Goal: Information Seeking & Learning: Check status

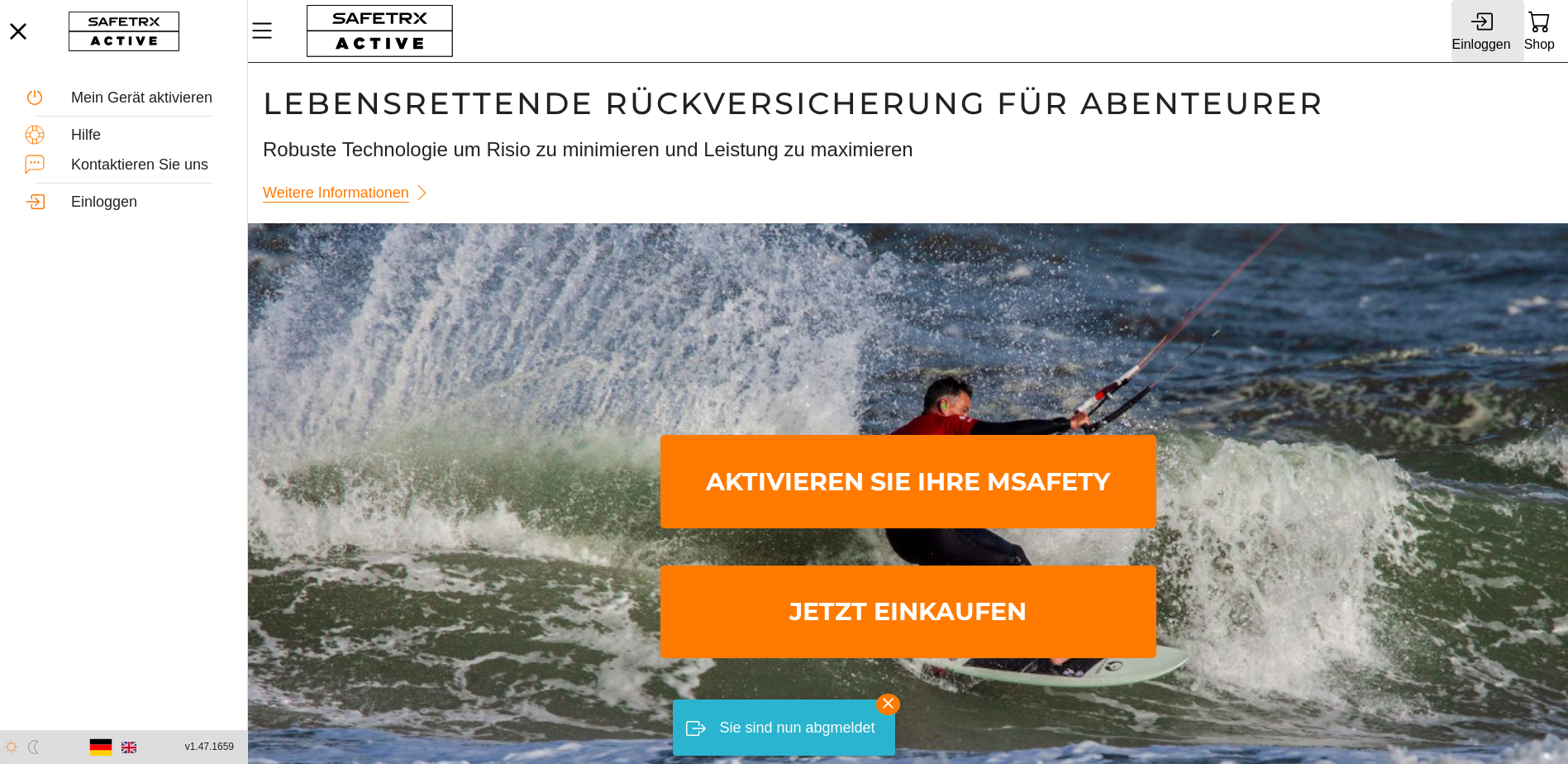
click at [1489, 33] on div "Einloggen" at bounding box center [1480, 44] width 58 height 22
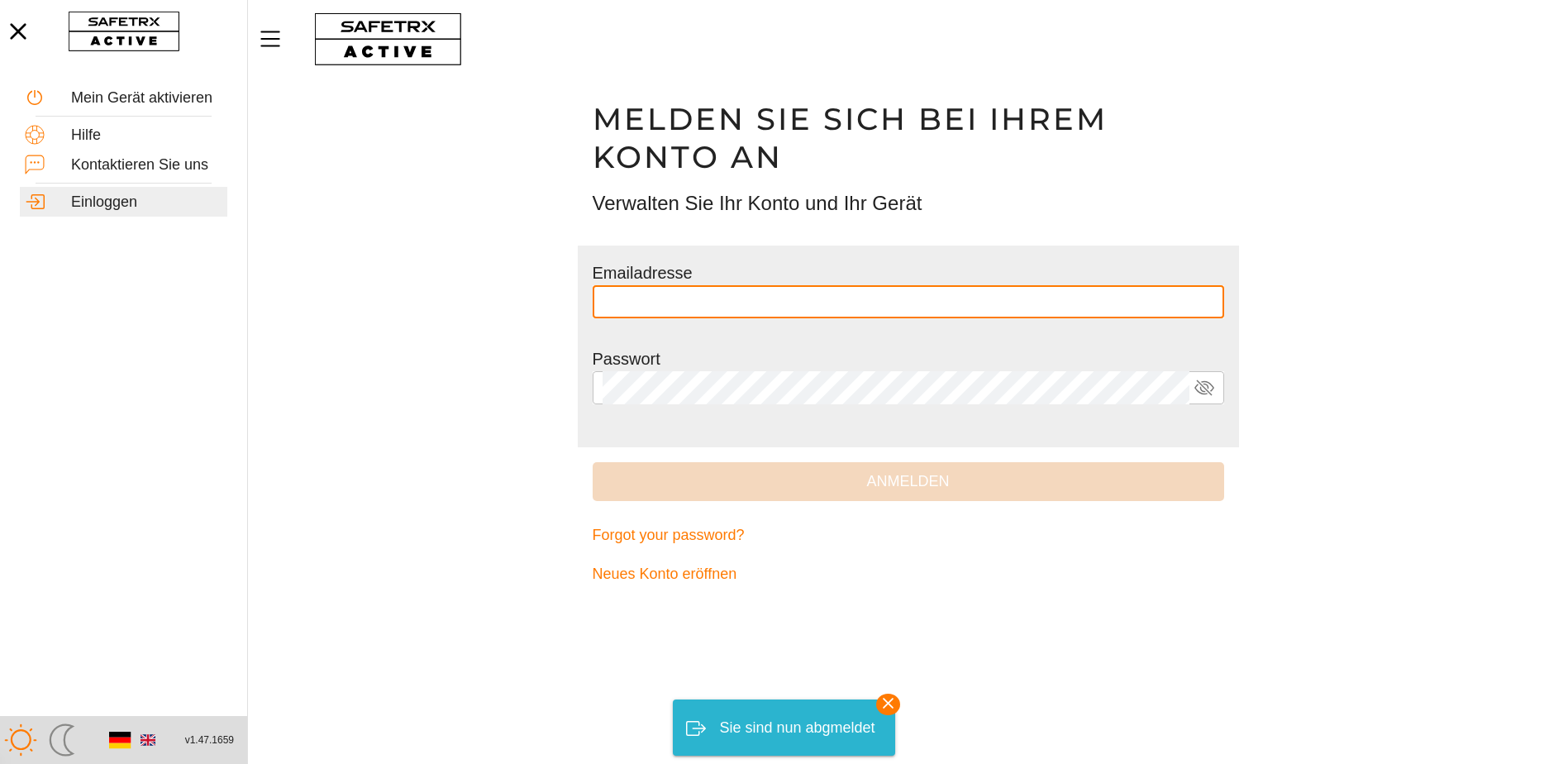
click at [828, 310] on input "text" at bounding box center [909, 302] width 612 height 33
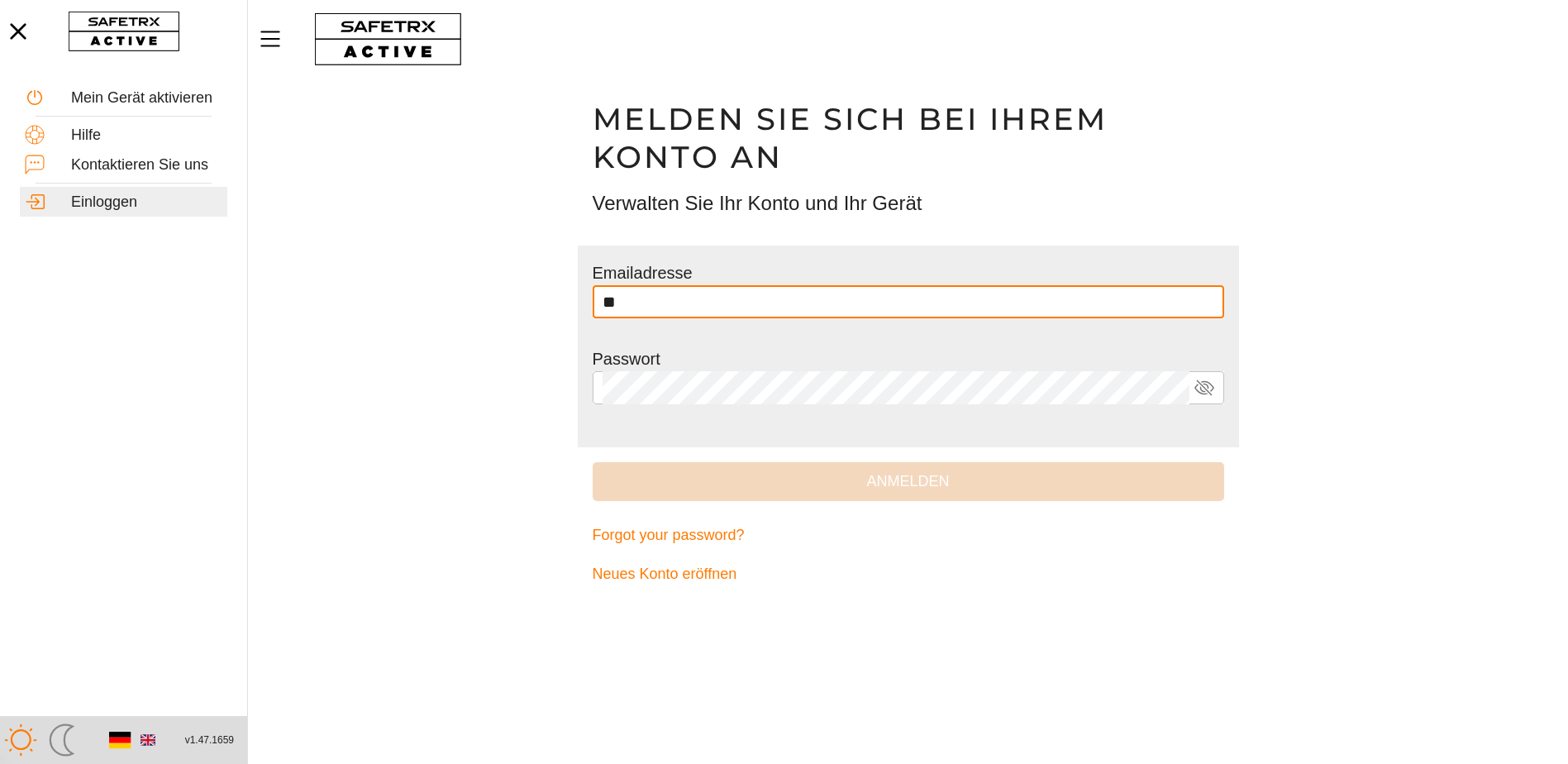
type input "*"
type input "**********"
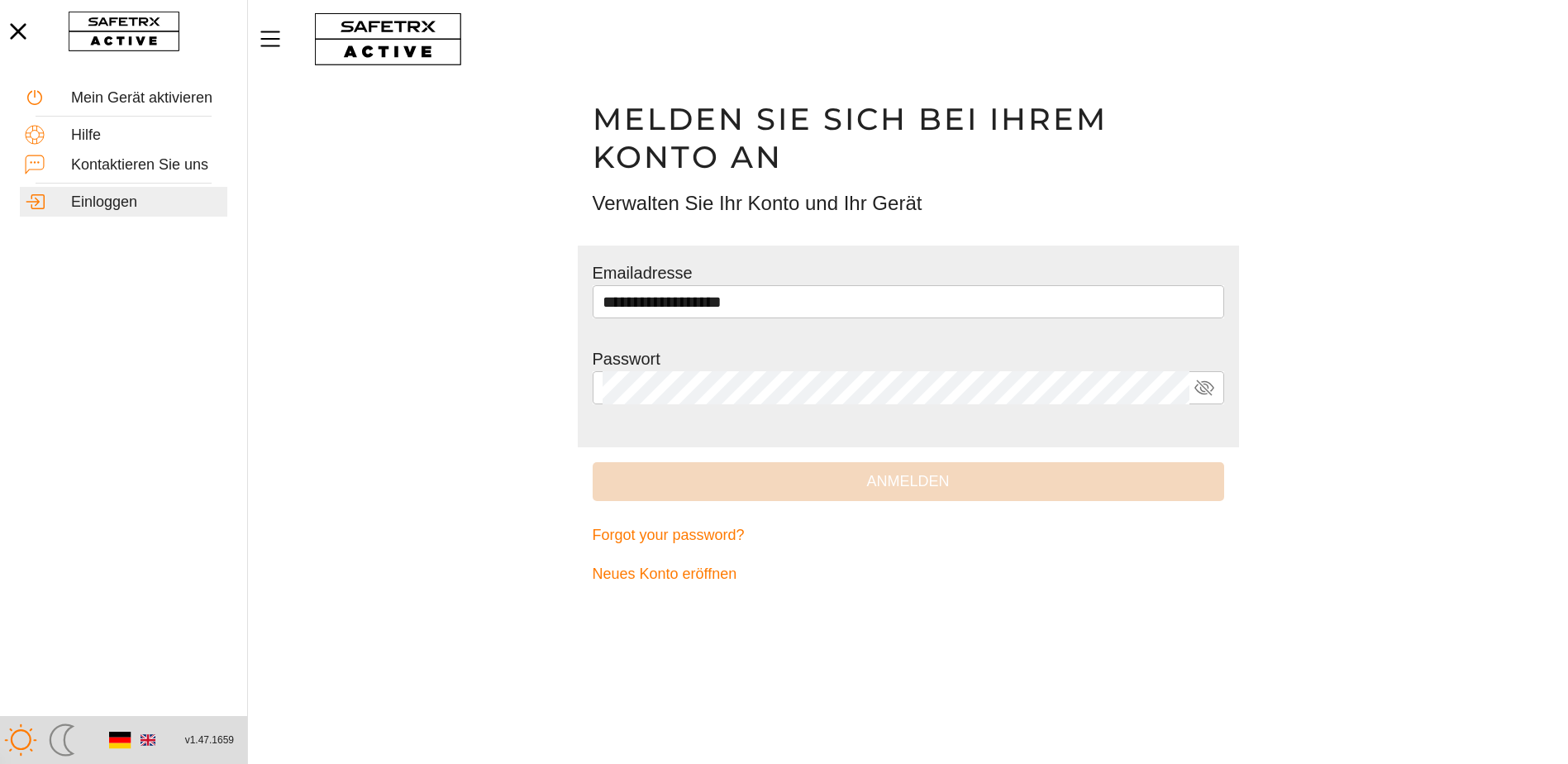
click at [820, 406] on div at bounding box center [908, 412] width 631 height 17
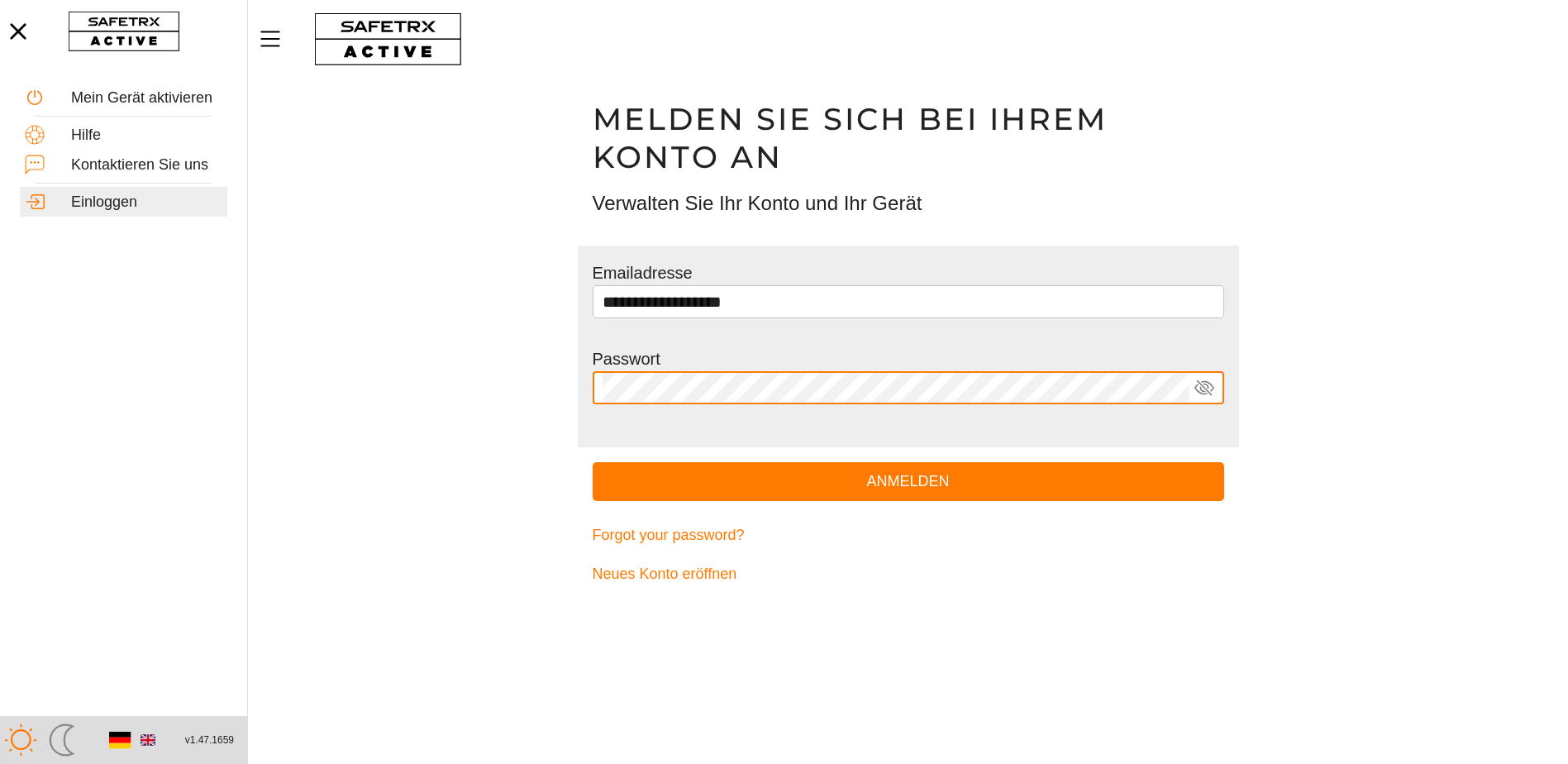
click at [592, 462] on button "Anmelden" at bounding box center [908, 481] width 631 height 39
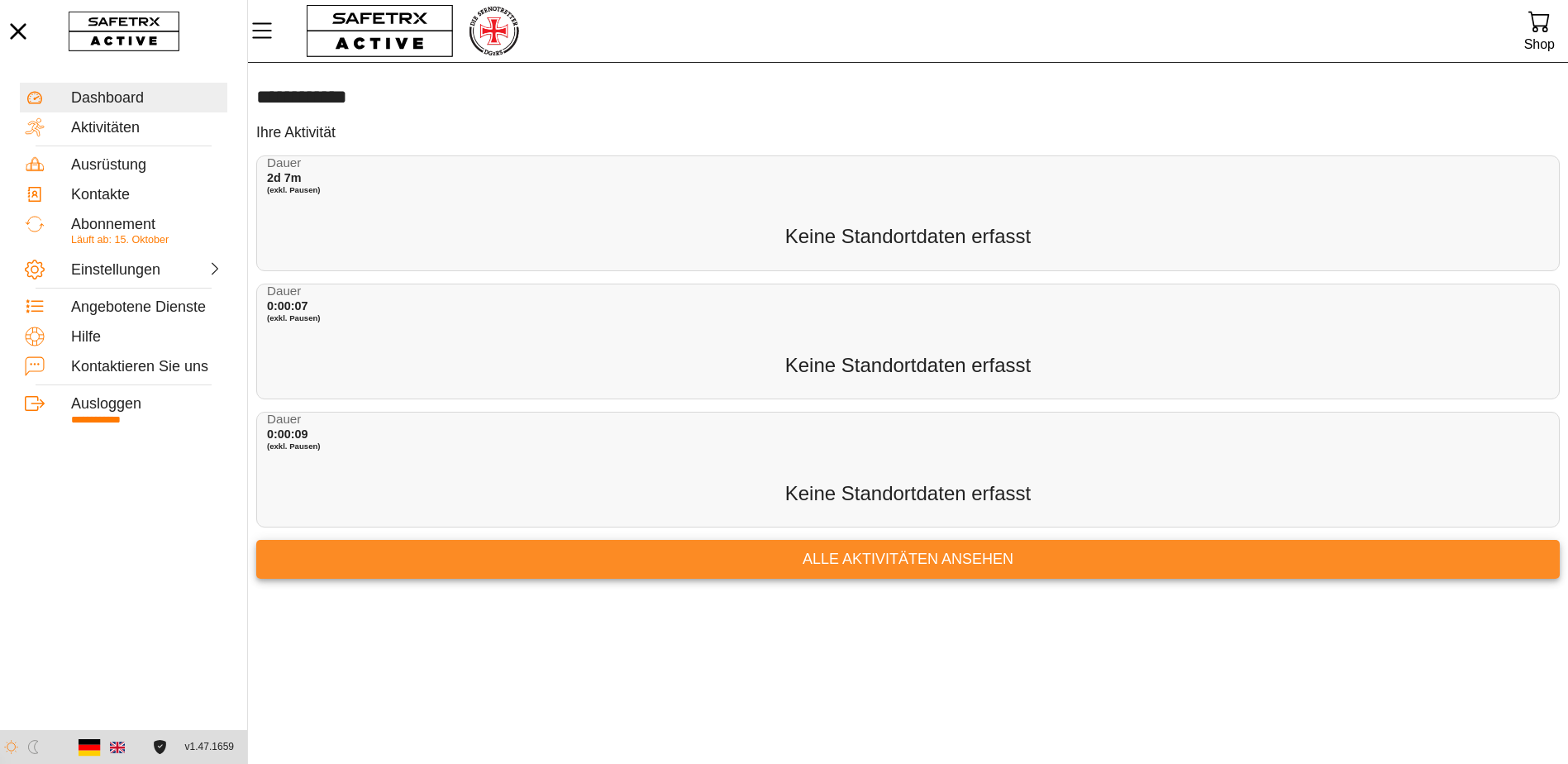
click at [833, 561] on span "Alle Aktivitäten ansehen" at bounding box center [908, 559] width 1277 height 25
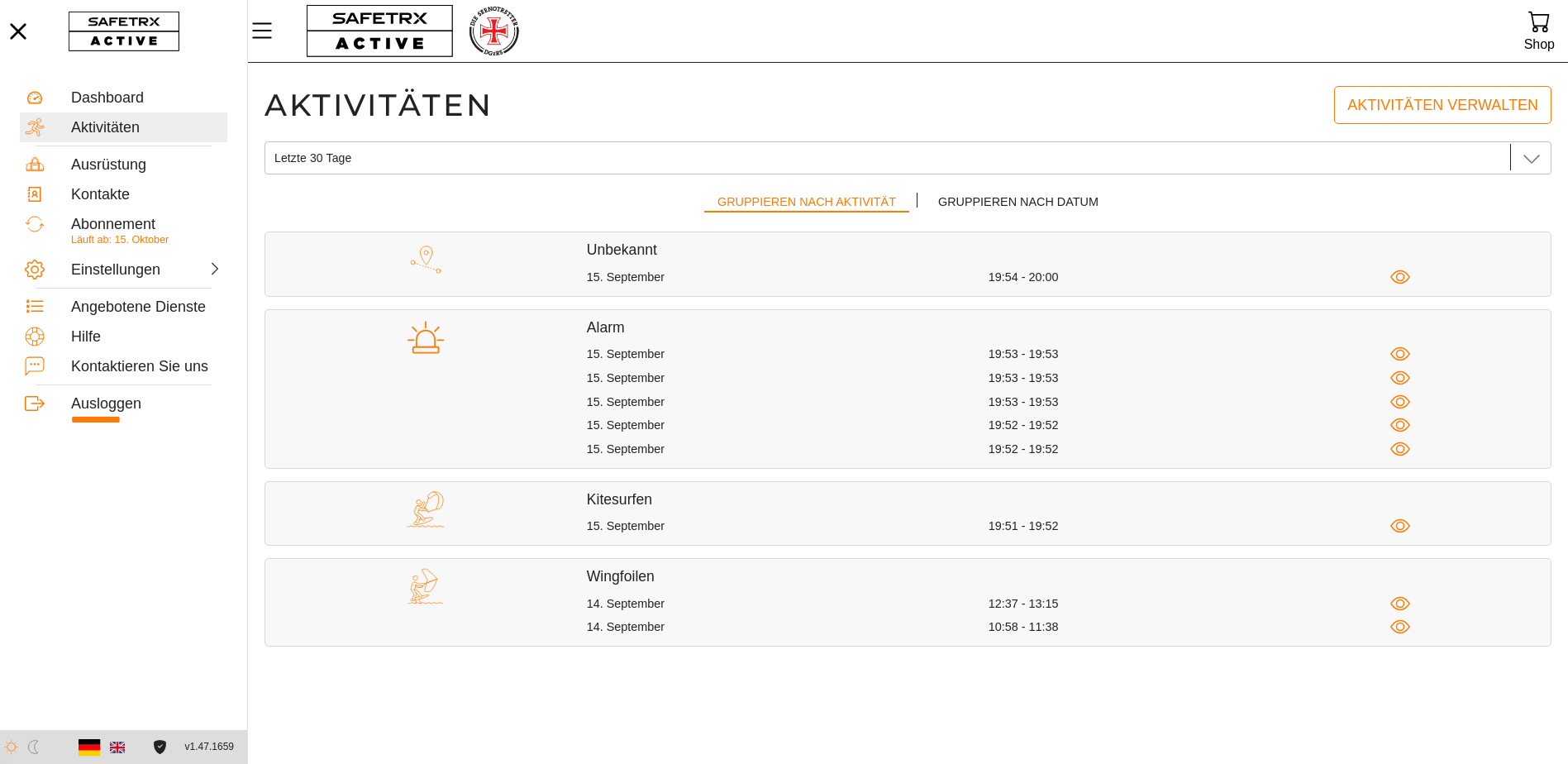
click at [852, 181] on div "Aktivitäten Aktivitäten verwalten Letzte 30 Tage Letzte 30 Tage Gruppieren nach…" at bounding box center [908, 368] width 1287 height 580
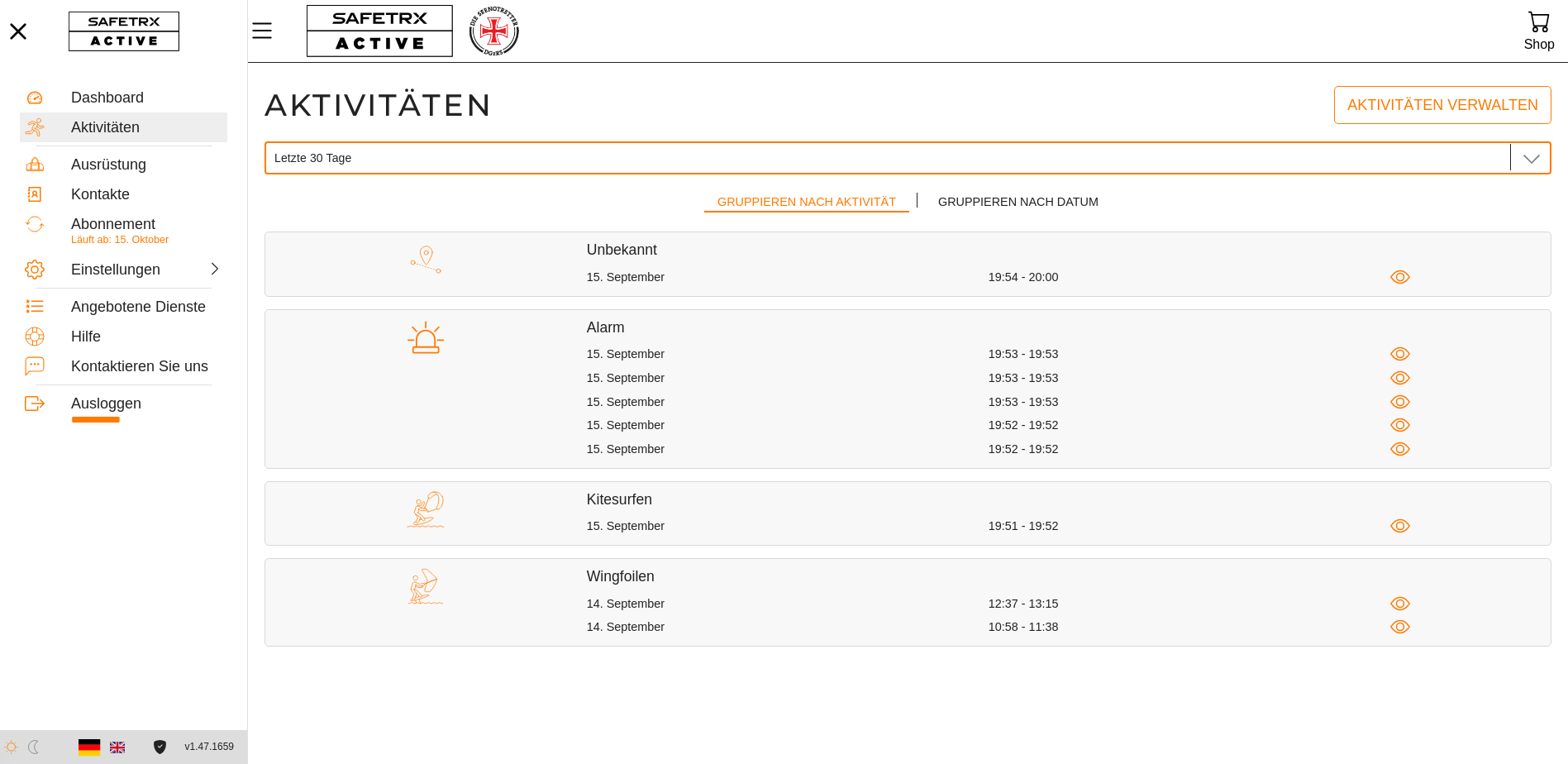
click at [859, 165] on div "Letzte 30 Tage Letzte 30 Tage" at bounding box center [890, 158] width 1231 height 33
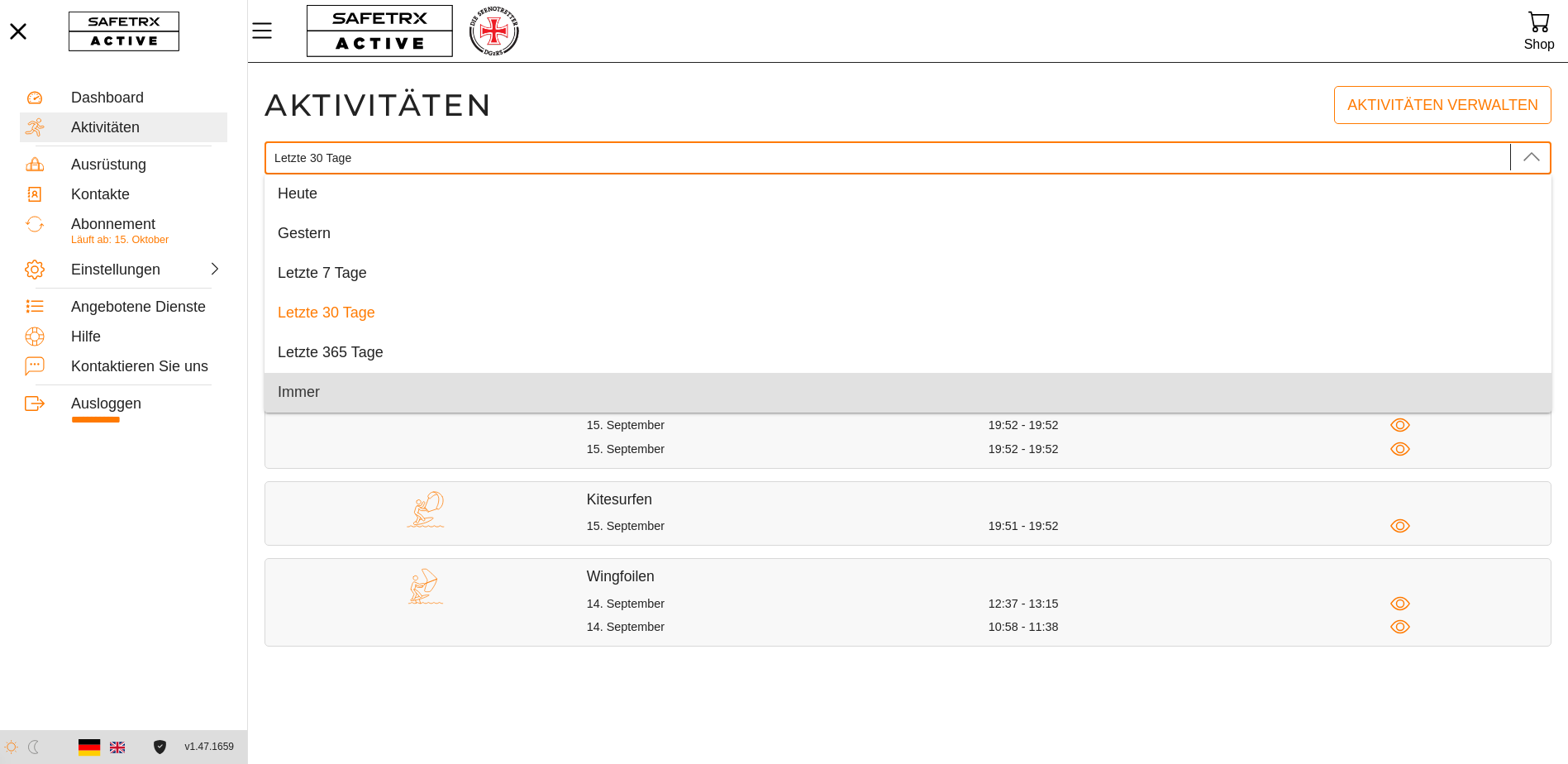
click at [413, 395] on div "Immer" at bounding box center [908, 393] width 1260 height 19
type input "Immer"
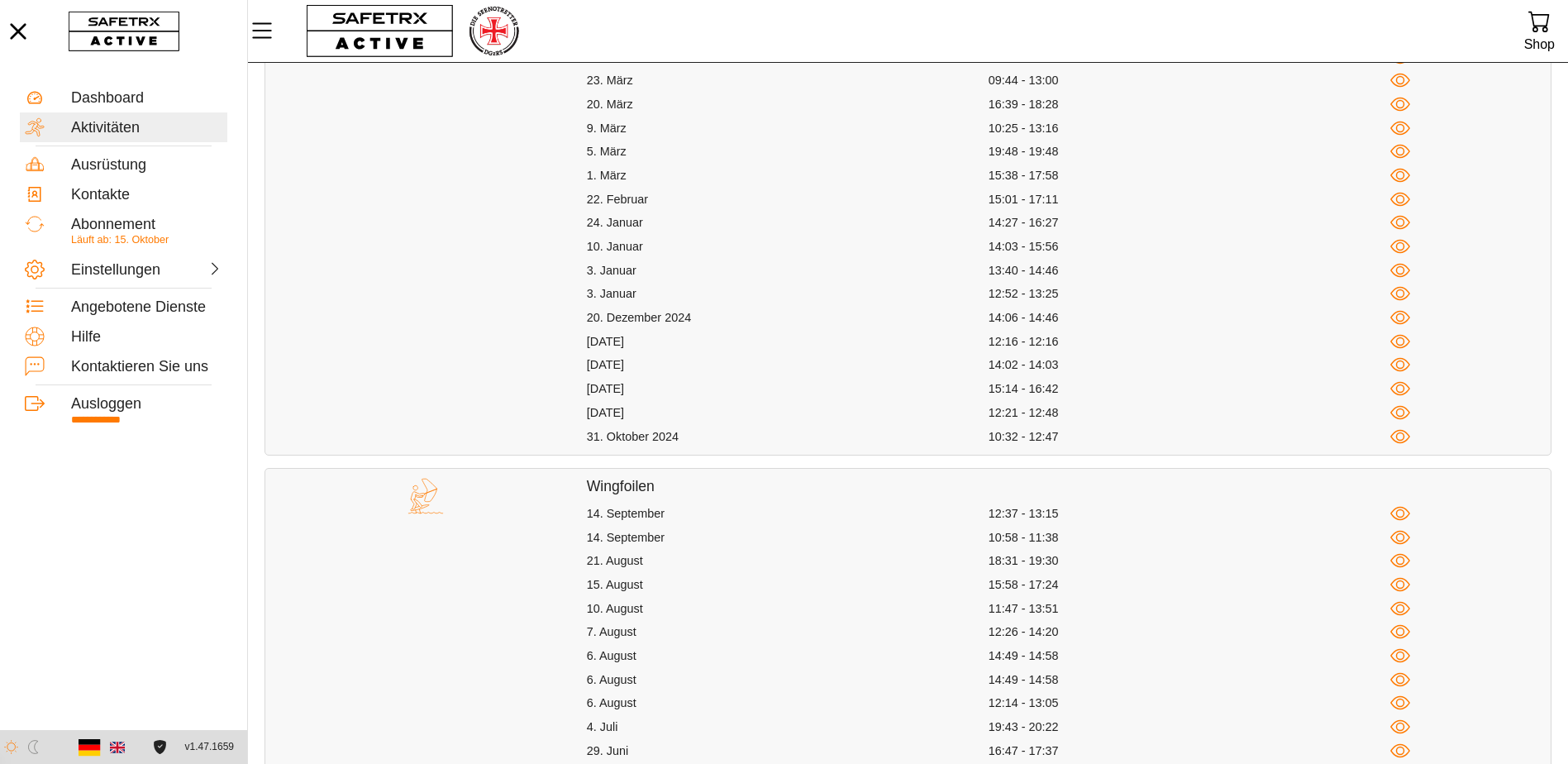
scroll to position [992, 0]
click at [1395, 436] on icon "button" at bounding box center [1400, 436] width 20 height 20
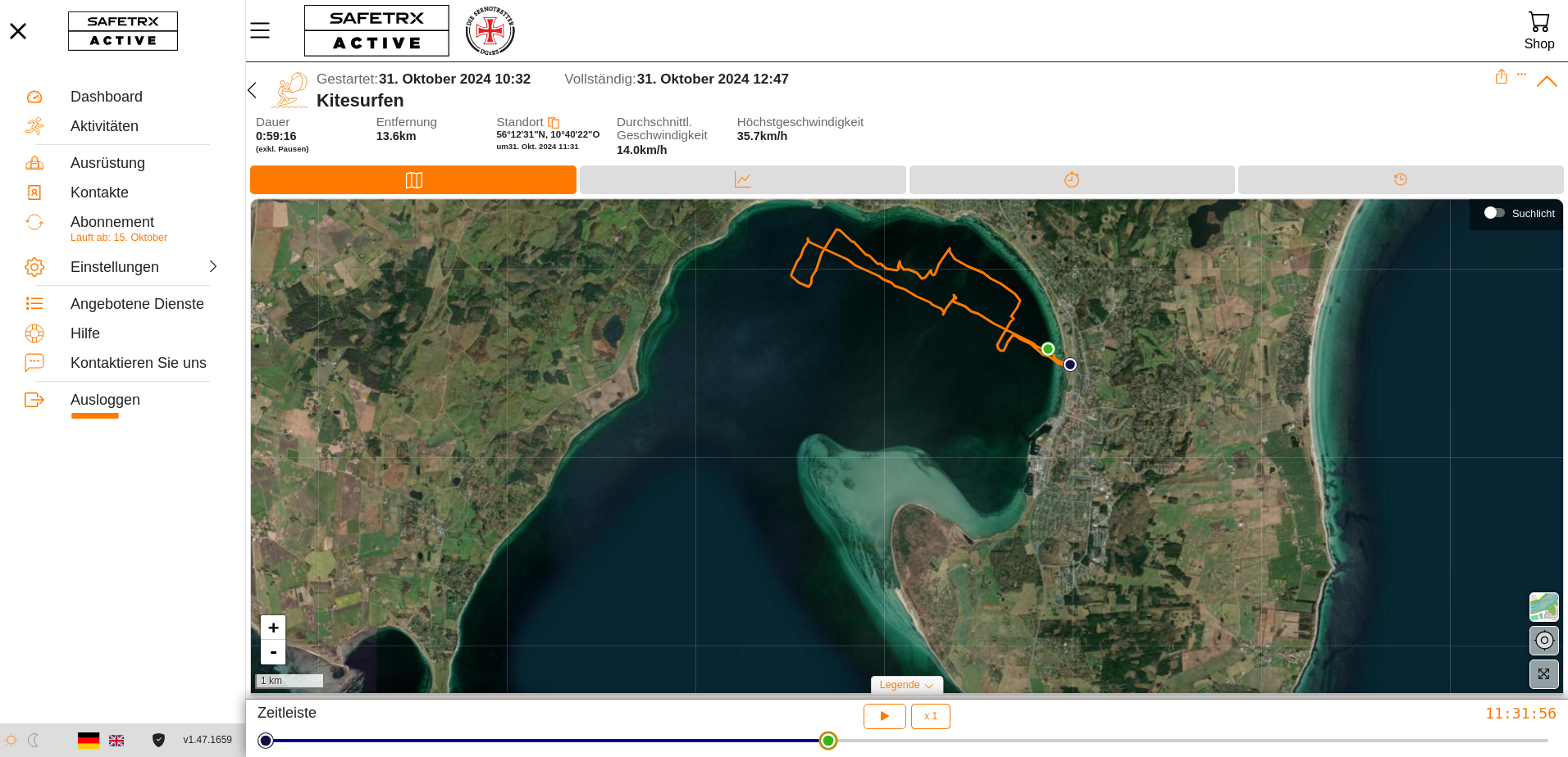
drag, startPoint x: 1553, startPoint y: 744, endPoint x: 827, endPoint y: 762, distance: 726.2
click at [827, 756] on html "**********" at bounding box center [784, 378] width 1568 height 757
click at [897, 717] on button "button" at bounding box center [885, 716] width 43 height 25
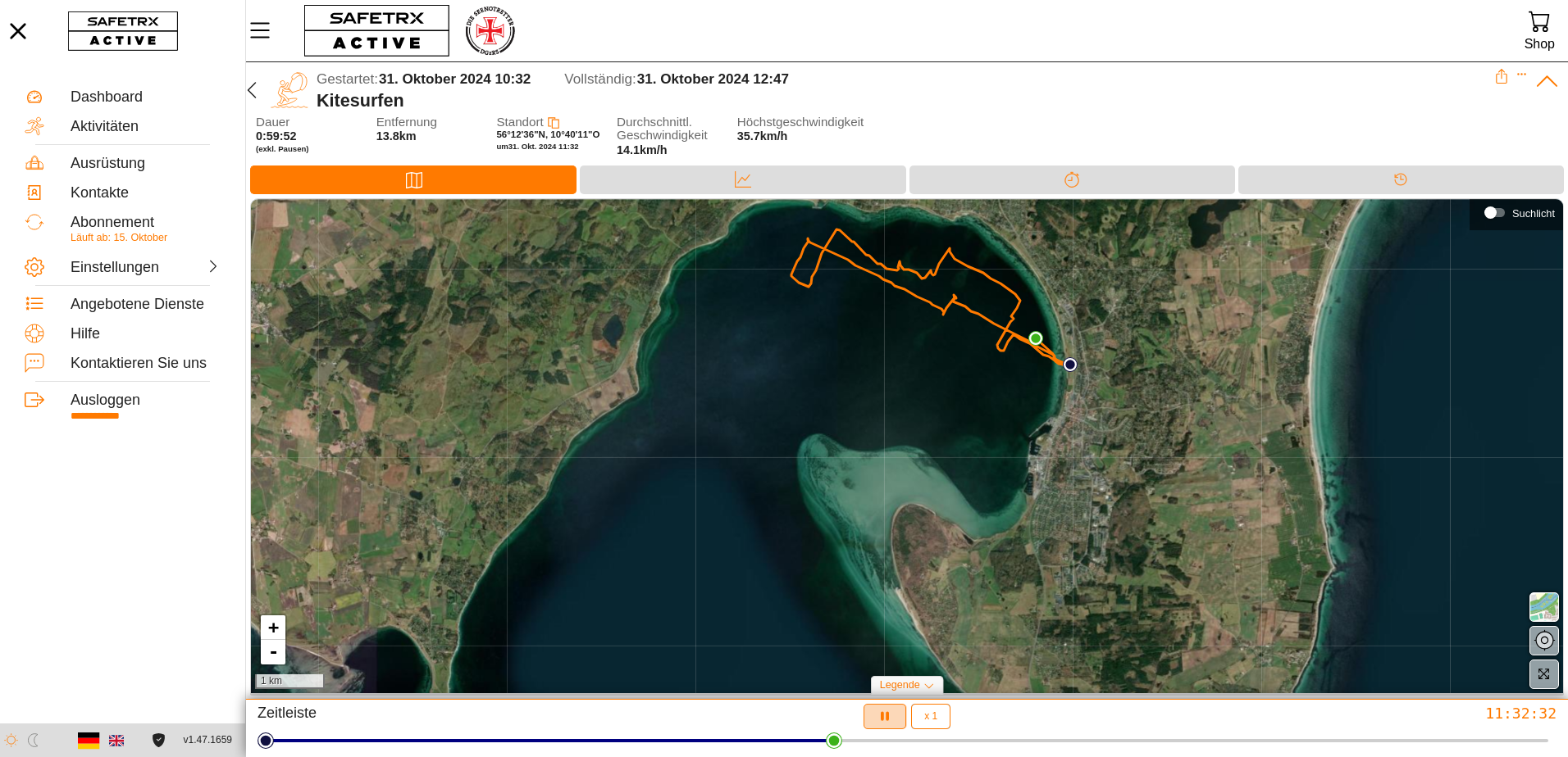
click at [897, 717] on button "button" at bounding box center [885, 716] width 43 height 25
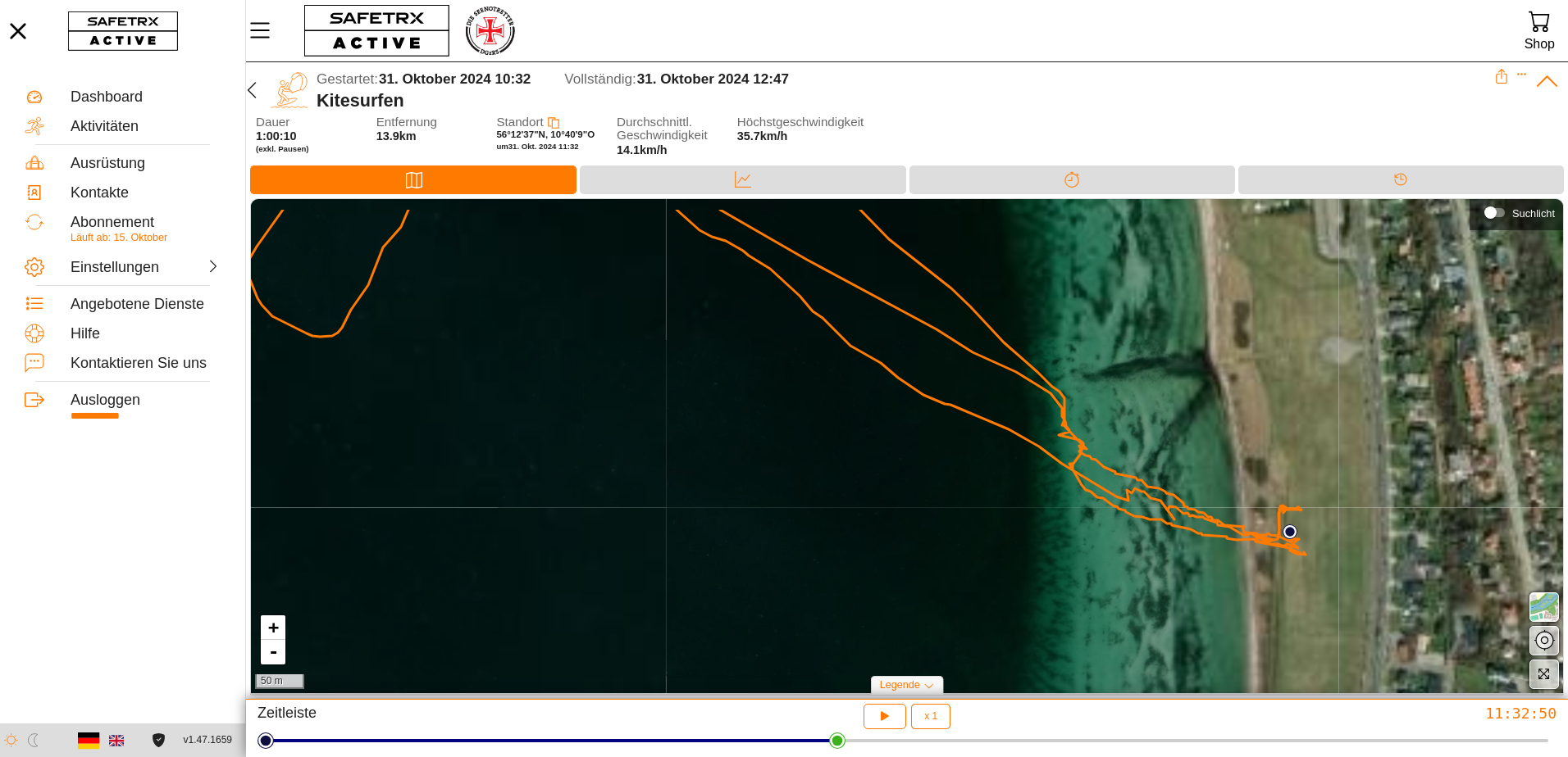
drag, startPoint x: 1048, startPoint y: 449, endPoint x: 1021, endPoint y: 528, distance: 83.5
click at [1021, 528] on div "+ - 50 m" at bounding box center [907, 445] width 1312 height 493
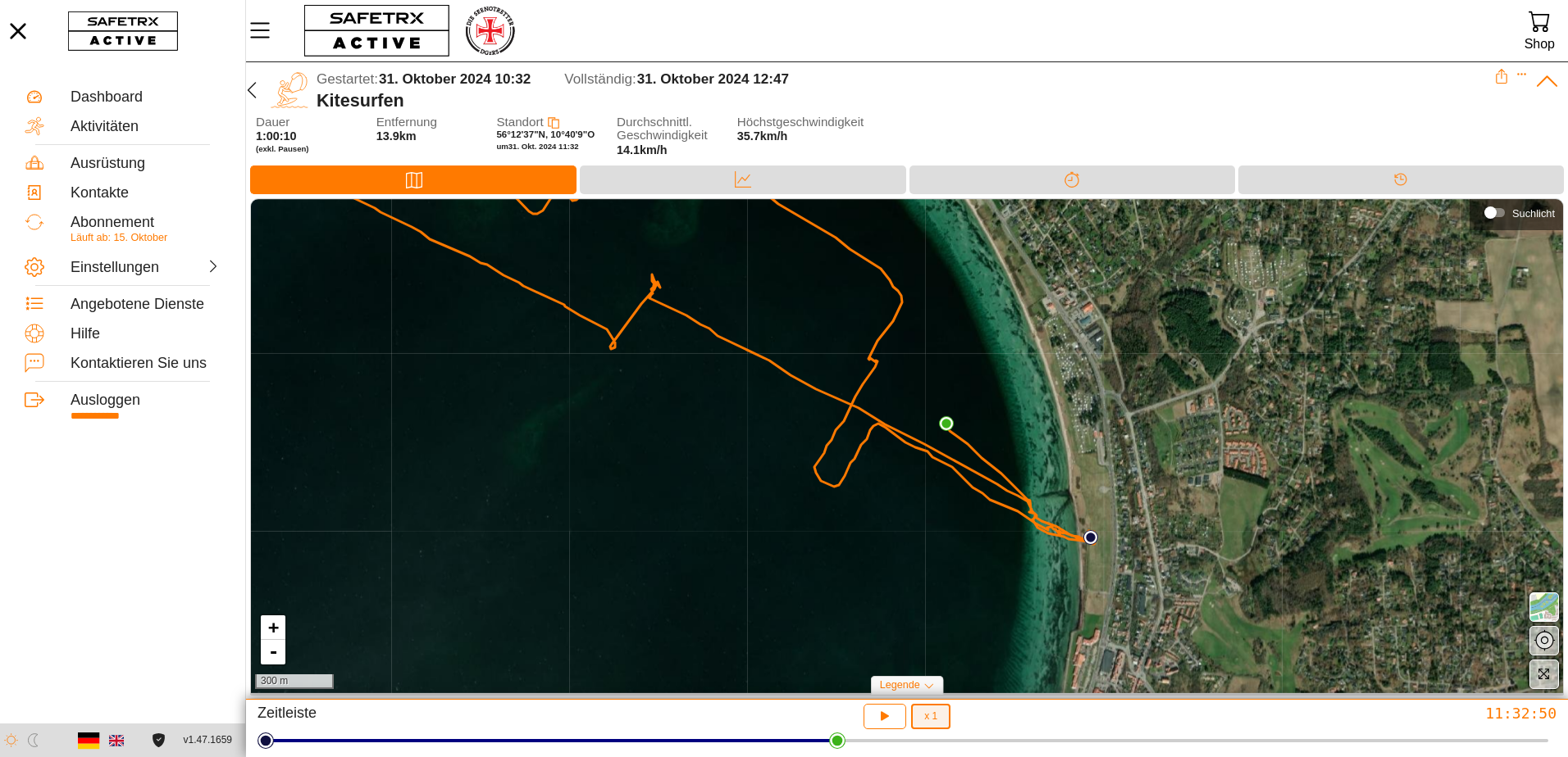
click at [926, 723] on span "x 1" at bounding box center [930, 716] width 14 height 19
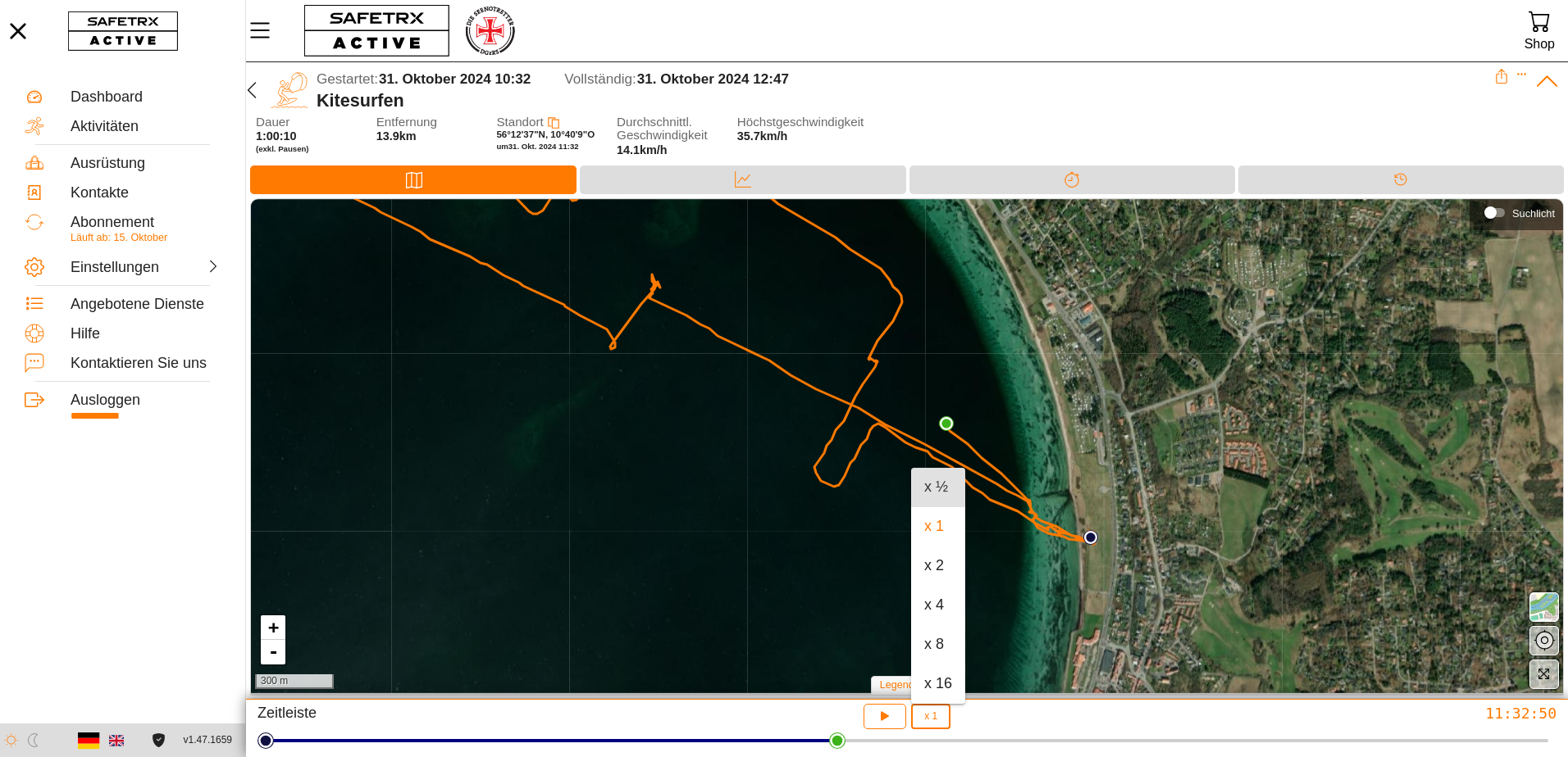
click at [951, 480] on div "x ½" at bounding box center [937, 488] width 28 height 18
type input "½"
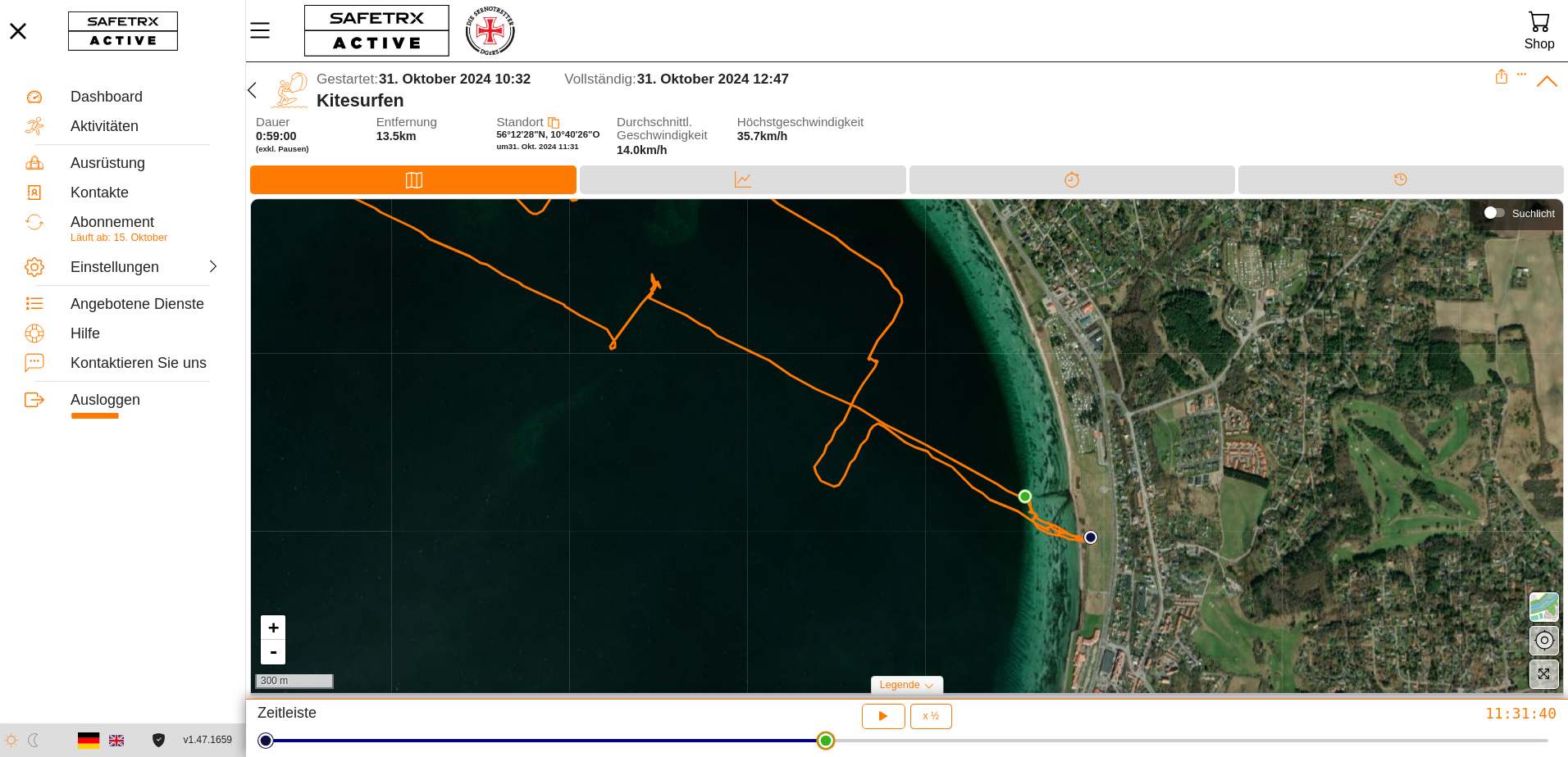
drag, startPoint x: 841, startPoint y: 746, endPoint x: 825, endPoint y: 762, distance: 22.6
click at [825, 756] on html "**********" at bounding box center [784, 378] width 1568 height 757
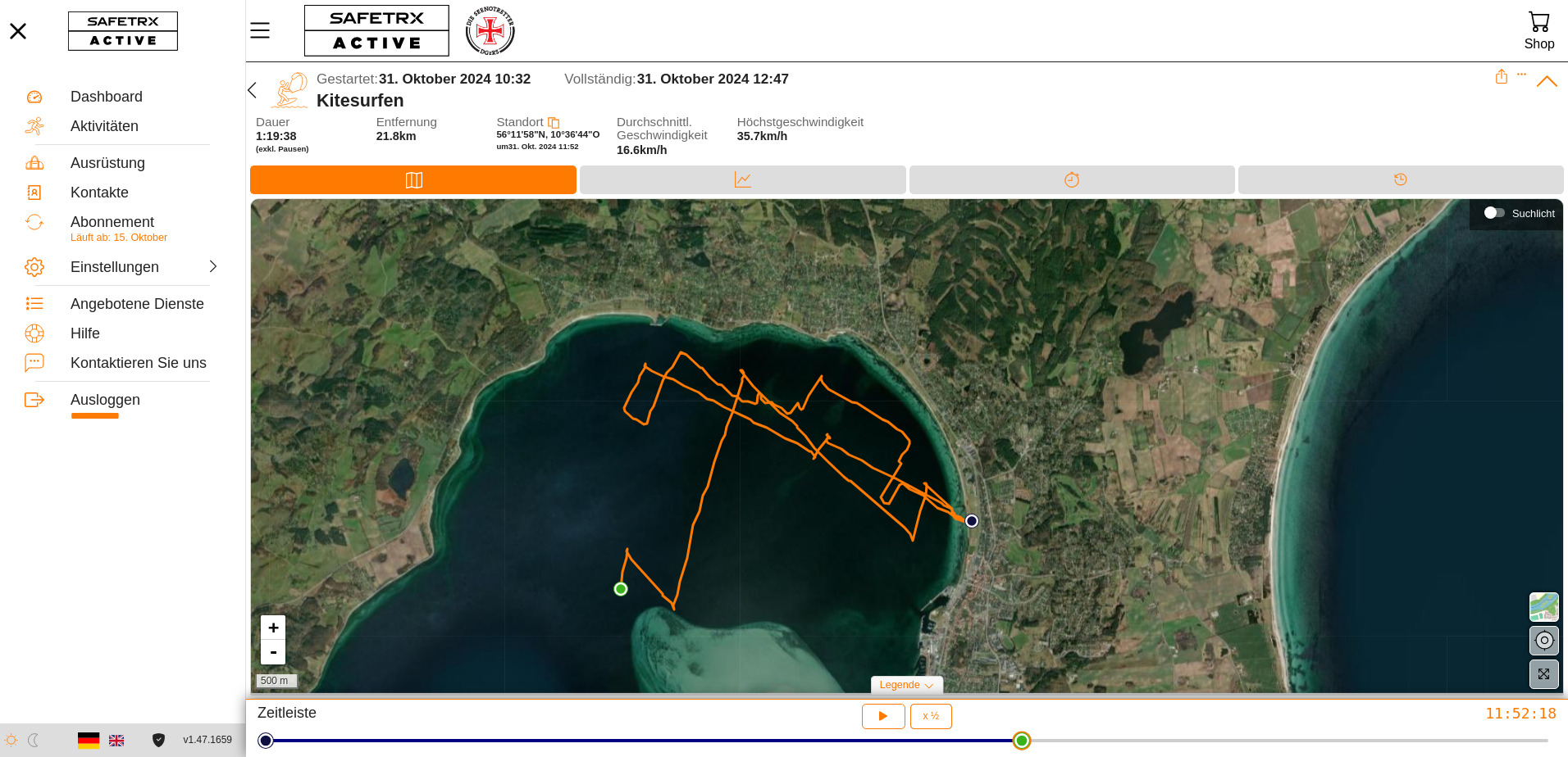
drag, startPoint x: 824, startPoint y: 745, endPoint x: 1023, endPoint y: 773, distance: 201.0
click at [1023, 756] on html "**********" at bounding box center [784, 378] width 1568 height 757
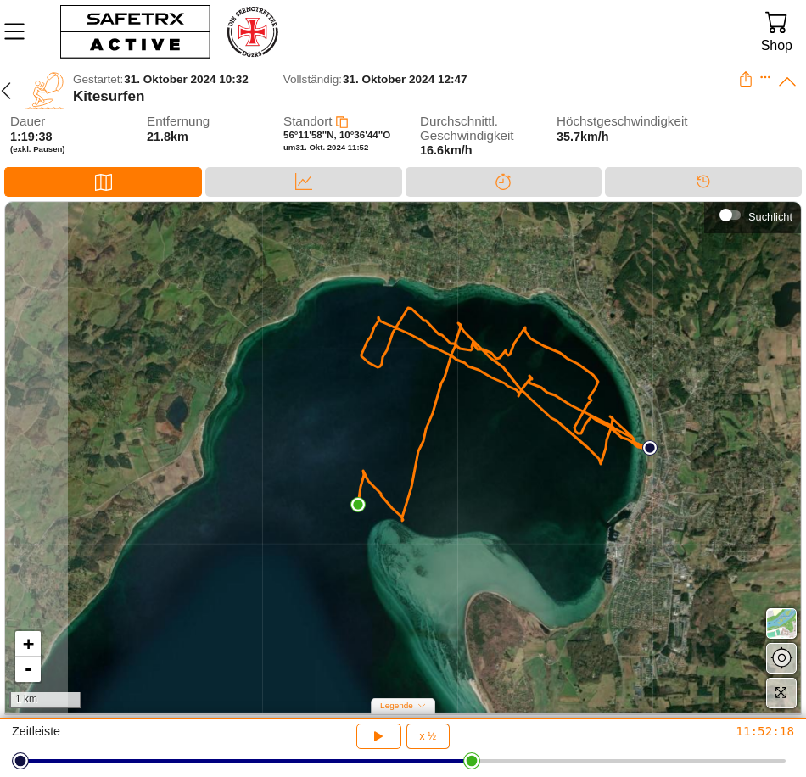
drag, startPoint x: 564, startPoint y: 392, endPoint x: 636, endPoint y: 463, distance: 102.0
click at [636, 463] on div "+ - 1 km" at bounding box center [403, 457] width 796 height 511
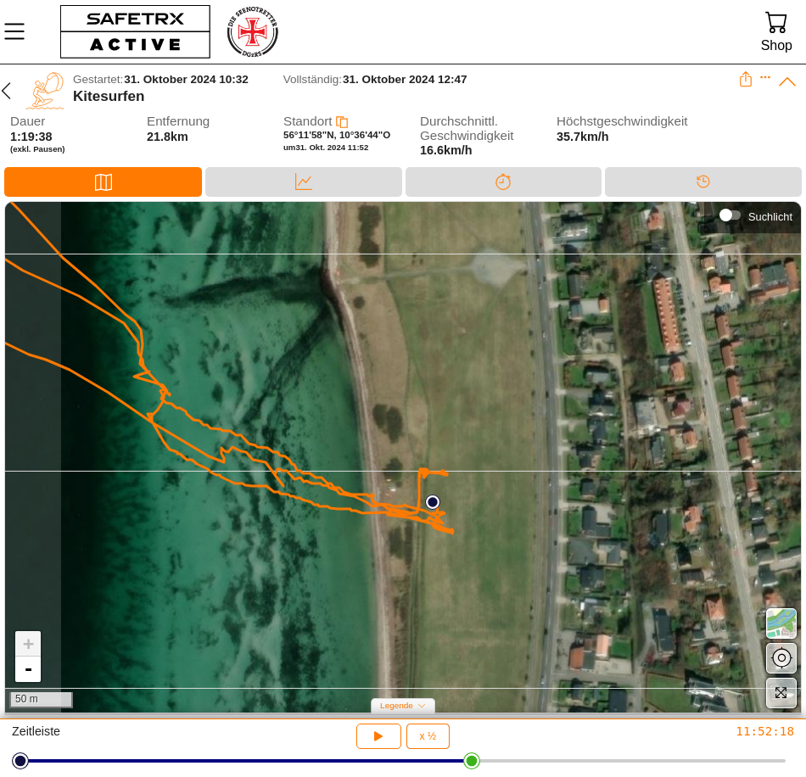
drag, startPoint x: 515, startPoint y: 445, endPoint x: 578, endPoint y: 473, distance: 68.8
click at [578, 473] on div "+ - 50 m" at bounding box center [403, 457] width 796 height 511
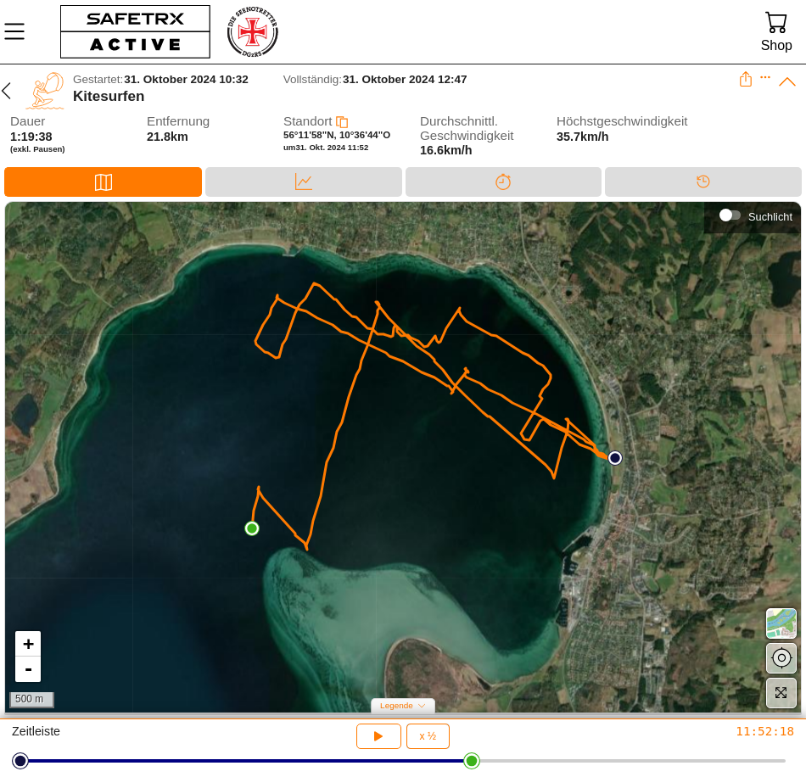
drag, startPoint x: 369, startPoint y: 423, endPoint x: 507, endPoint y: 432, distance: 137.8
click at [507, 432] on icon at bounding box center [434, 416] width 365 height 266
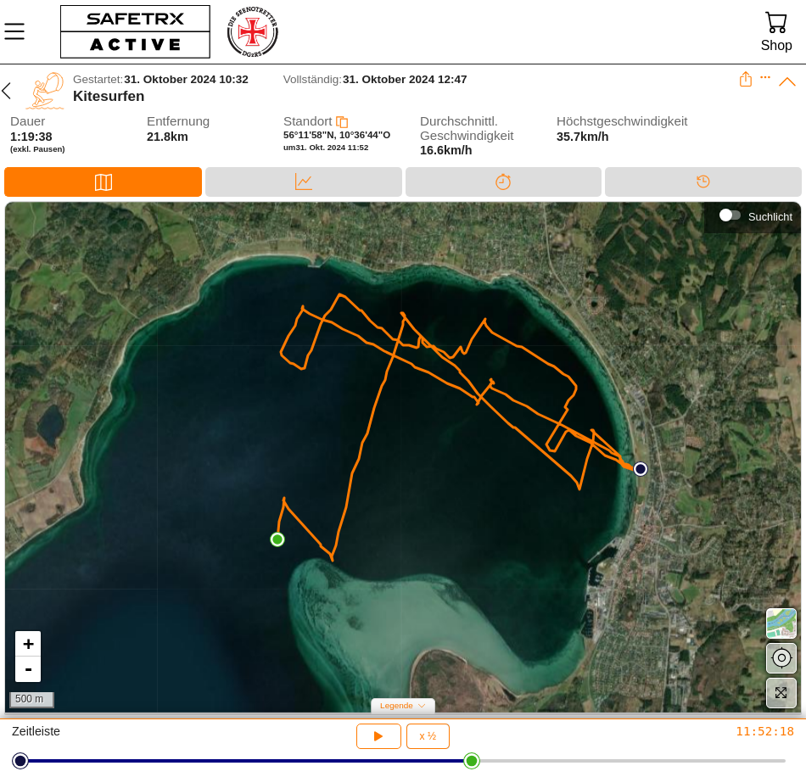
drag, startPoint x: 491, startPoint y: 433, endPoint x: 519, endPoint y: 445, distance: 31.2
click at [519, 445] on div "+ - 500 m" at bounding box center [403, 457] width 796 height 511
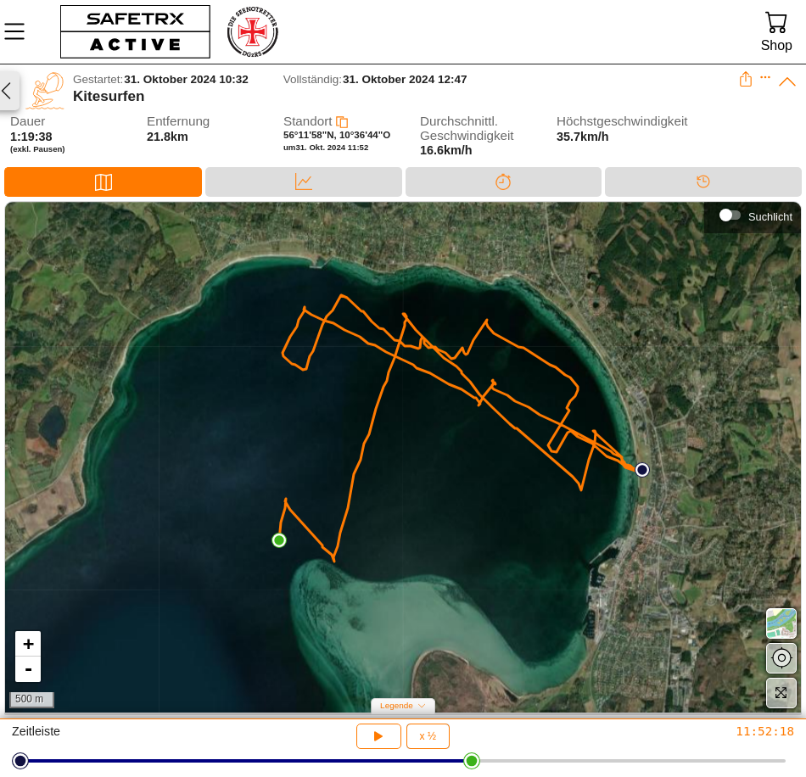
click at [13, 93] on icon "button" at bounding box center [6, 91] width 20 height 20
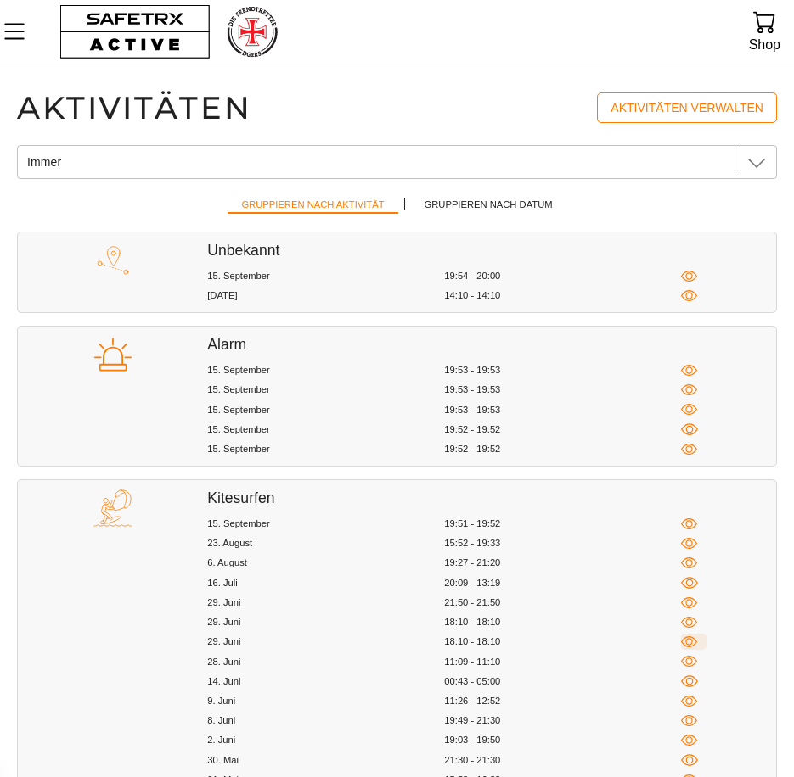
click at [692, 642] on icon "button" at bounding box center [689, 641] width 16 height 11
click at [693, 724] on icon "button" at bounding box center [689, 720] width 7 height 7
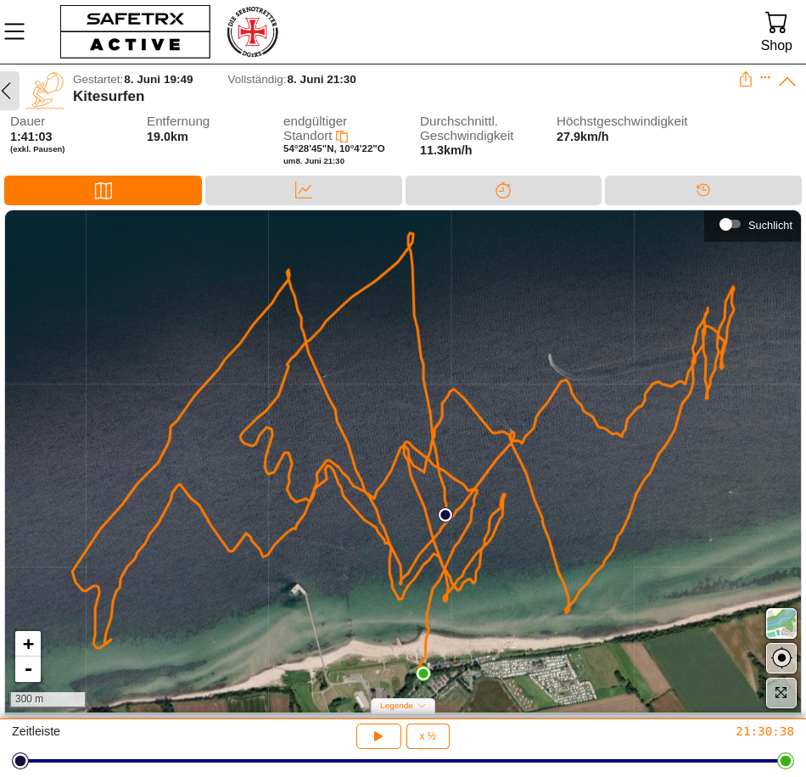
click at [2, 90] on icon "button" at bounding box center [6, 91] width 20 height 20
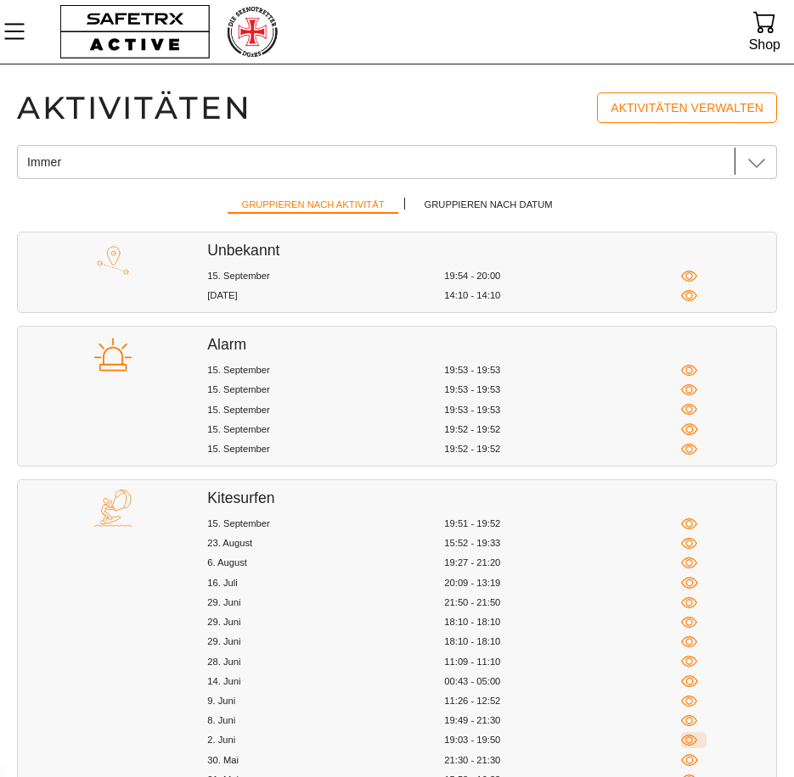
click at [691, 744] on icon "button" at bounding box center [689, 740] width 7 height 7
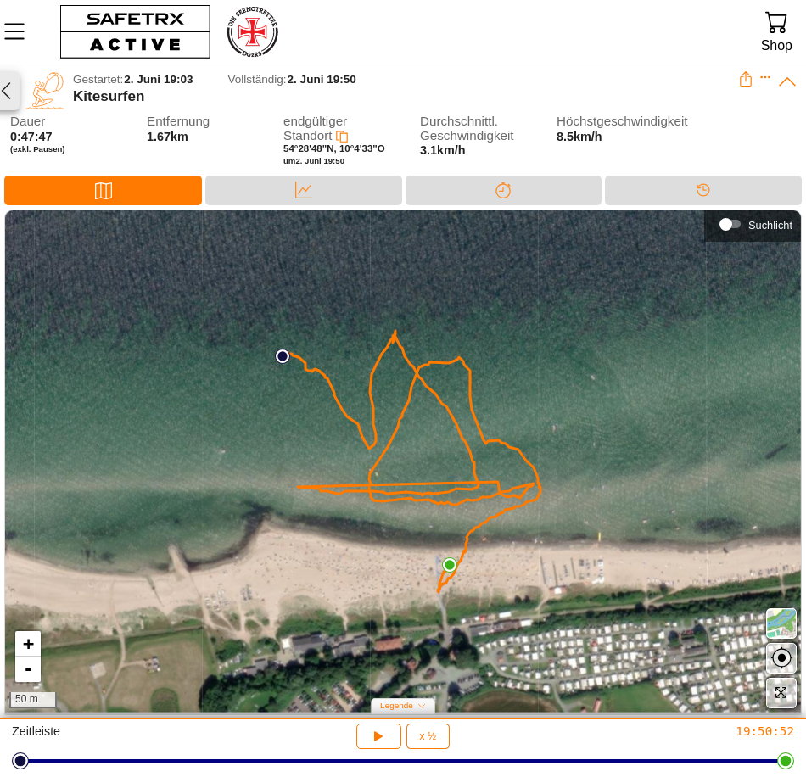
click at [1, 84] on icon "button" at bounding box center [6, 91] width 20 height 20
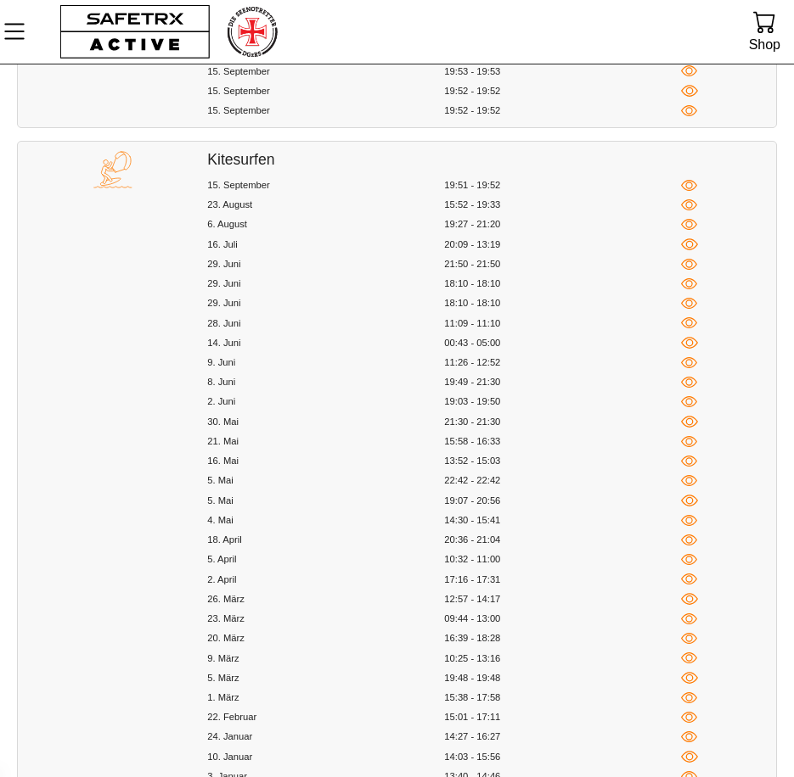
scroll to position [339, 0]
click at [687, 523] on icon "button" at bounding box center [689, 519] width 7 height 7
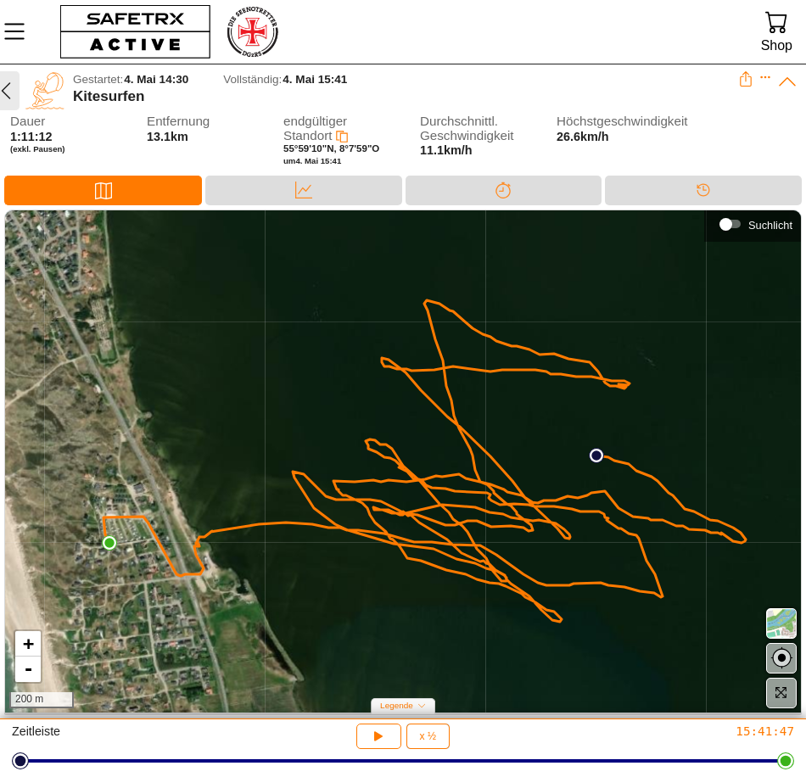
click at [5, 89] on icon "button" at bounding box center [6, 91] width 20 height 20
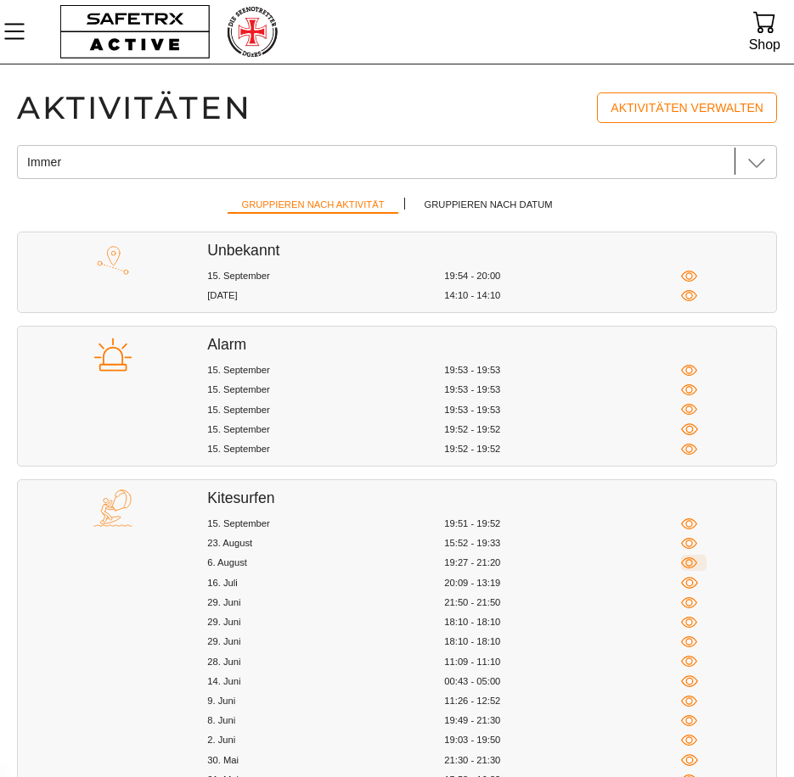
click at [691, 562] on icon "button" at bounding box center [689, 563] width 16 height 16
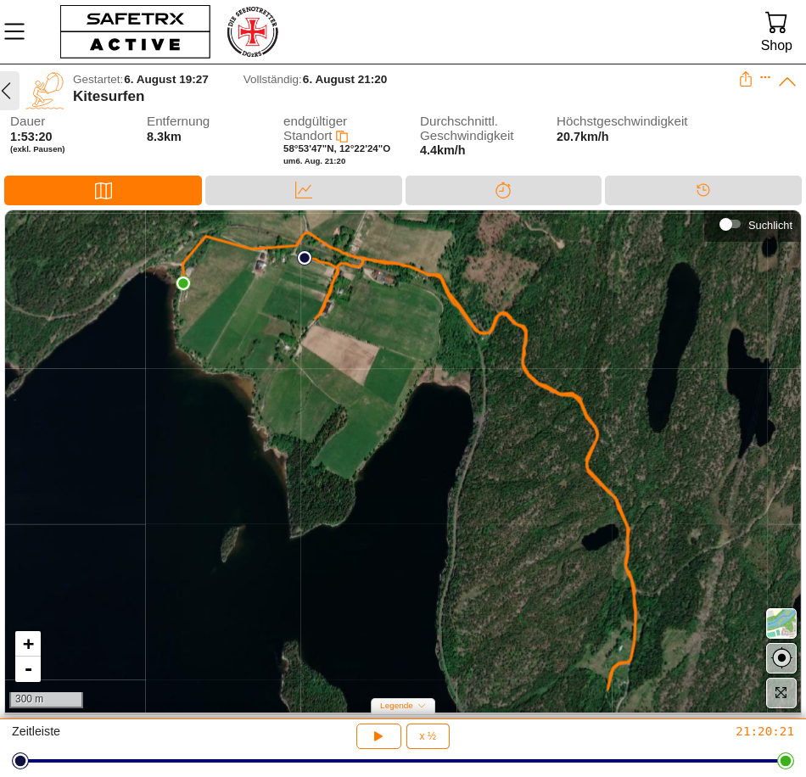
click at [8, 98] on icon "button" at bounding box center [6, 90] width 9 height 17
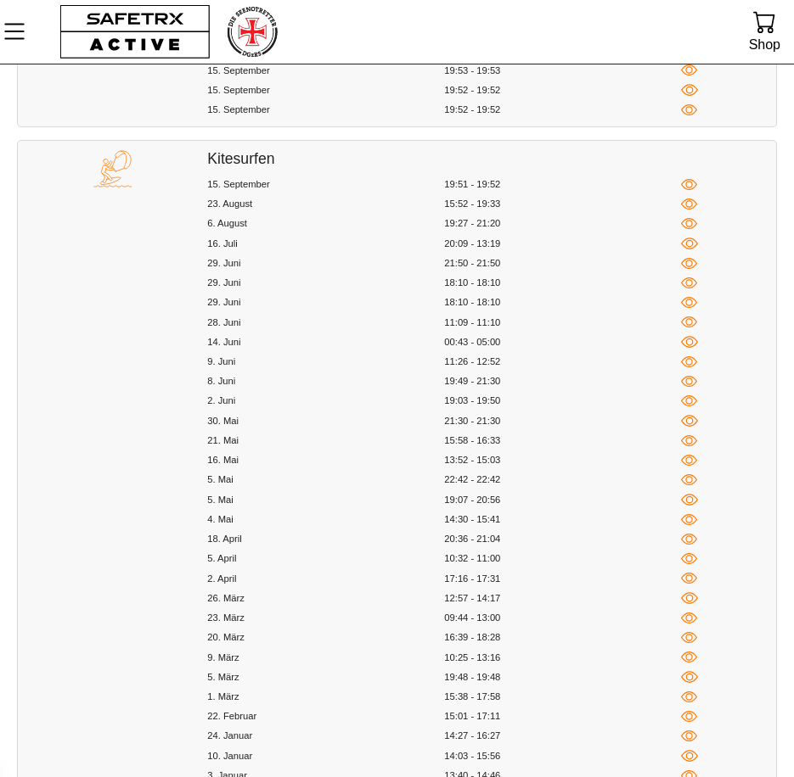
scroll to position [1018, 0]
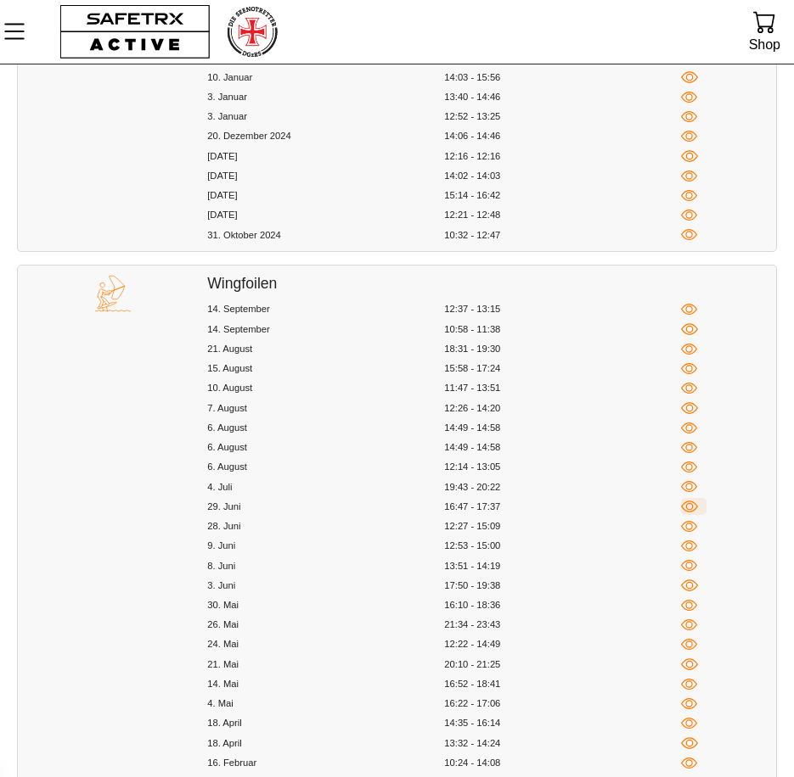
click at [687, 514] on icon "button" at bounding box center [689, 506] width 16 height 16
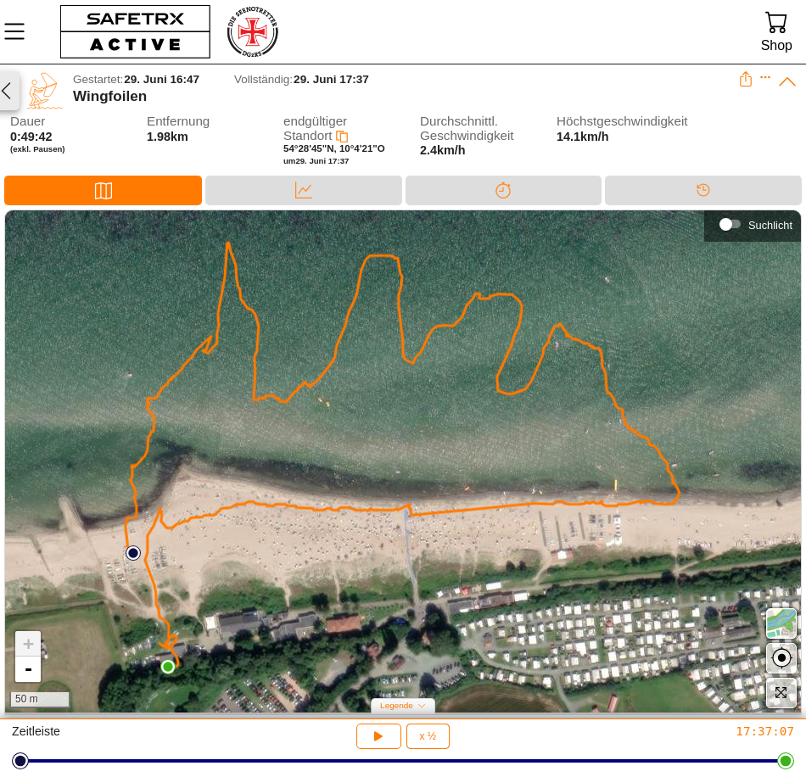
click at [15, 98] on icon "button" at bounding box center [6, 91] width 20 height 20
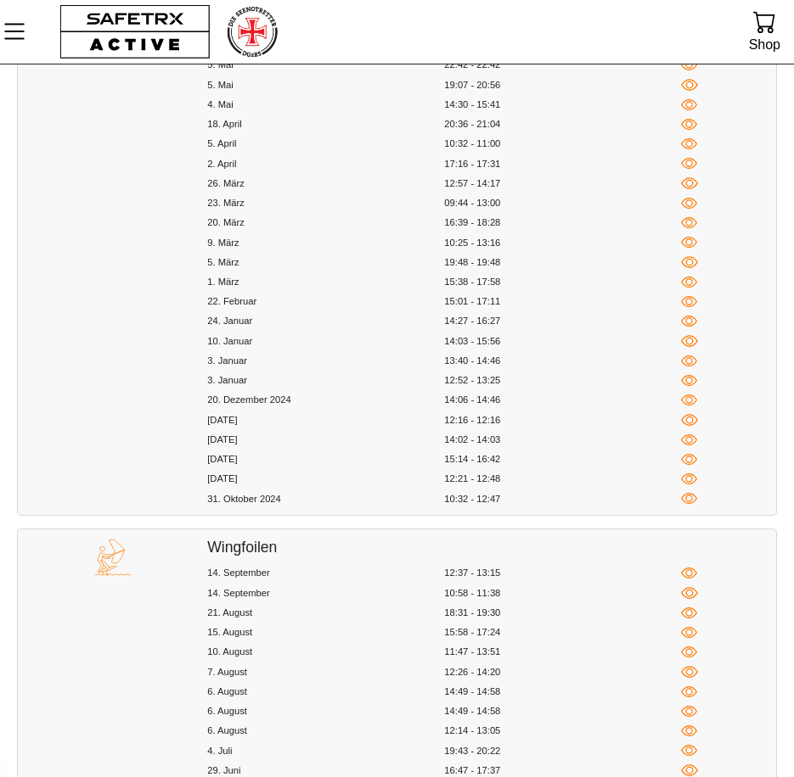
scroll to position [1018, 0]
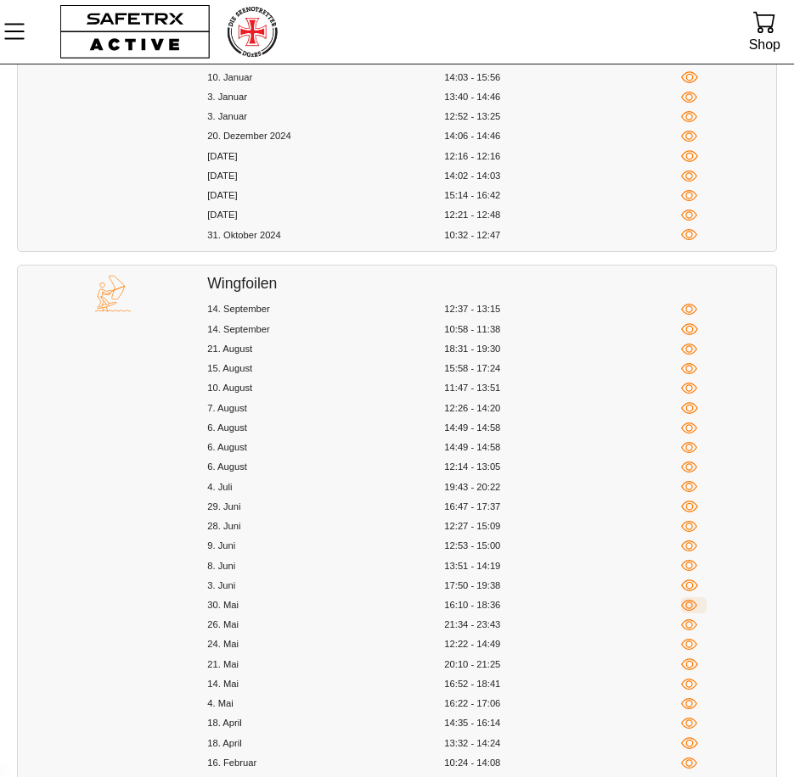
click at [688, 614] on icon "button" at bounding box center [689, 605] width 16 height 16
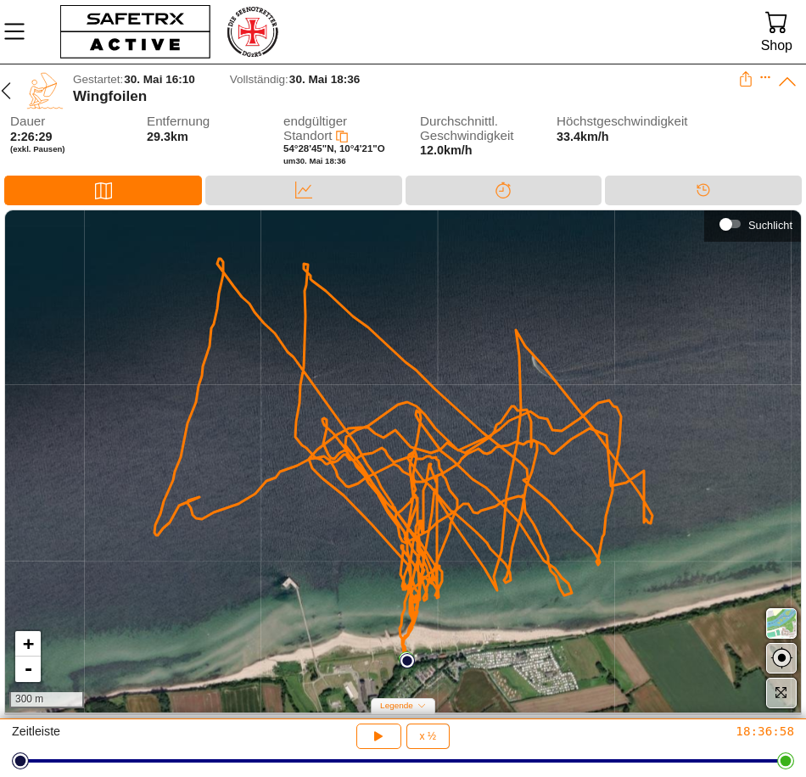
click at [382, 519] on div "+ - 300 m" at bounding box center [403, 461] width 796 height 502
click at [6, 88] on icon "button" at bounding box center [6, 91] width 20 height 20
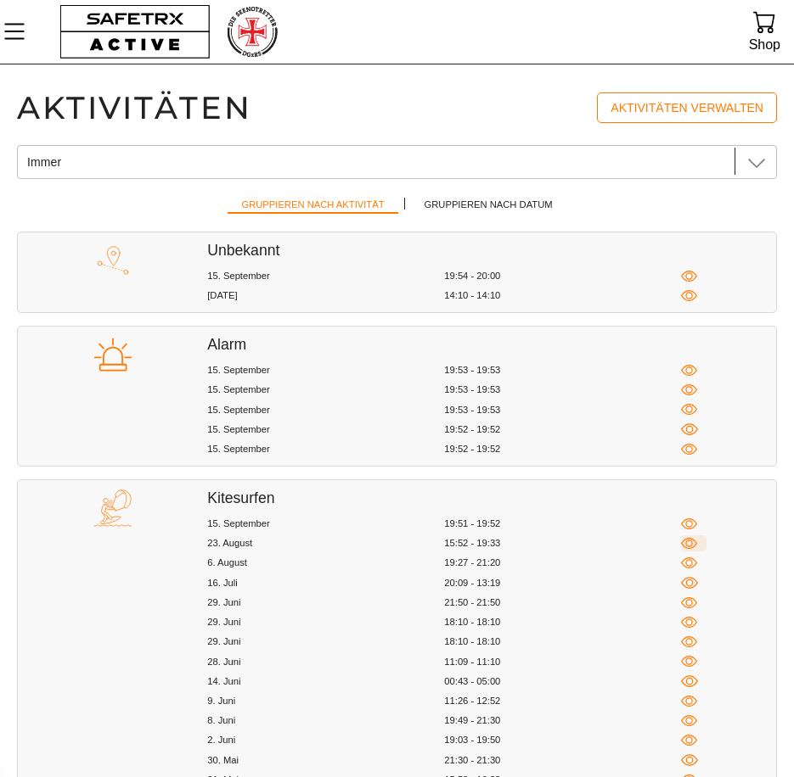
click at [684, 547] on icon "button" at bounding box center [689, 544] width 16 height 16
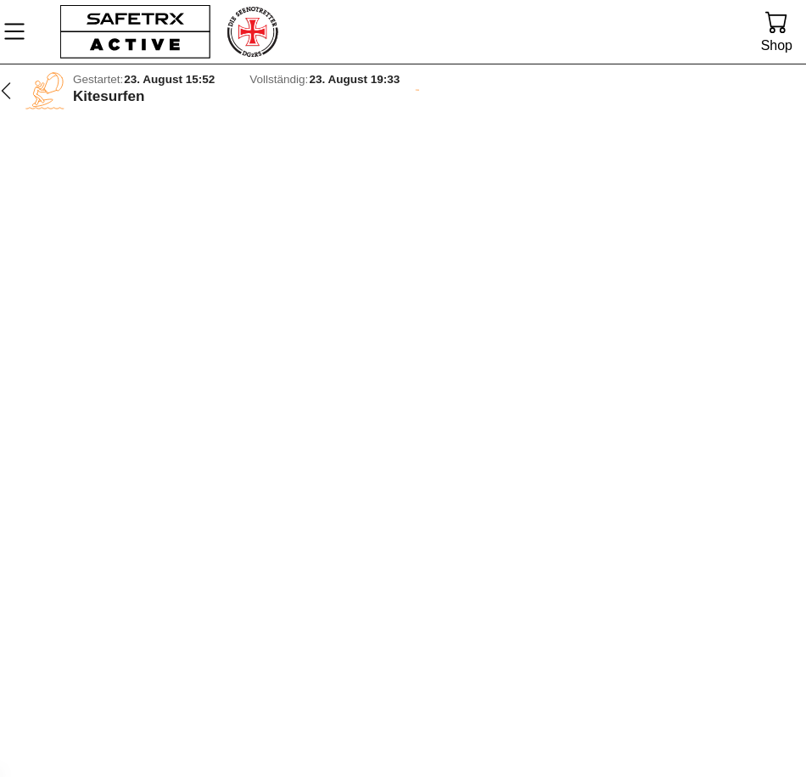
click at [12, 94] on div "Gestartet: 23. August 15:52 Vollständig: 23. August 19:33 Kitesurfen Kontakte" at bounding box center [403, 89] width 806 height 50
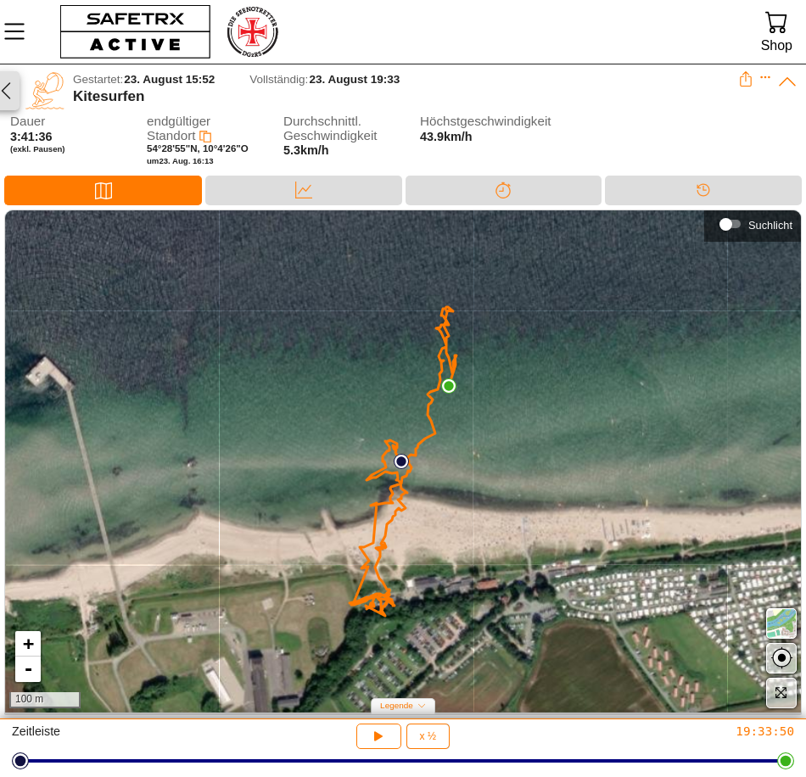
click at [14, 98] on icon "button" at bounding box center [6, 91] width 20 height 20
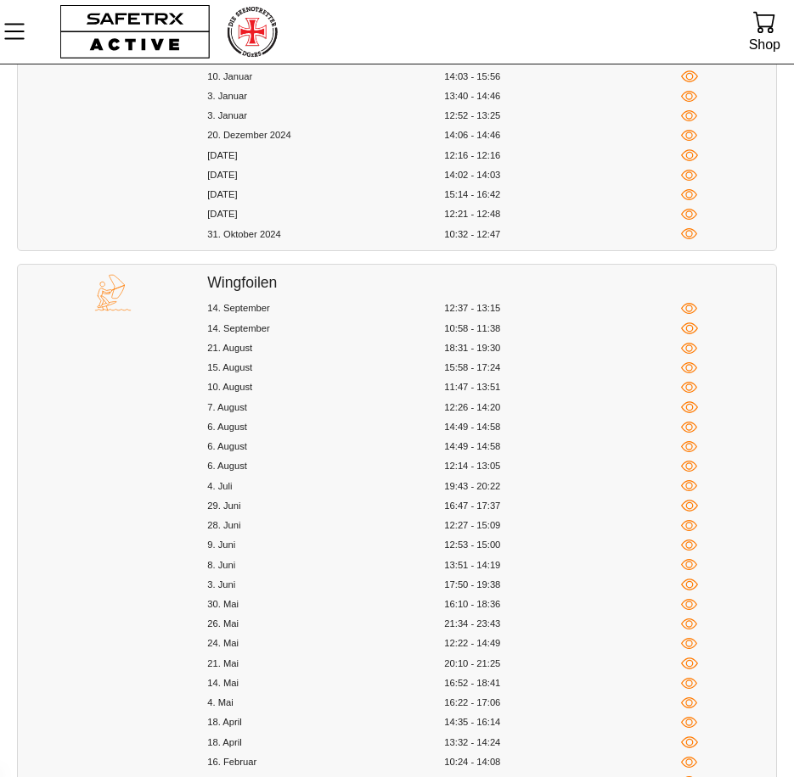
scroll to position [1018, 0]
click at [690, 377] on icon "button" at bounding box center [689, 369] width 16 height 16
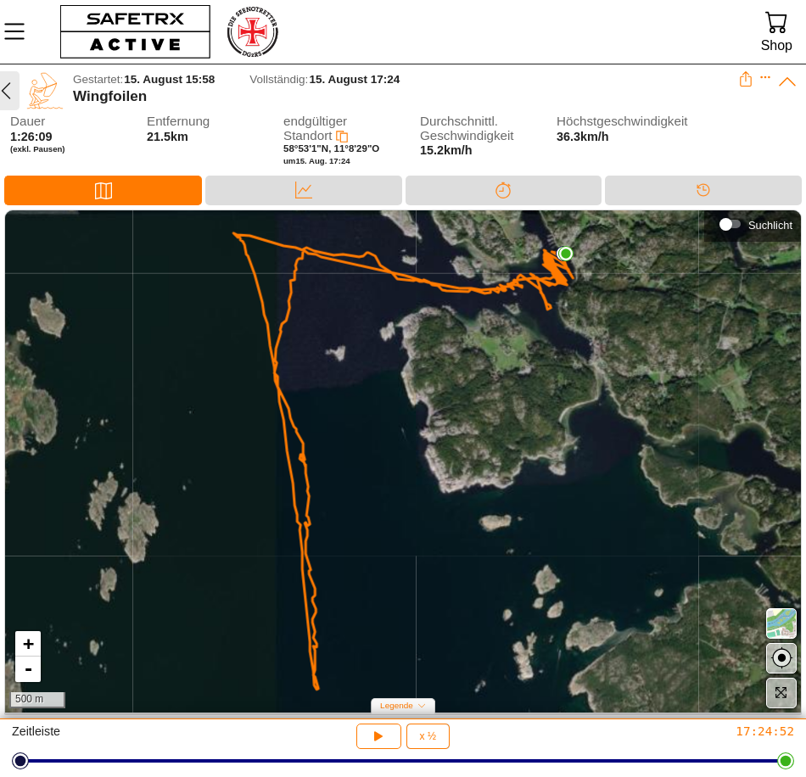
click at [10, 90] on icon "button" at bounding box center [6, 91] width 20 height 20
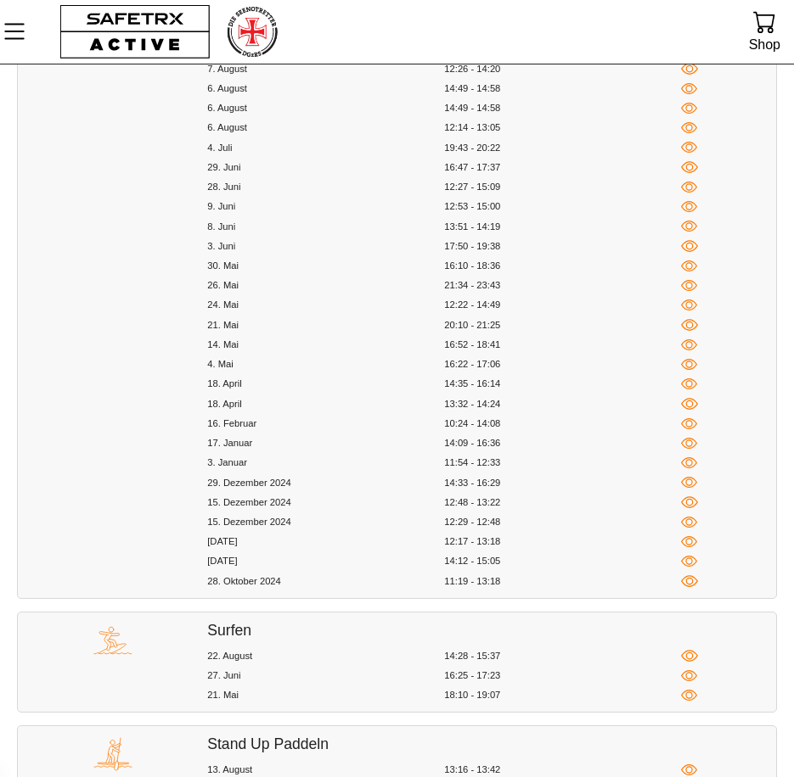
scroll to position [1018, 0]
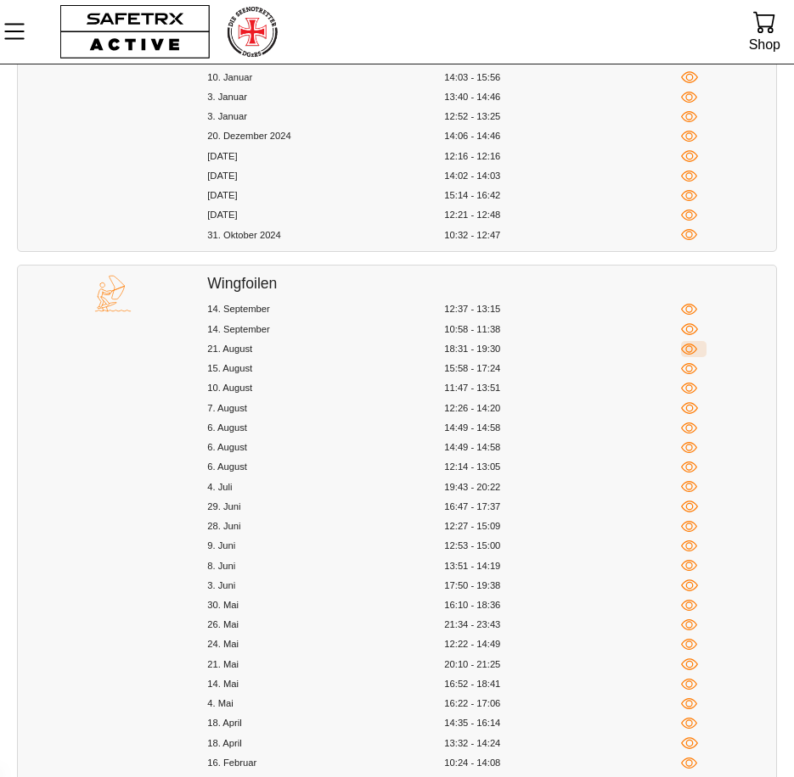
click at [693, 356] on icon "button" at bounding box center [689, 349] width 16 height 16
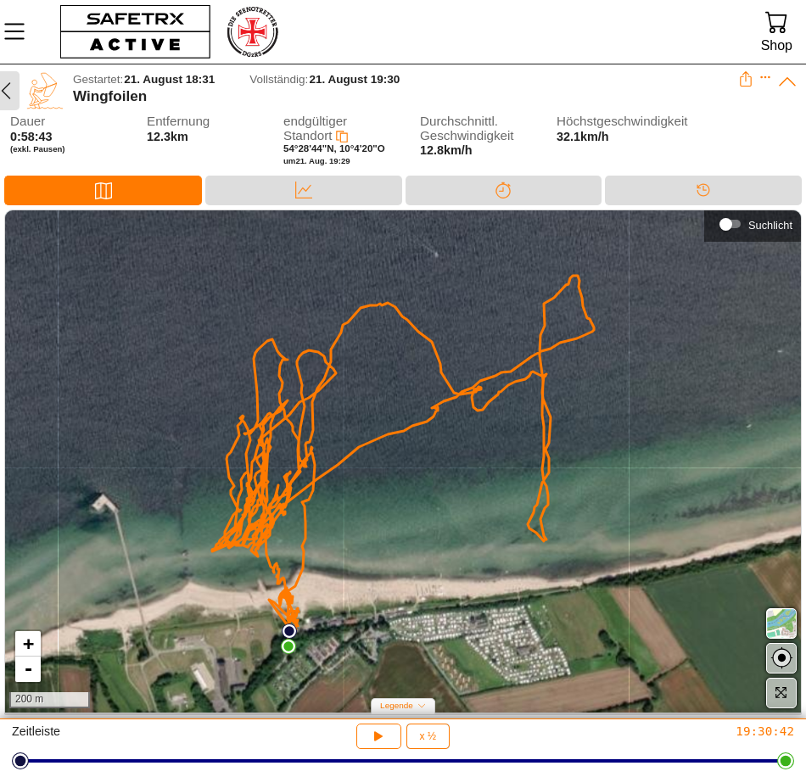
click at [4, 93] on icon "button" at bounding box center [6, 90] width 9 height 17
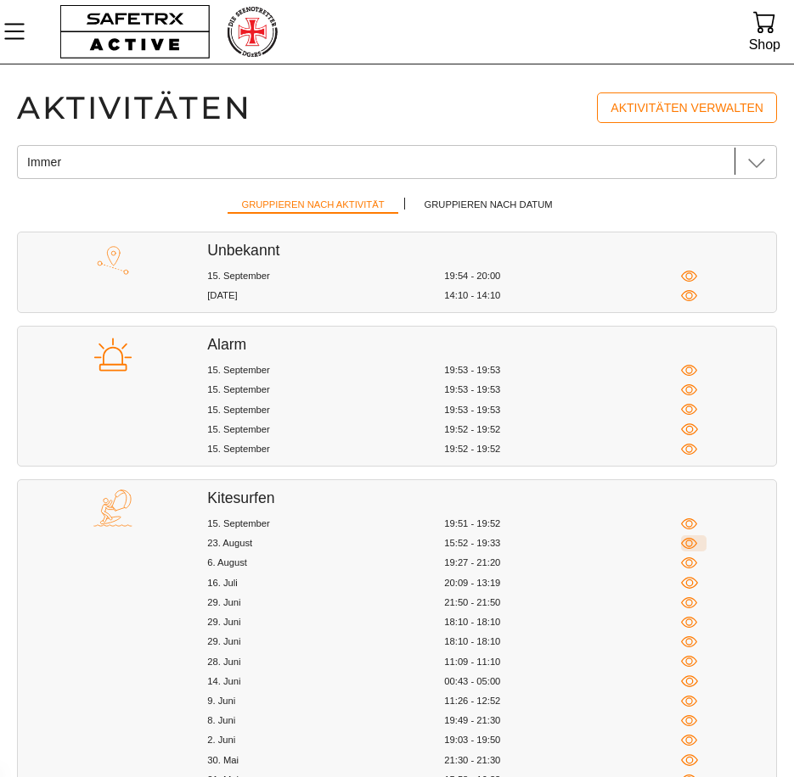
click at [695, 544] on icon "button" at bounding box center [689, 543] width 16 height 11
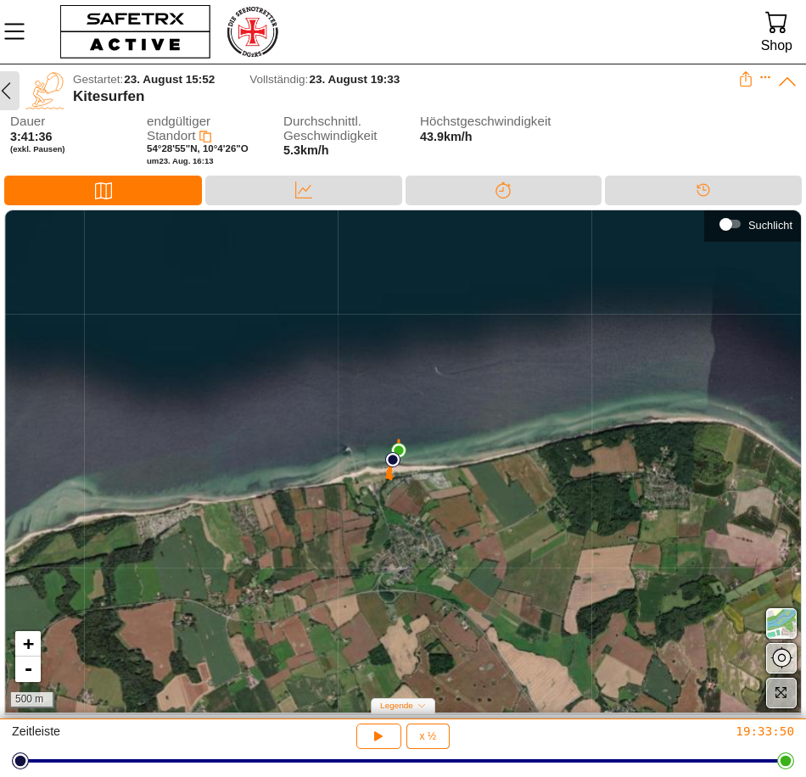
click at [4, 104] on span "button" at bounding box center [6, 91] width 20 height 32
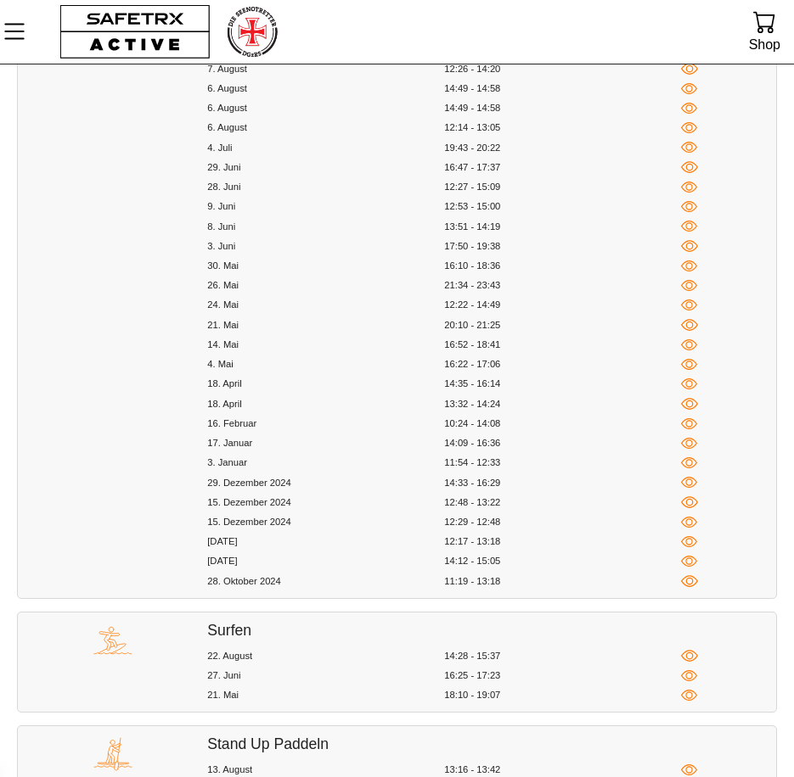
scroll to position [1018, 0]
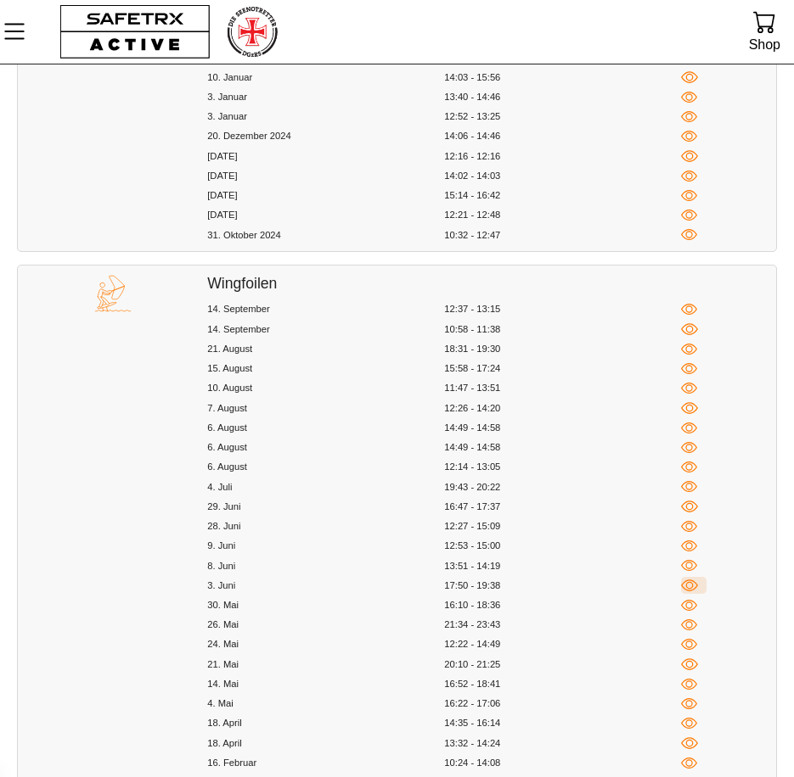
click at [687, 593] on icon "button" at bounding box center [689, 585] width 16 height 16
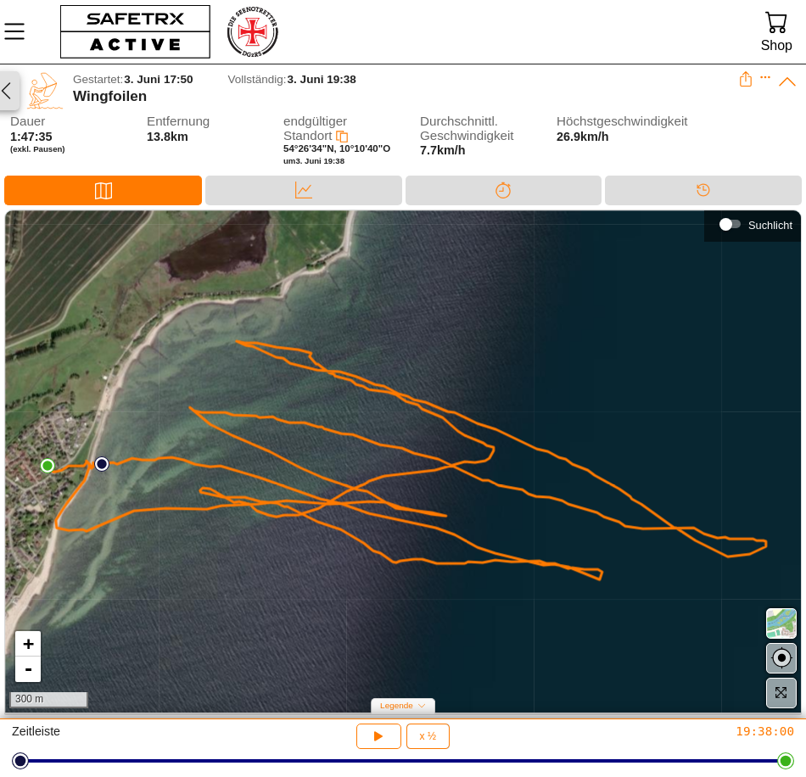
click at [11, 98] on icon "button" at bounding box center [6, 91] width 20 height 20
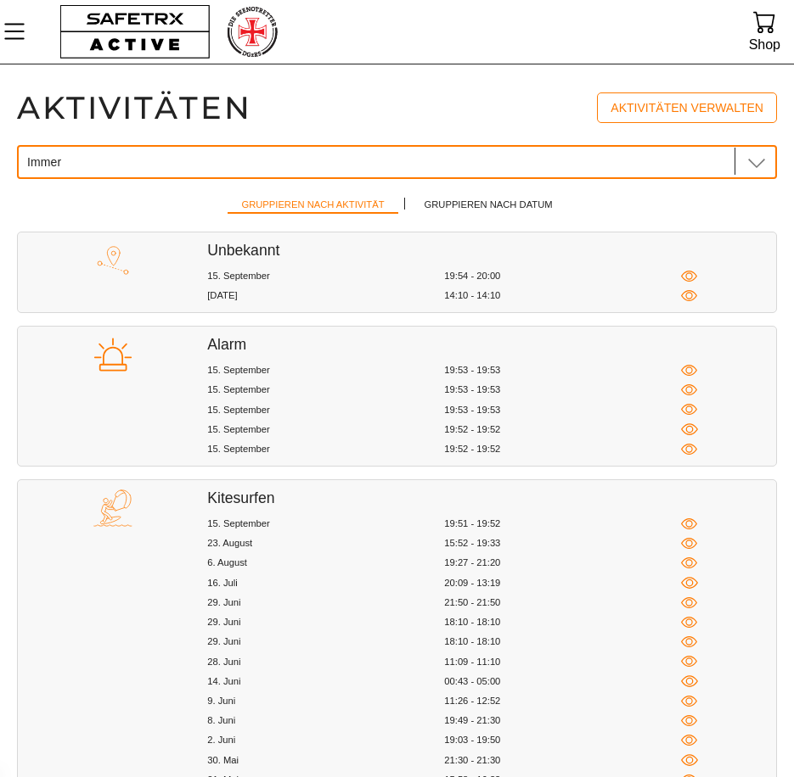
click at [736, 167] on div at bounding box center [739, 161] width 10 height 27
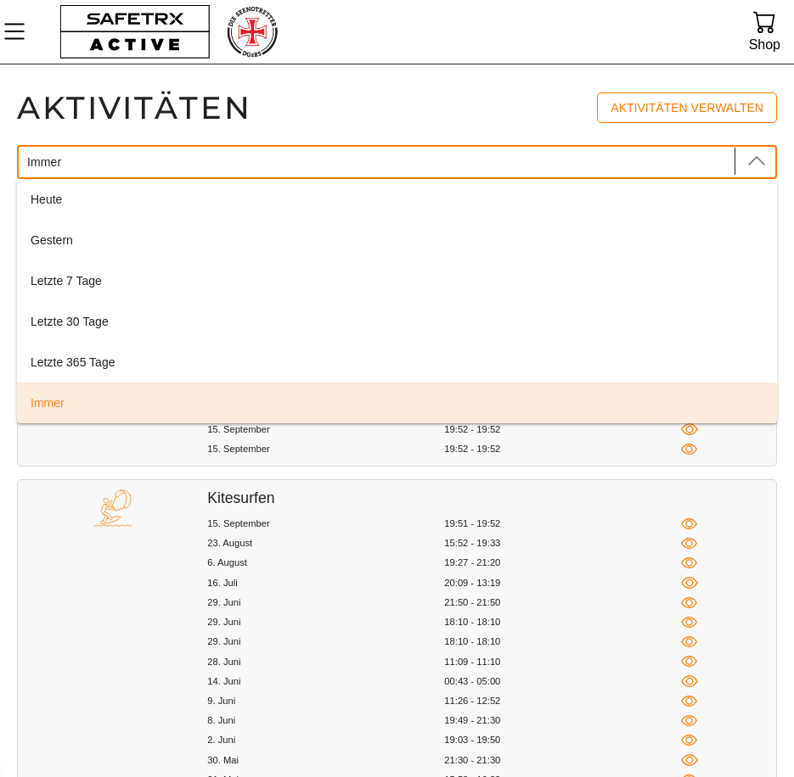
click at [748, 162] on icon at bounding box center [756, 162] width 20 height 20
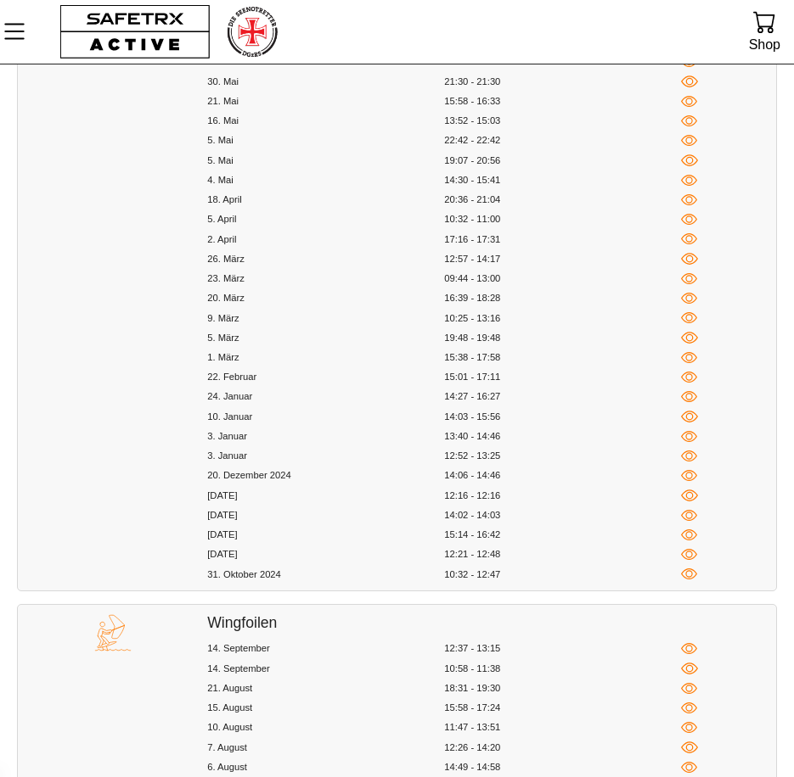
scroll to position [339, 0]
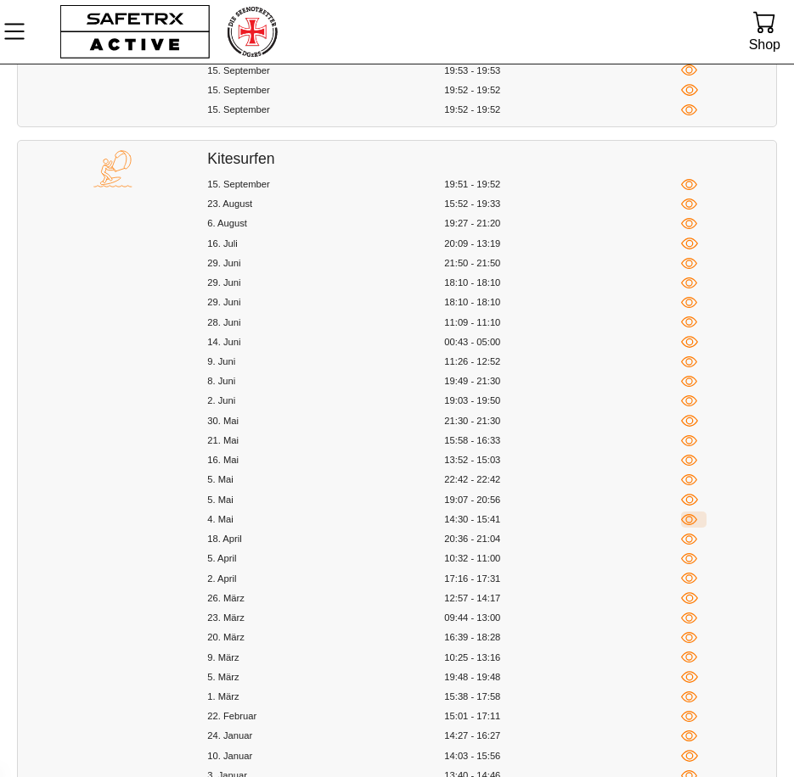
click at [693, 523] on icon "button" at bounding box center [689, 520] width 16 height 16
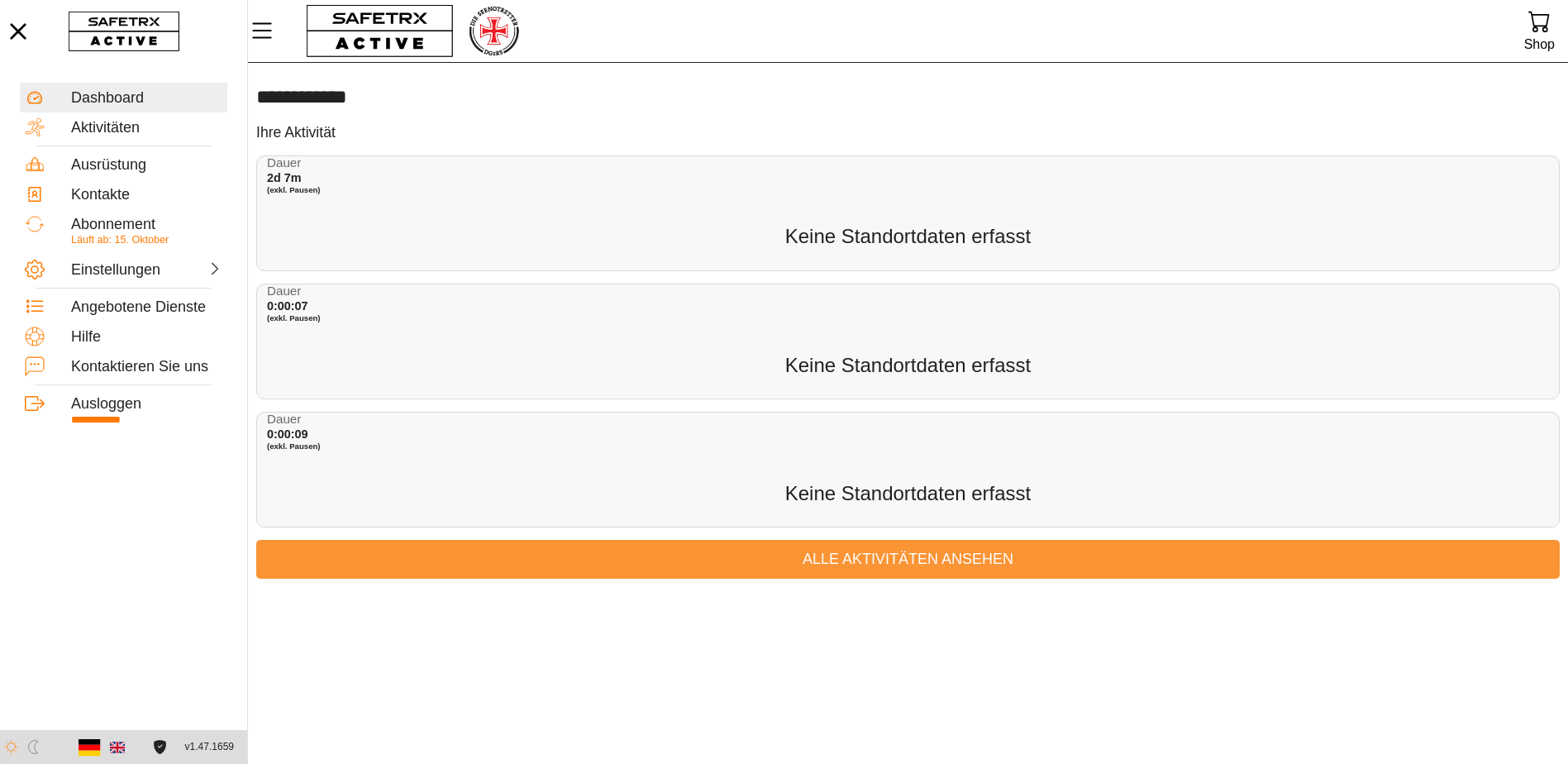
click at [705, 547] on span "Alle Aktivitäten ansehen" at bounding box center [908, 559] width 1277 height 25
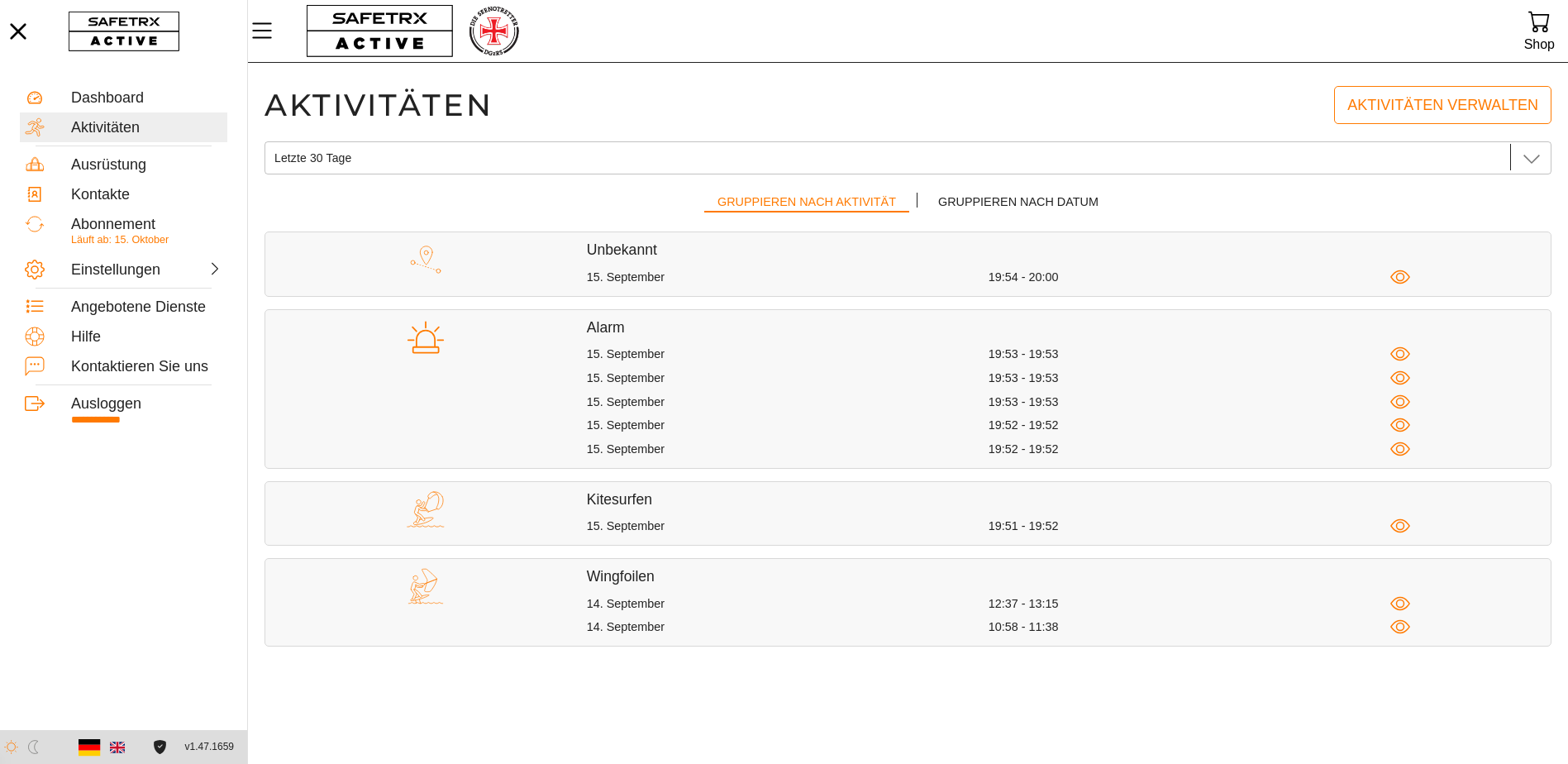
scroll to position [1, 0]
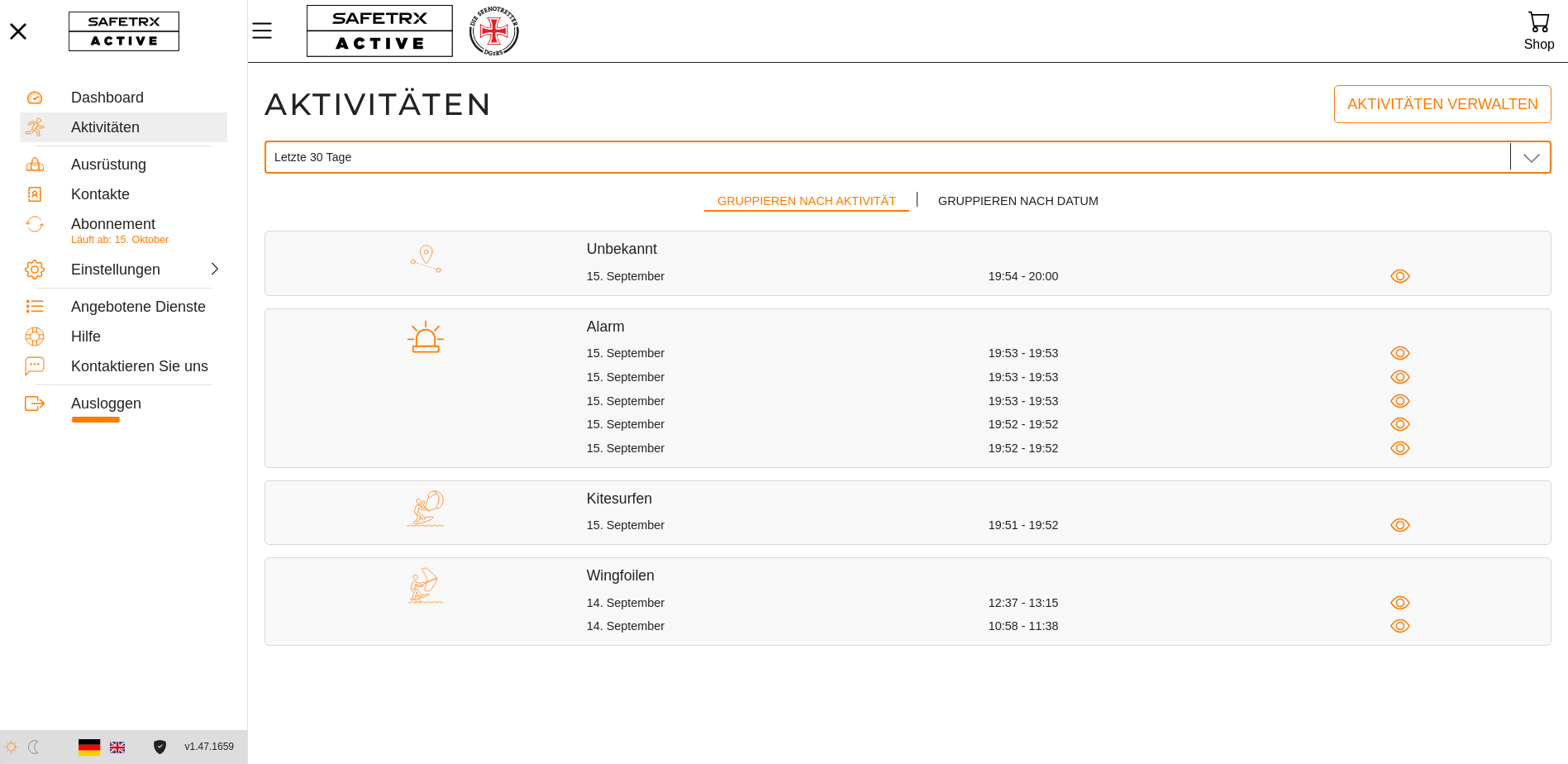
click at [1536, 158] on icon at bounding box center [1531, 158] width 17 height 9
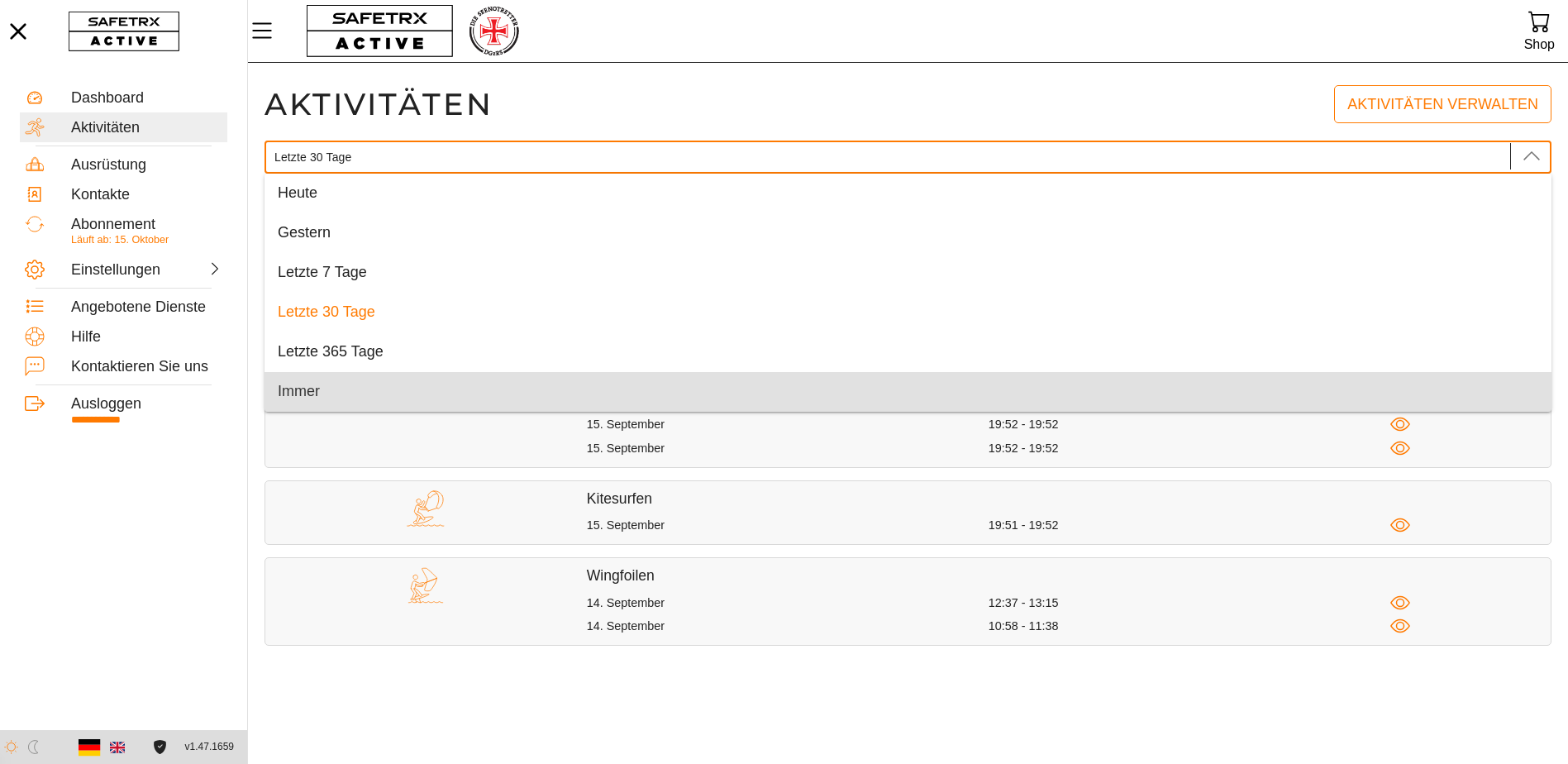
click at [426, 397] on div "Immer" at bounding box center [908, 392] width 1260 height 19
type input "Immer"
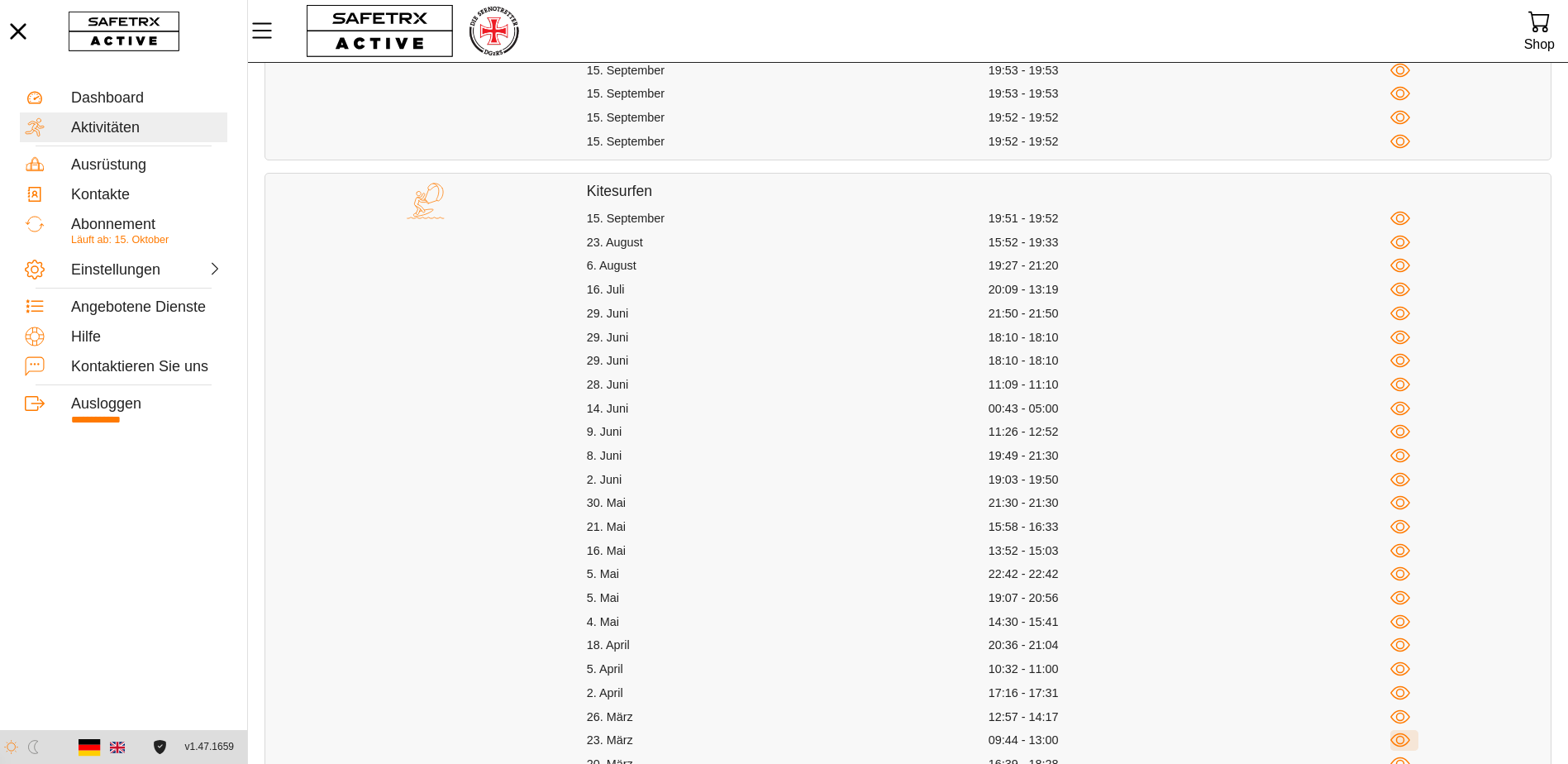
scroll to position [0, 0]
click at [1396, 736] on icon "button" at bounding box center [1400, 741] width 20 height 14
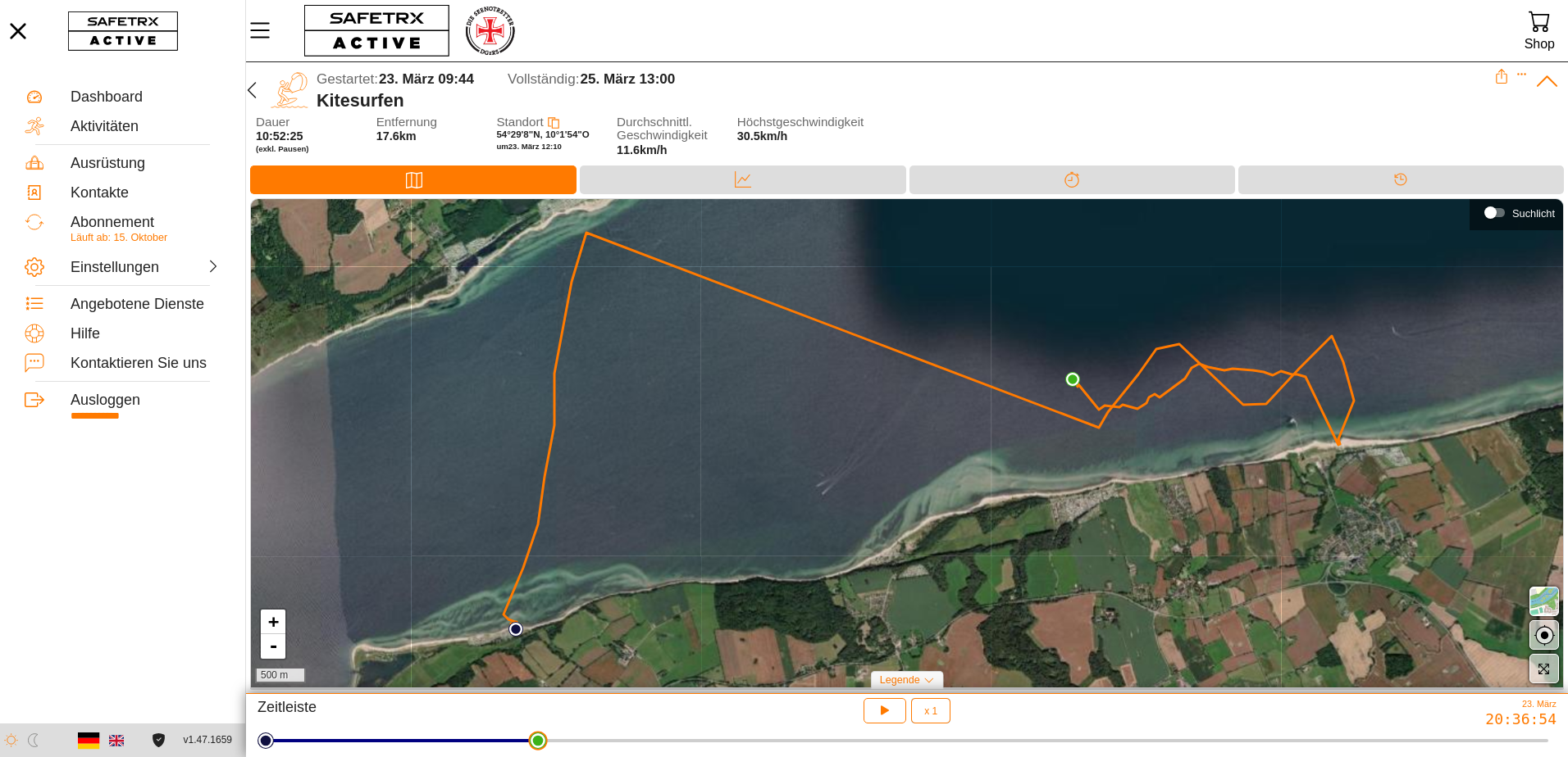
drag, startPoint x: 1548, startPoint y: 744, endPoint x: 533, endPoint y: 705, distance: 1015.7
click at [533, 705] on html "**********" at bounding box center [784, 378] width 1568 height 757
drag, startPoint x: 536, startPoint y: 740, endPoint x: 449, endPoint y: 742, distance: 87.0
click at [449, 742] on html "**********" at bounding box center [784, 378] width 1568 height 757
drag, startPoint x: 447, startPoint y: 742, endPoint x: 347, endPoint y: 739, distance: 100.0
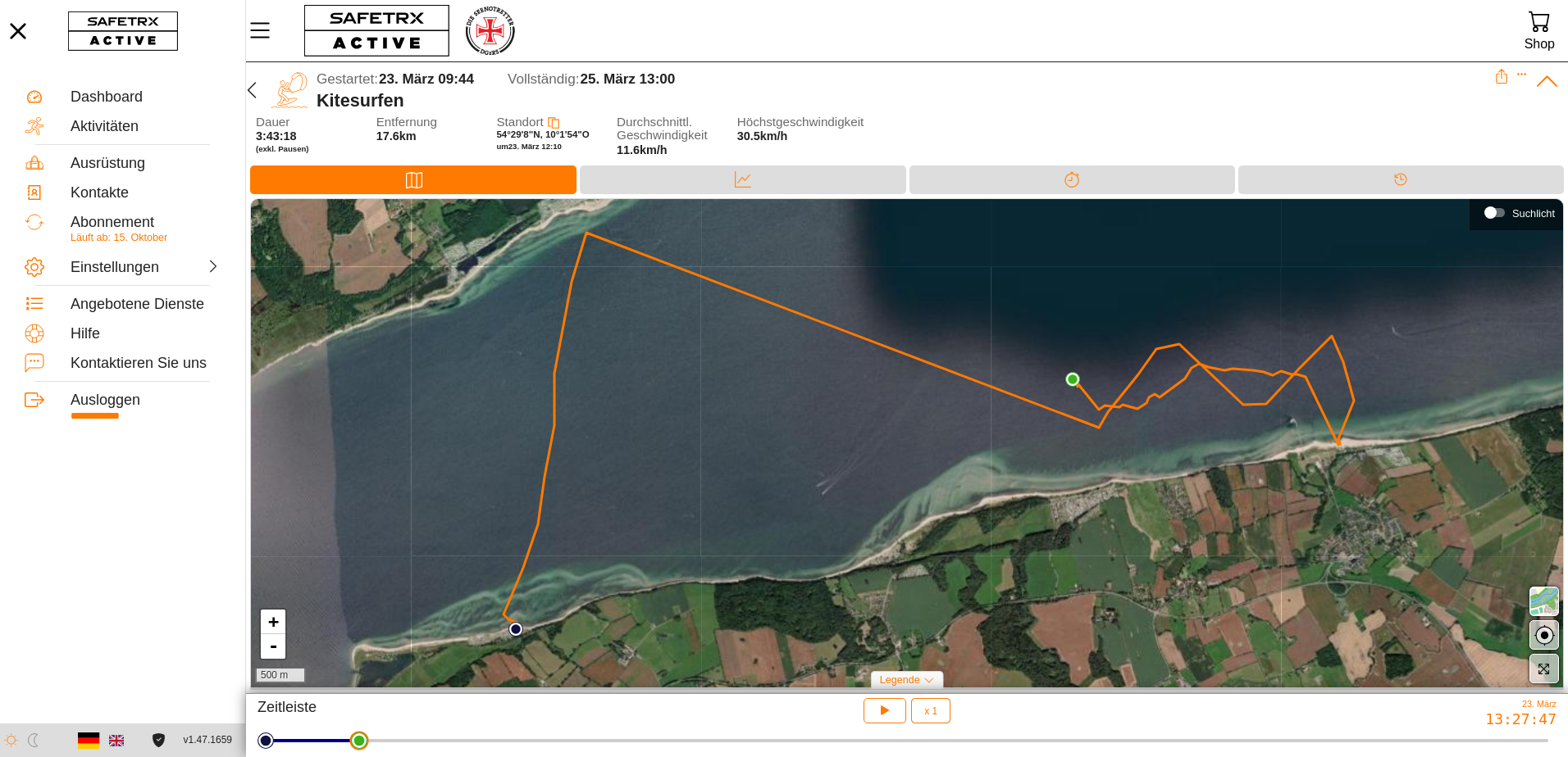
click at [347, 739] on html "**********" at bounding box center [784, 378] width 1568 height 757
drag, startPoint x: 347, startPoint y: 739, endPoint x: 293, endPoint y: 731, distance: 54.6
click at [293, 731] on html "**********" at bounding box center [784, 378] width 1568 height 757
drag, startPoint x: 302, startPoint y: 740, endPoint x: 284, endPoint y: 741, distance: 18.0
click at [284, 741] on html "**********" at bounding box center [784, 378] width 1568 height 757
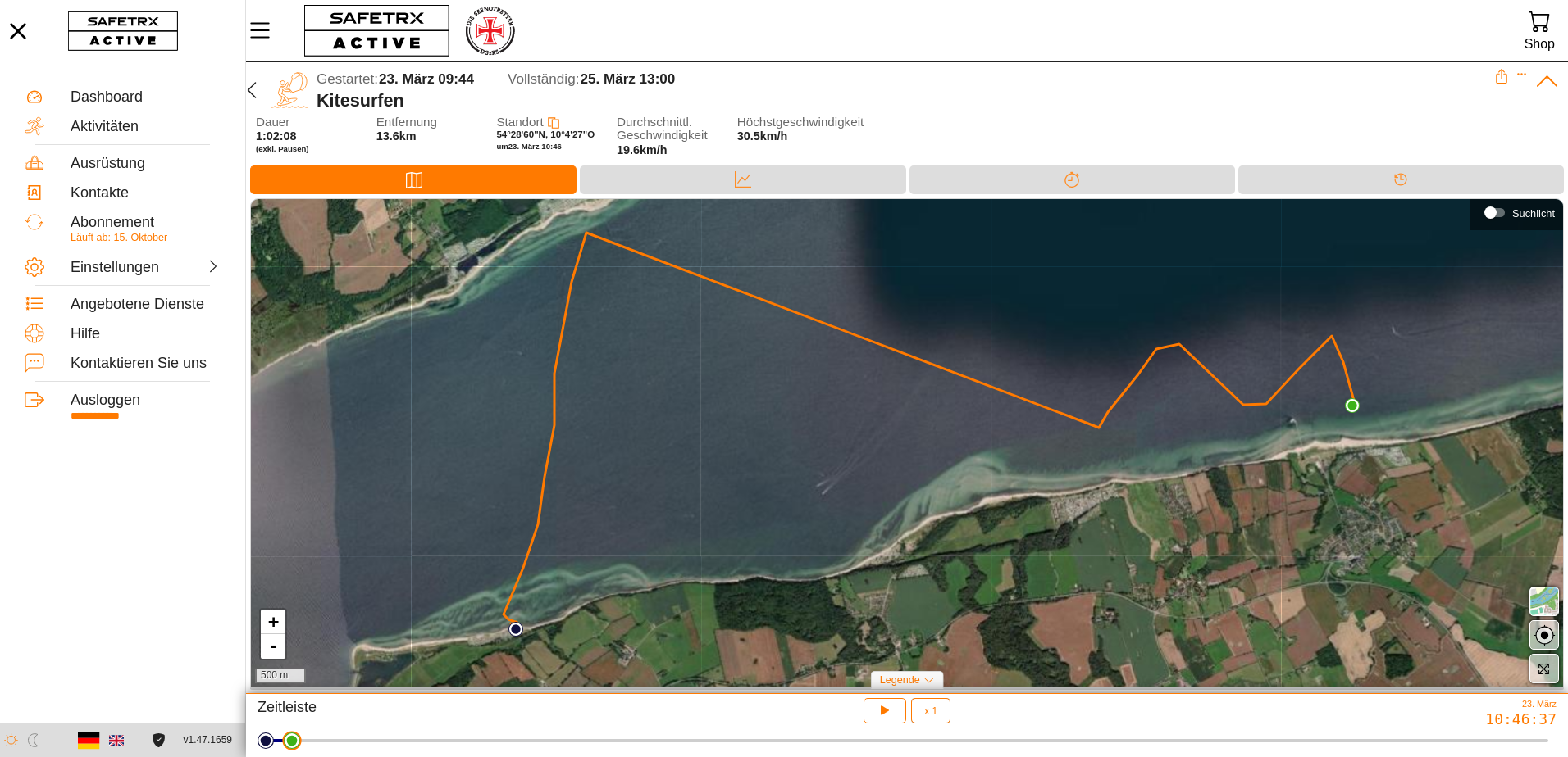
drag, startPoint x: 295, startPoint y: 750, endPoint x: 284, endPoint y: 747, distance: 11.4
click at [284, 747] on html "**********" at bounding box center [784, 378] width 1568 height 757
click at [255, 97] on icon "button" at bounding box center [251, 90] width 9 height 16
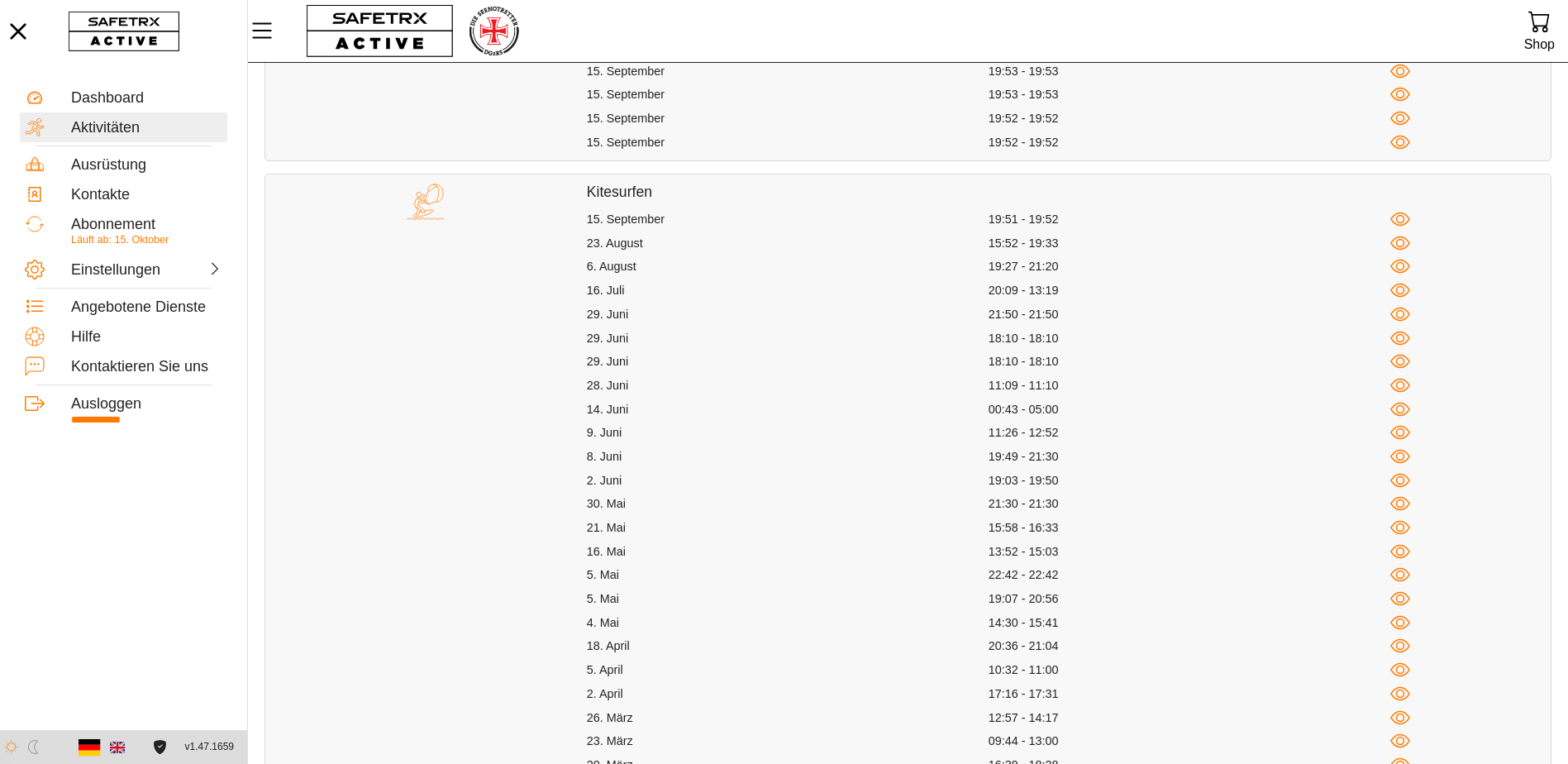
scroll to position [662, 0]
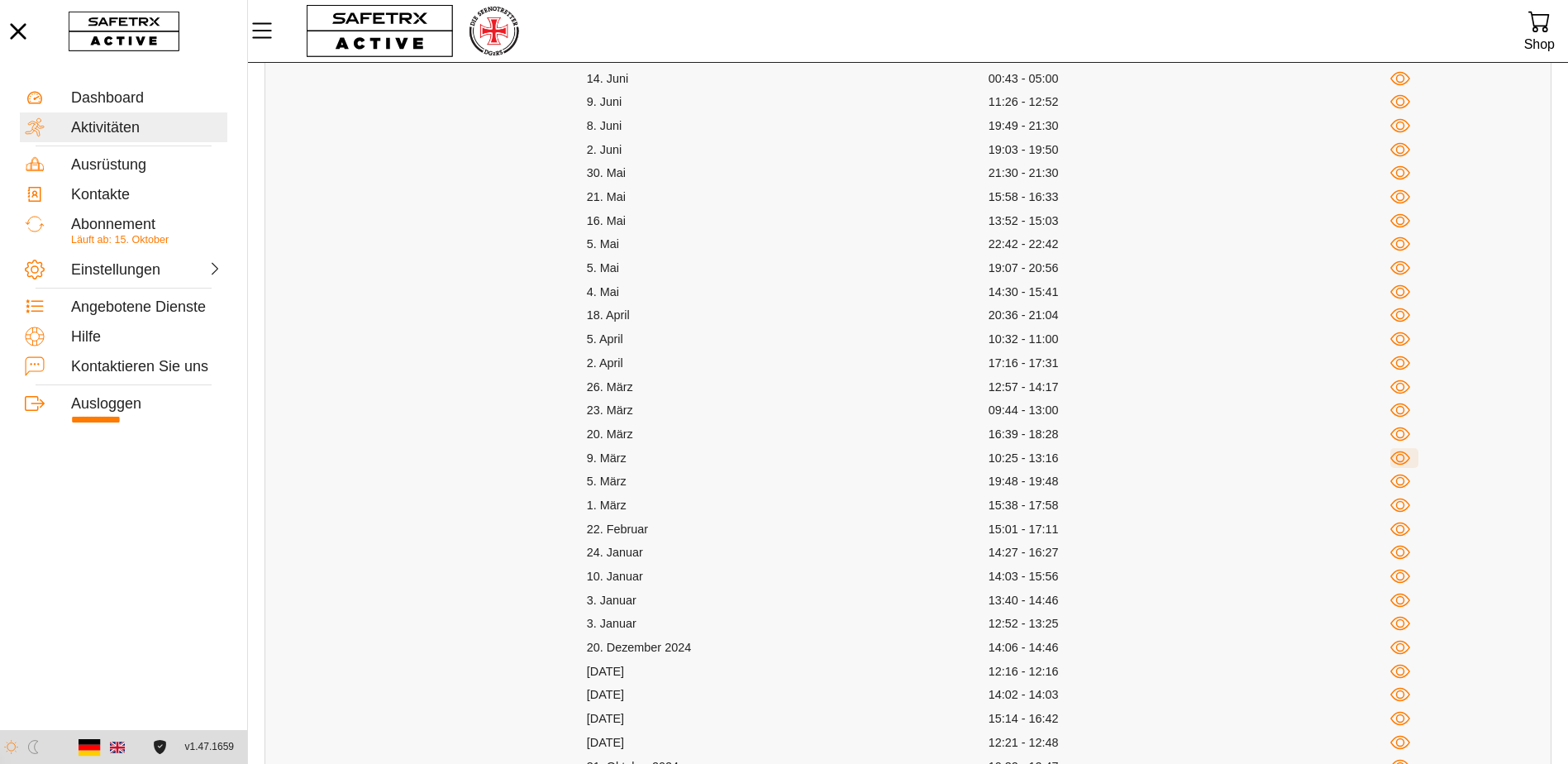
click at [1400, 457] on icon "button" at bounding box center [1400, 458] width 20 height 20
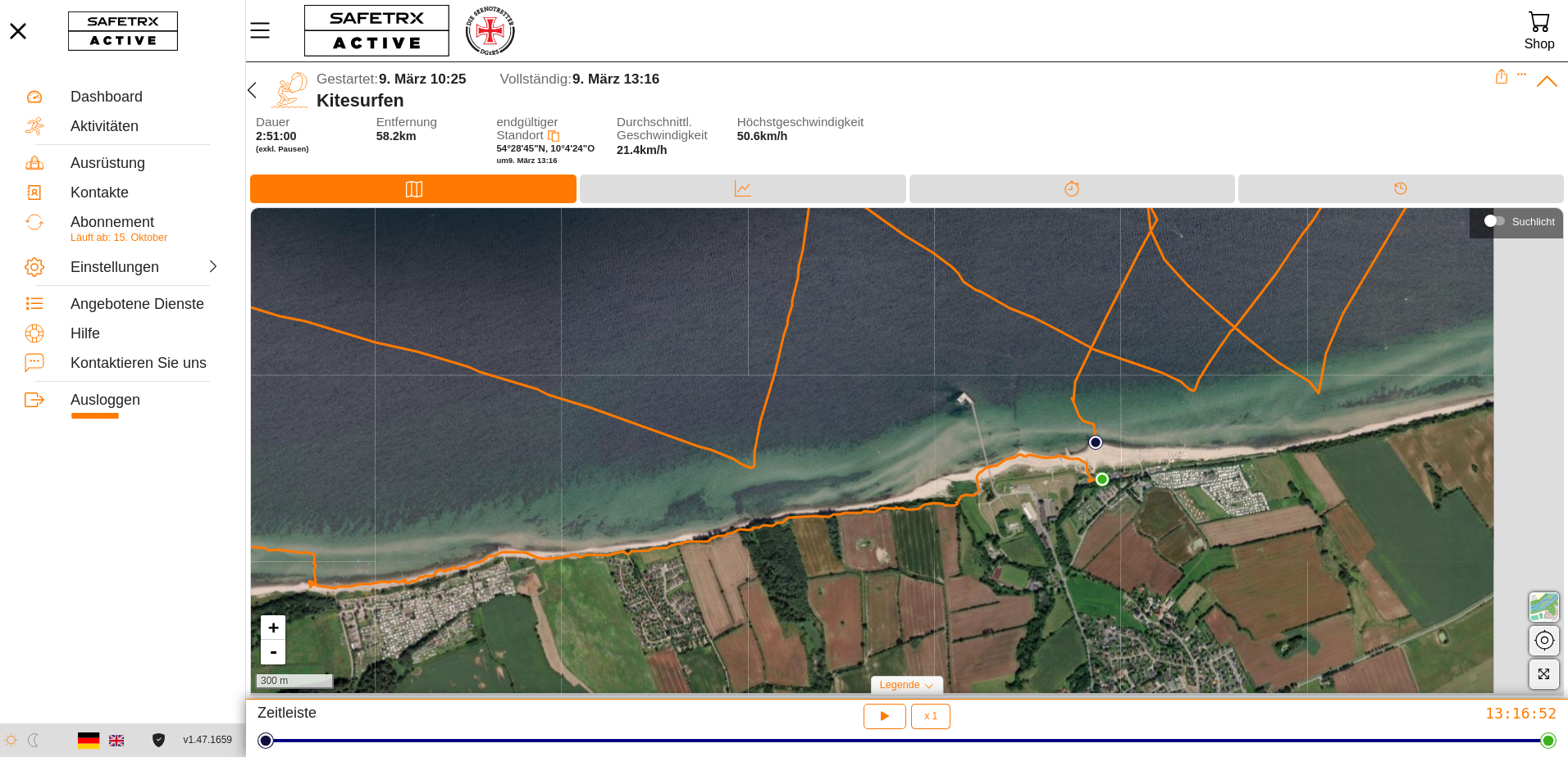
drag, startPoint x: 1314, startPoint y: 403, endPoint x: 1196, endPoint y: 414, distance: 118.5
click at [1200, 421] on div "+ - 300 m" at bounding box center [907, 451] width 1312 height 485
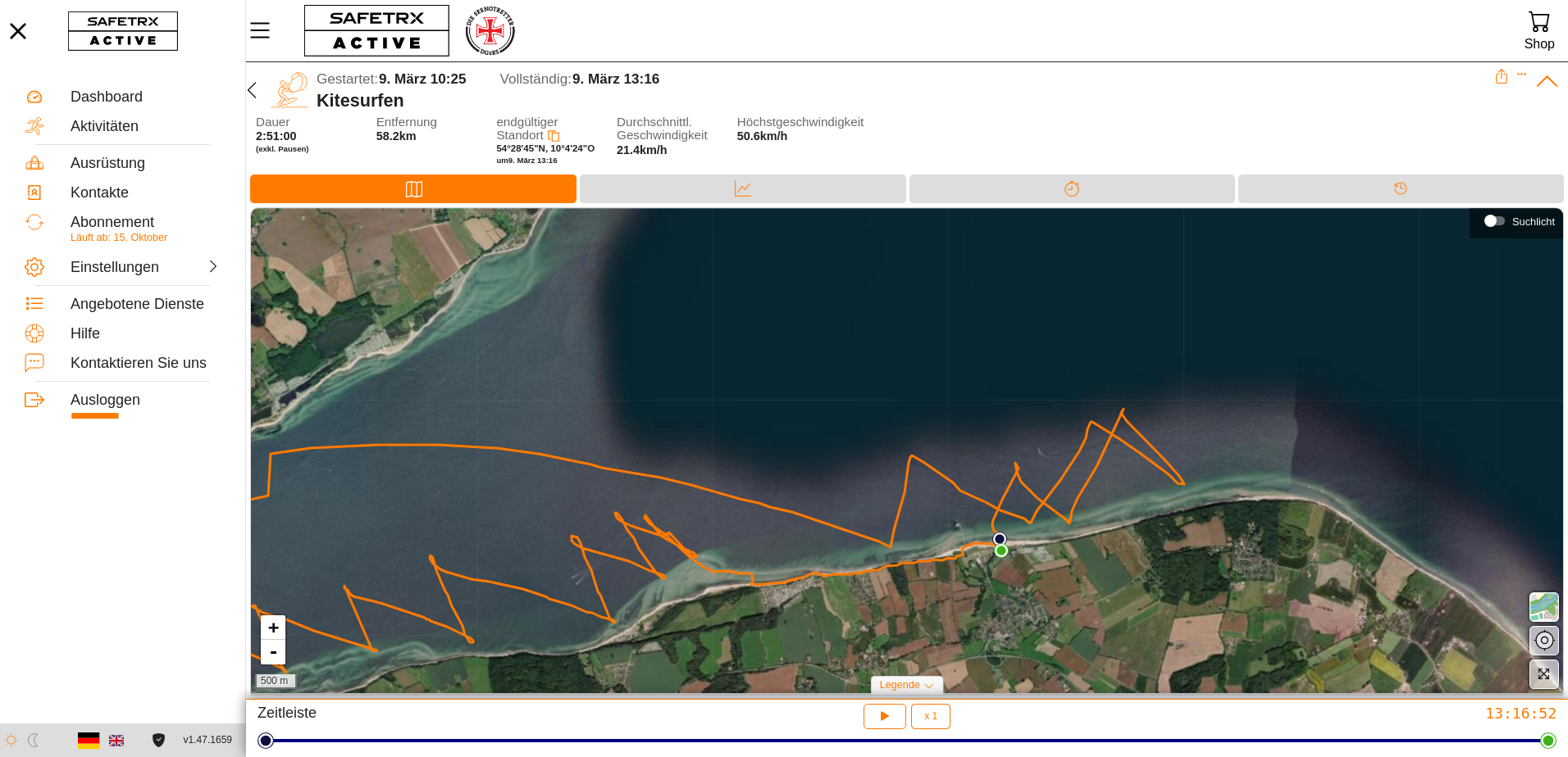
drag, startPoint x: 1012, startPoint y: 552, endPoint x: 983, endPoint y: 559, distance: 29.8
click at [983, 559] on div "+ - 500 m" at bounding box center [907, 451] width 1312 height 485
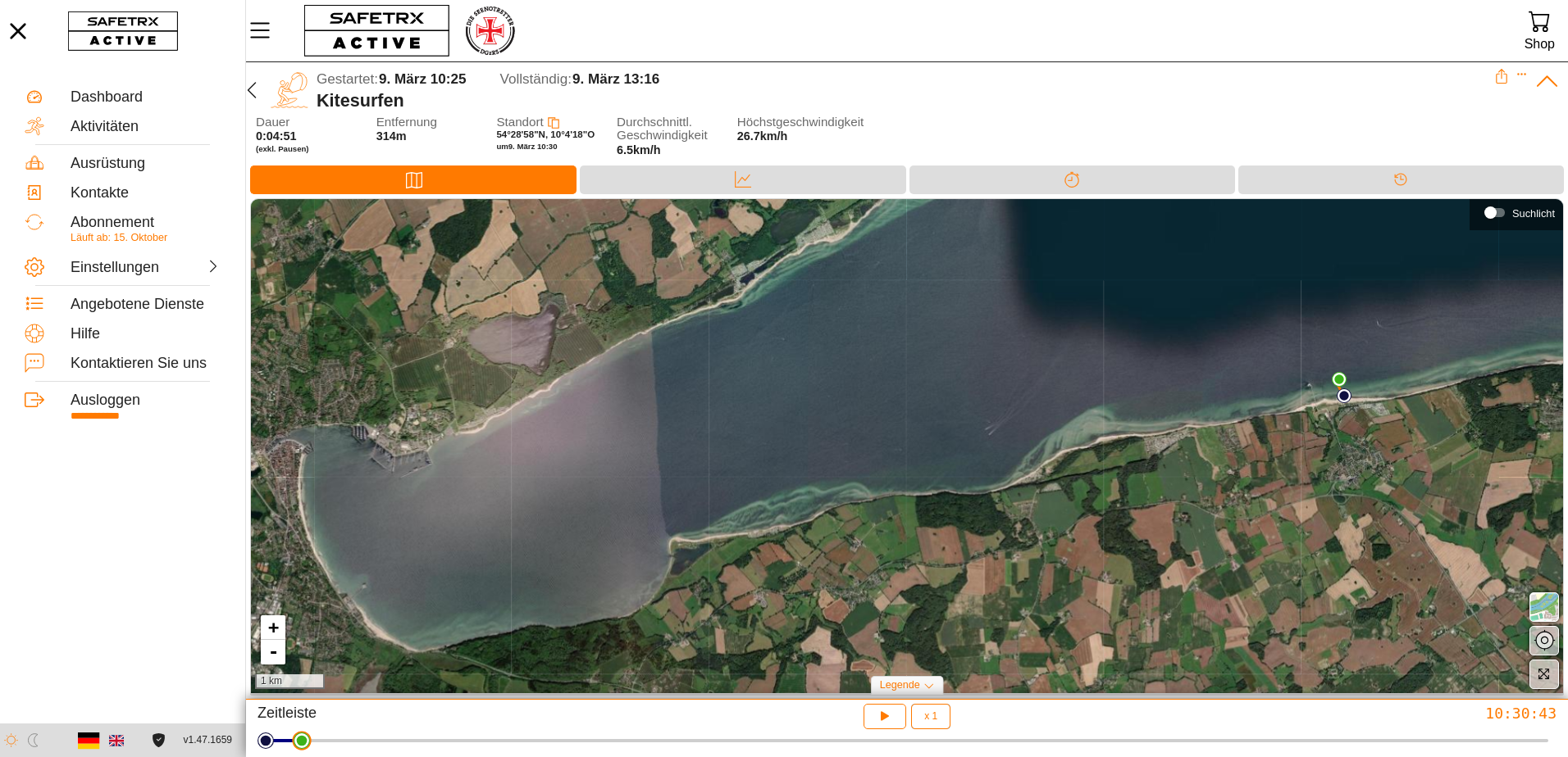
drag, startPoint x: 1549, startPoint y: 740, endPoint x: 295, endPoint y: 707, distance: 1254.4
click at [295, 707] on html "**********" at bounding box center [784, 378] width 1568 height 757
drag, startPoint x: 311, startPoint y: 745, endPoint x: 360, endPoint y: 738, distance: 49.5
click at [360, 738] on html "**********" at bounding box center [784, 378] width 1568 height 757
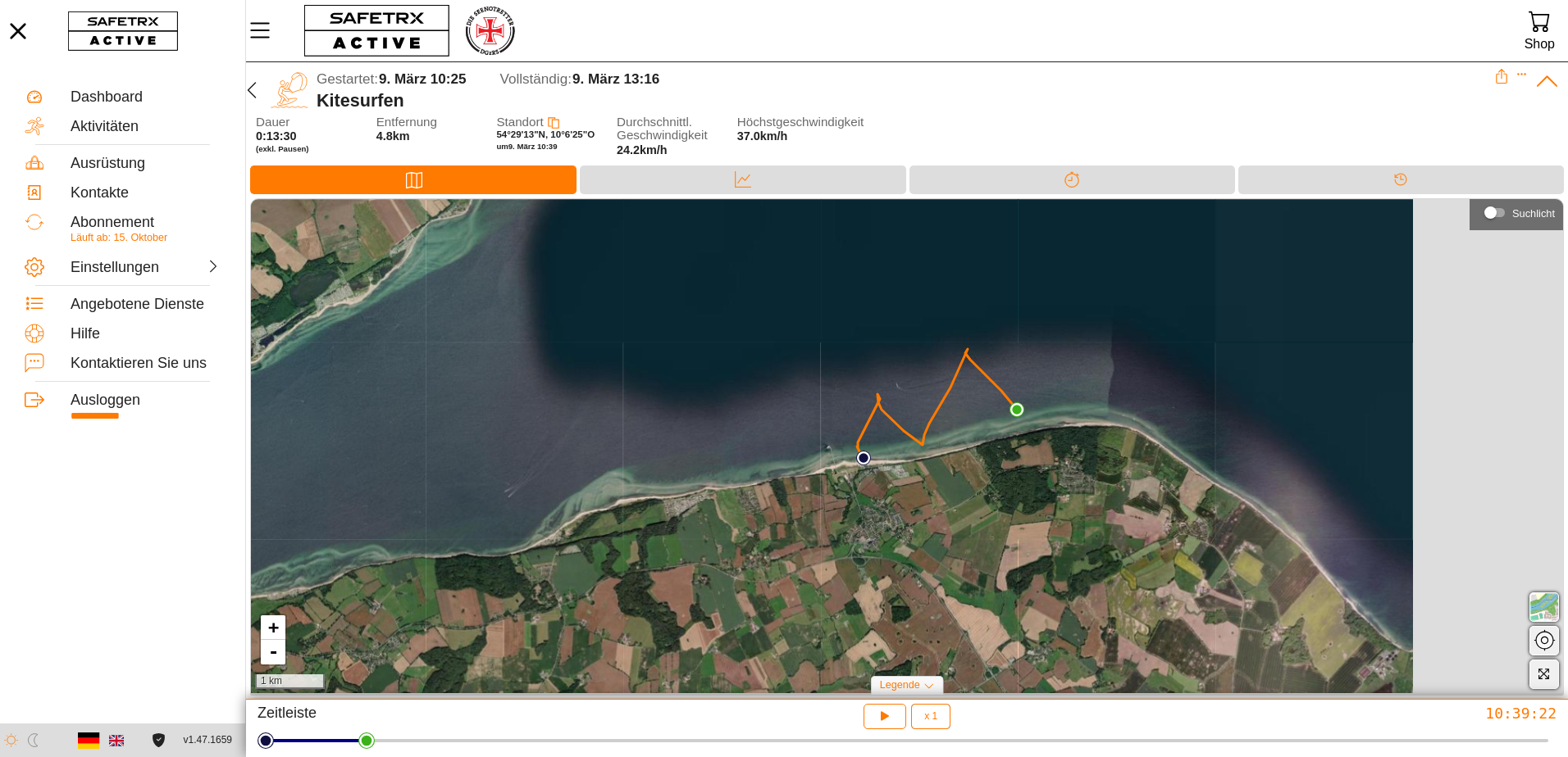
drag, startPoint x: 1344, startPoint y: 552, endPoint x: 865, endPoint y: 587, distance: 480.3
click at [858, 614] on div "+ - 1 km" at bounding box center [907, 445] width 1312 height 493
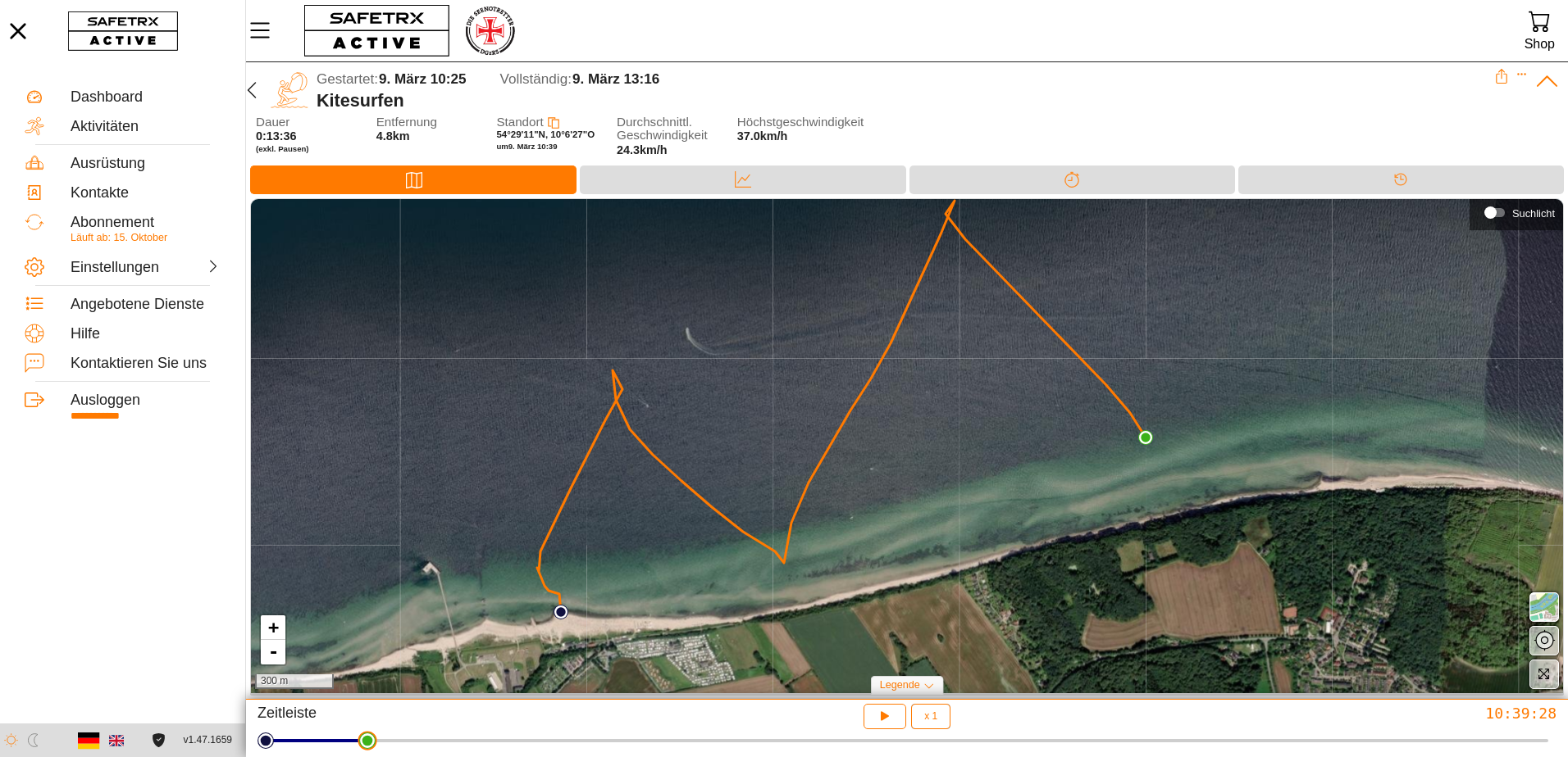
drag, startPoint x: 371, startPoint y: 750, endPoint x: 360, endPoint y: 755, distance: 12.1
click at [360, 755] on html "**********" at bounding box center [784, 378] width 1568 height 757
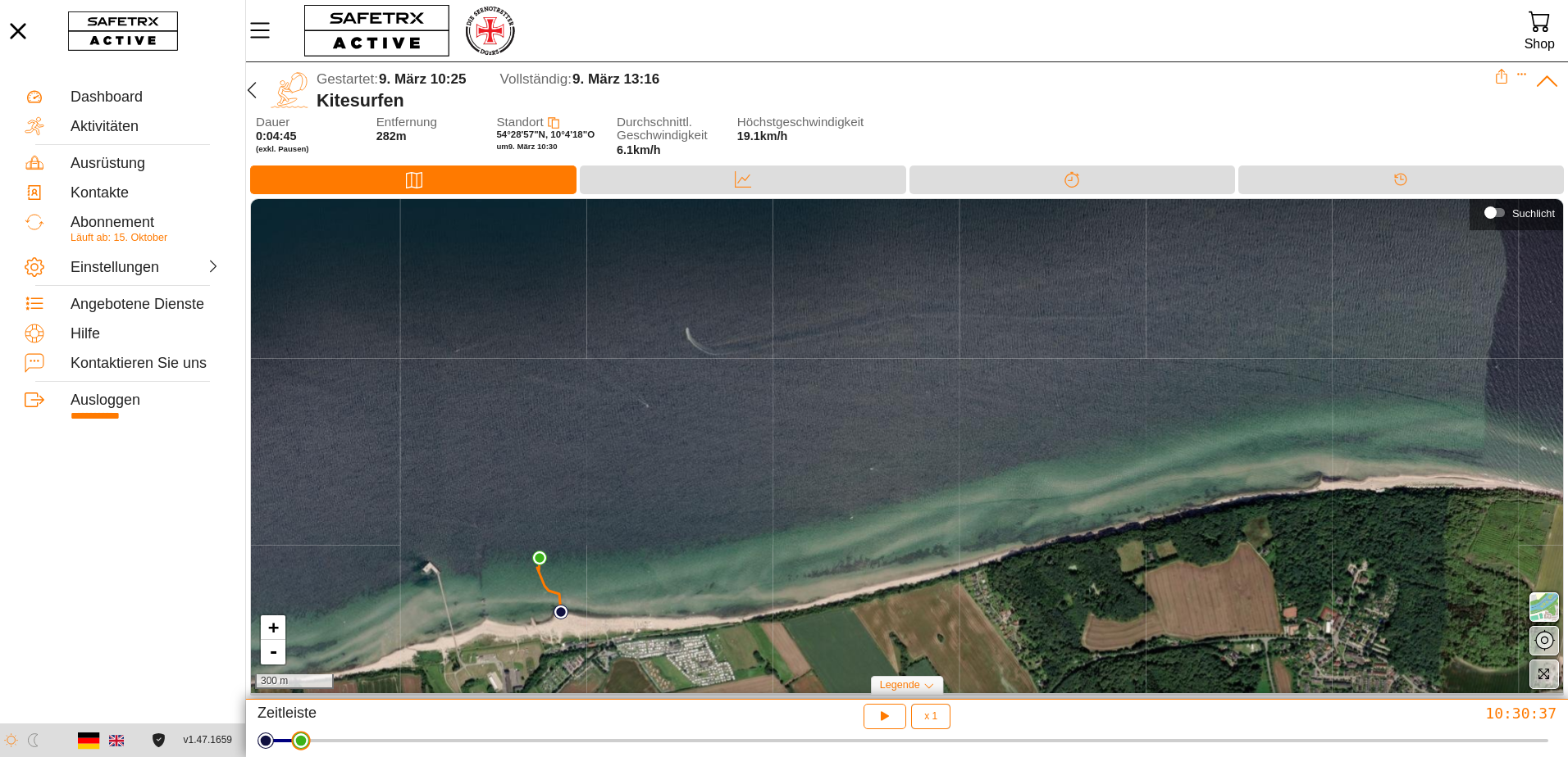
drag, startPoint x: 370, startPoint y: 745, endPoint x: 294, endPoint y: 743, distance: 76.0
click at [294, 743] on html "**********" at bounding box center [784, 378] width 1568 height 757
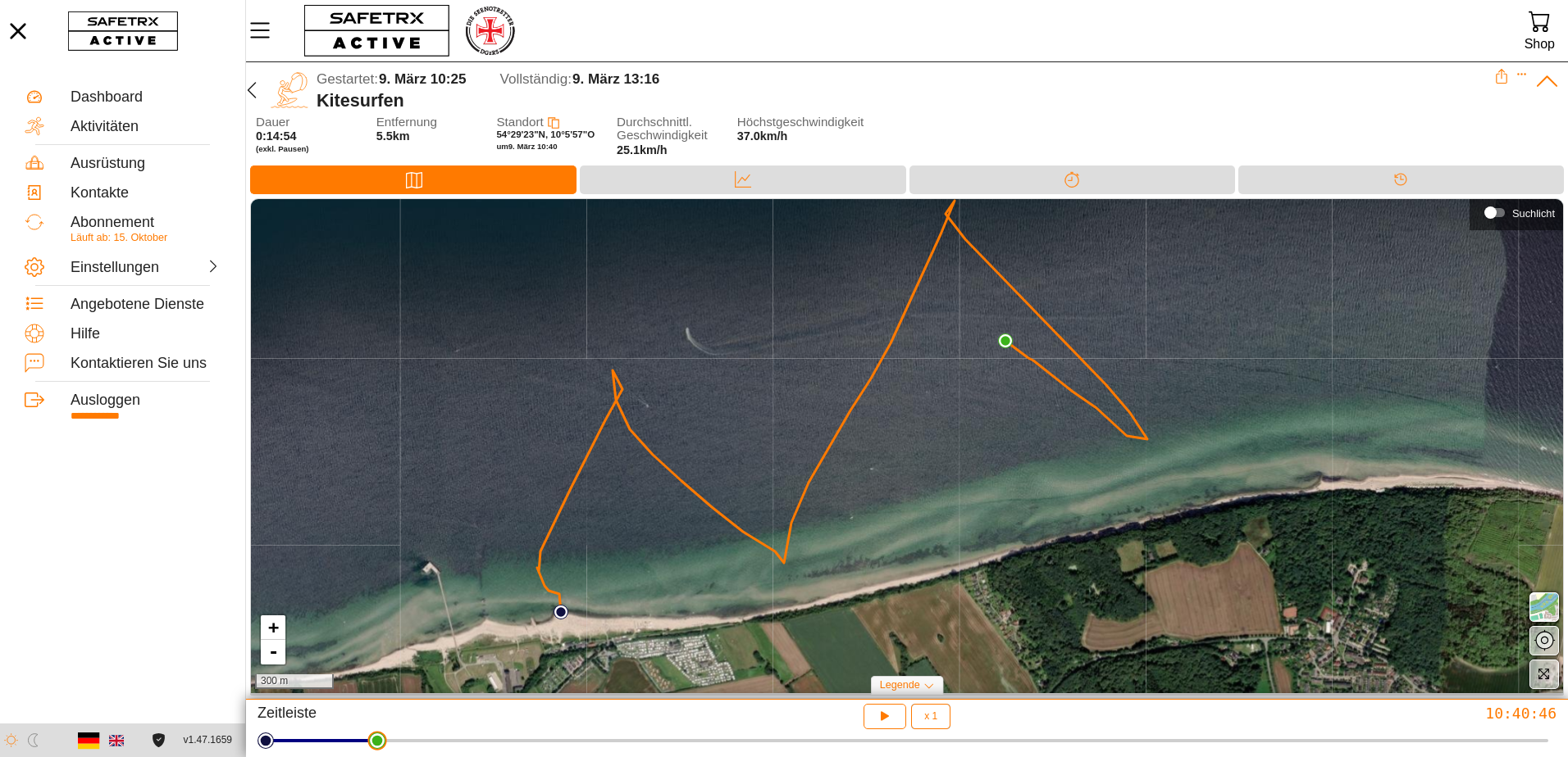
drag, startPoint x: 352, startPoint y: 750, endPoint x: 371, endPoint y: 750, distance: 19.0
click at [371, 750] on html "**********" at bounding box center [784, 378] width 1568 height 757
click at [262, 93] on button "button" at bounding box center [251, 90] width 26 height 42
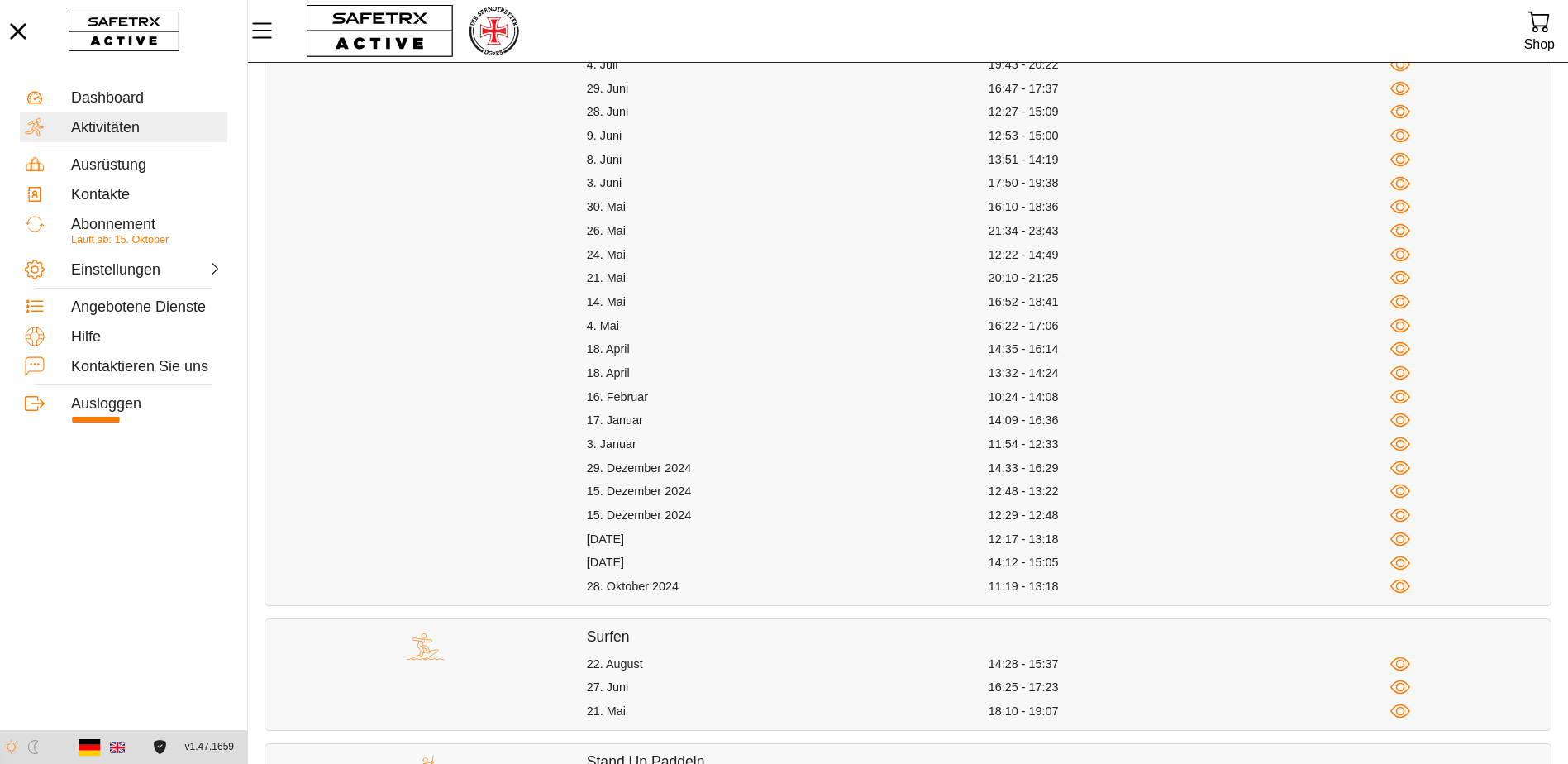
scroll to position [1323, 0]
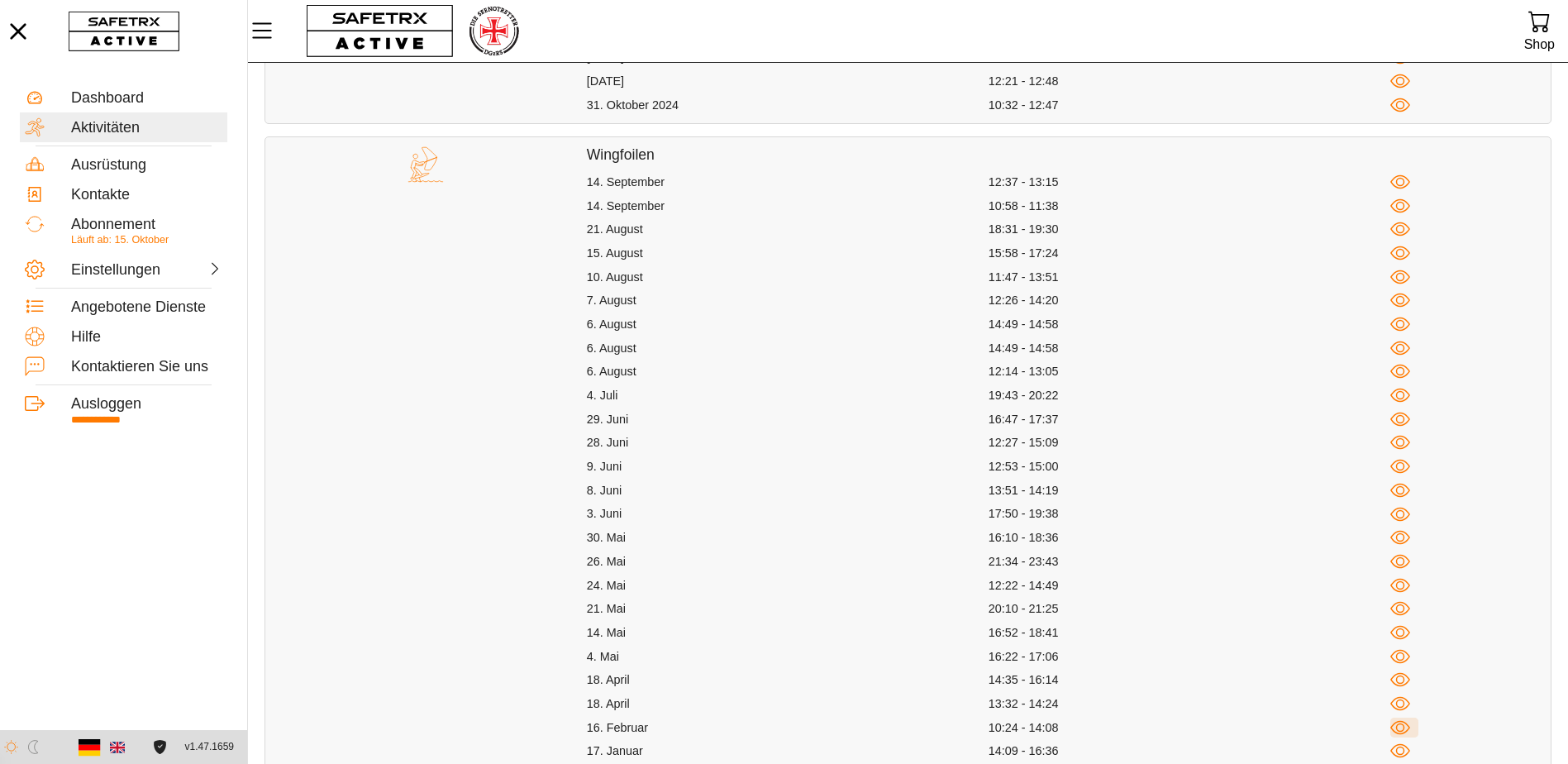
click at [1401, 724] on icon "button" at bounding box center [1400, 728] width 9 height 9
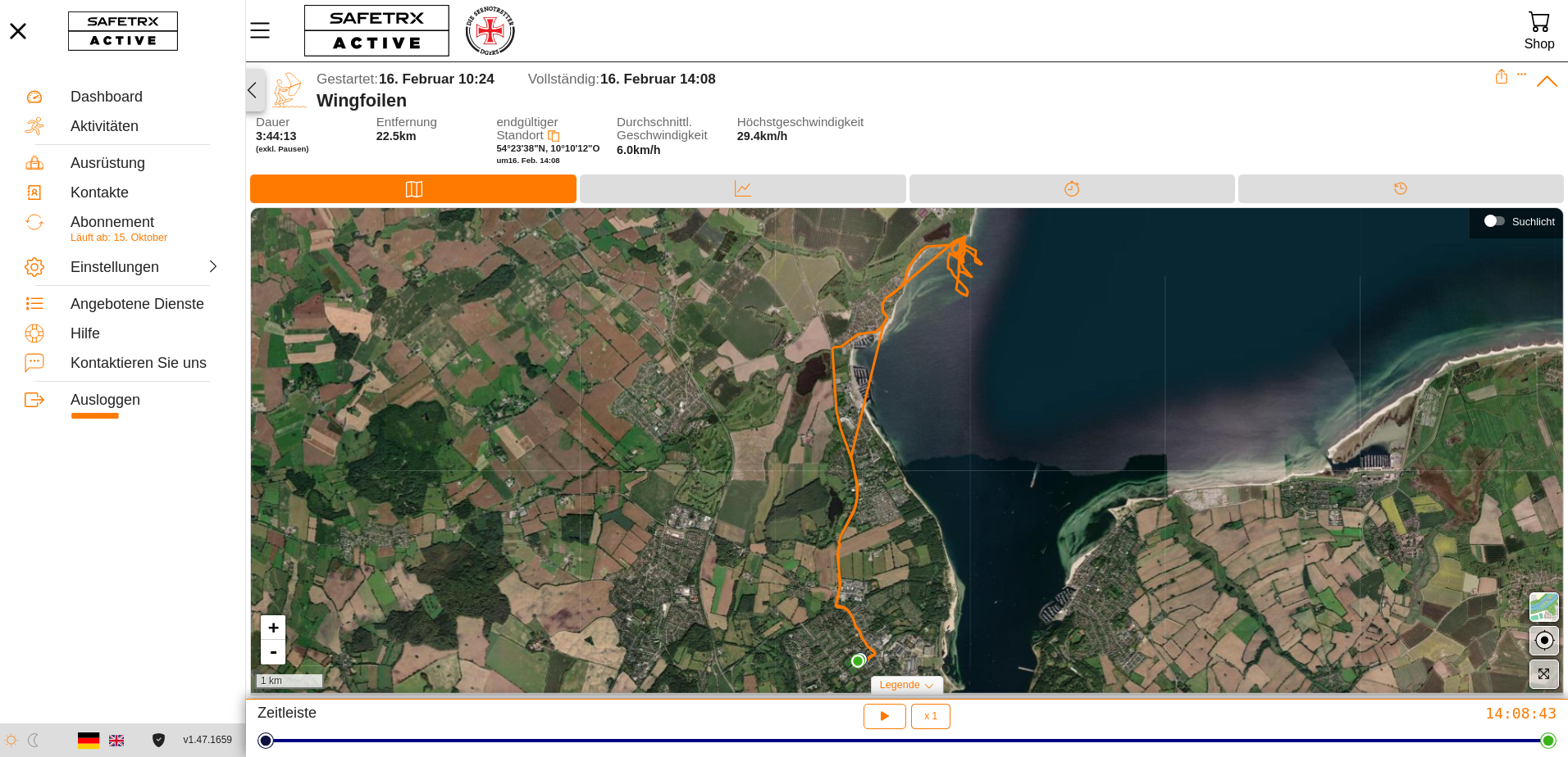
click at [247, 94] on icon "button" at bounding box center [251, 90] width 19 height 19
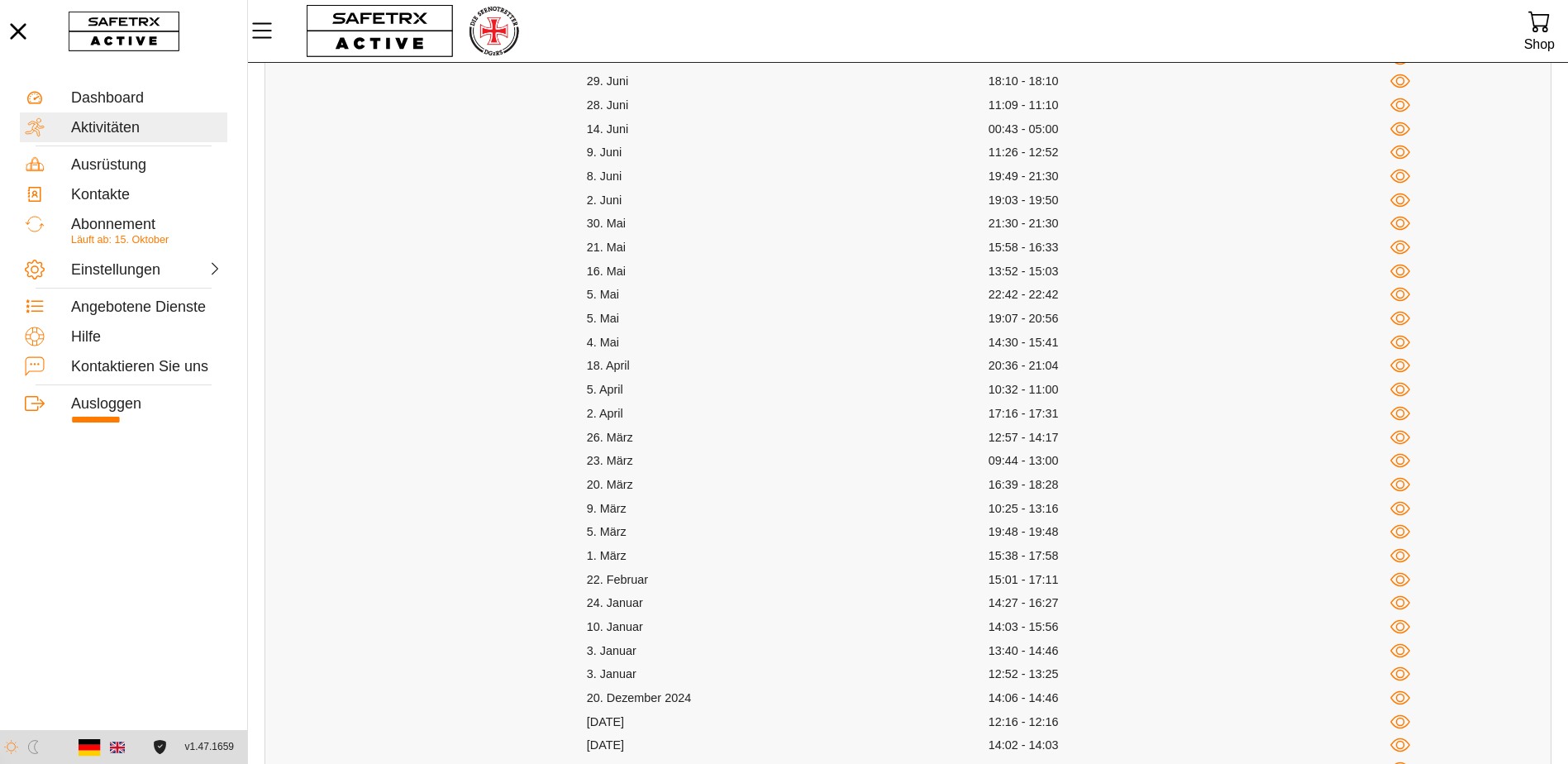
scroll to position [662, 0]
click at [1396, 380] on icon "button" at bounding box center [1400, 387] width 20 height 20
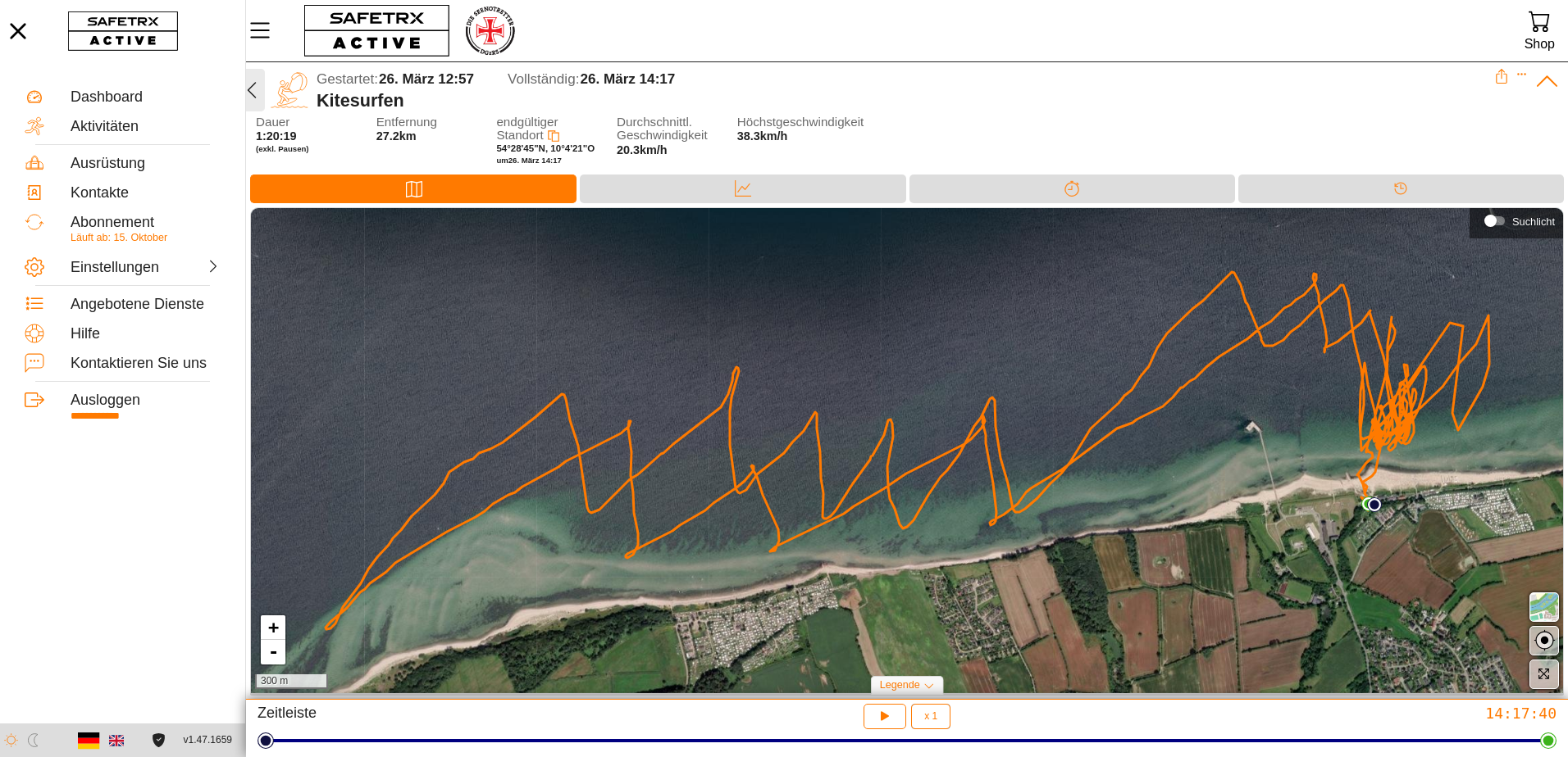
click at [252, 89] on icon "button" at bounding box center [251, 90] width 19 height 19
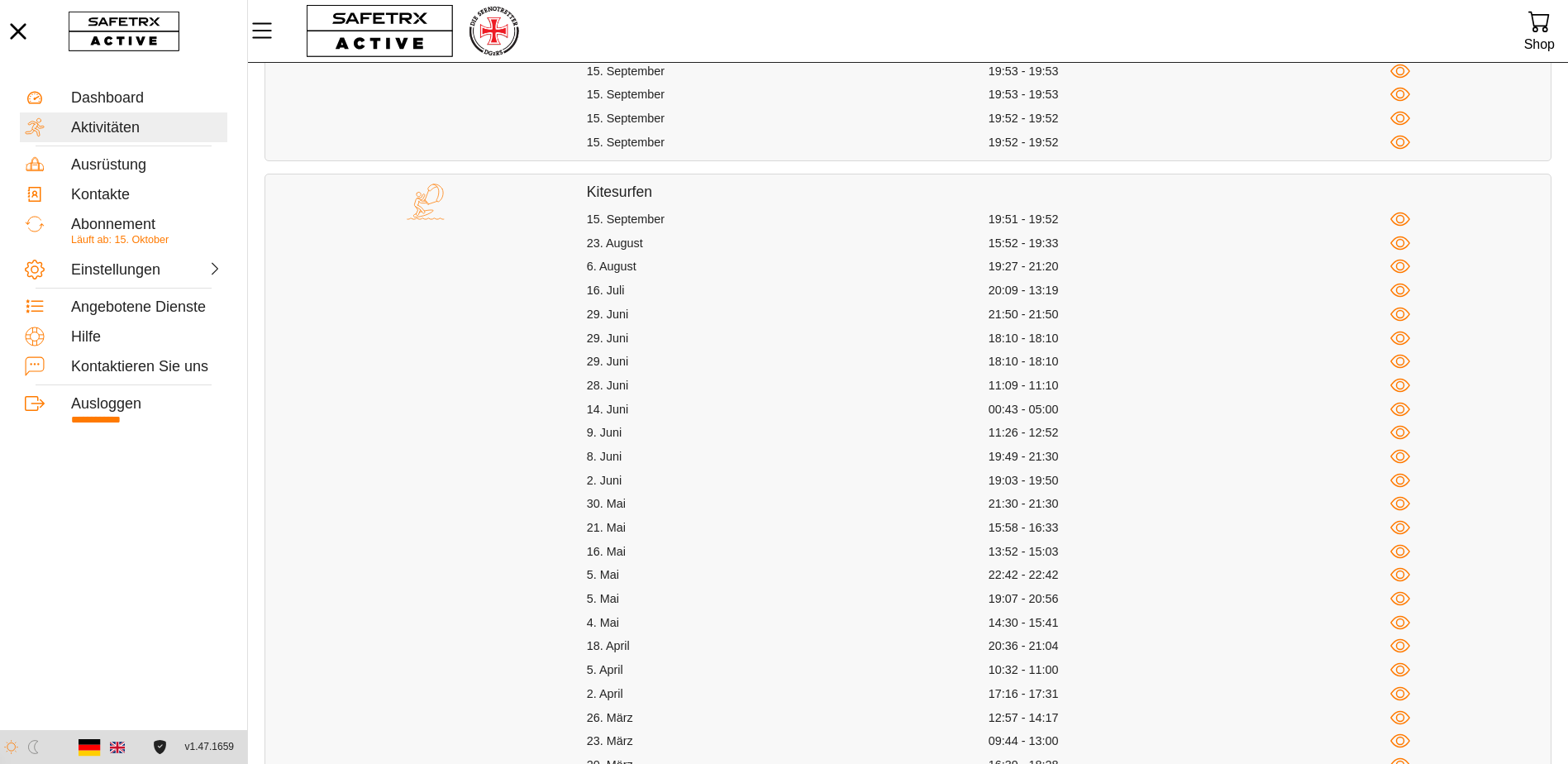
scroll to position [662, 0]
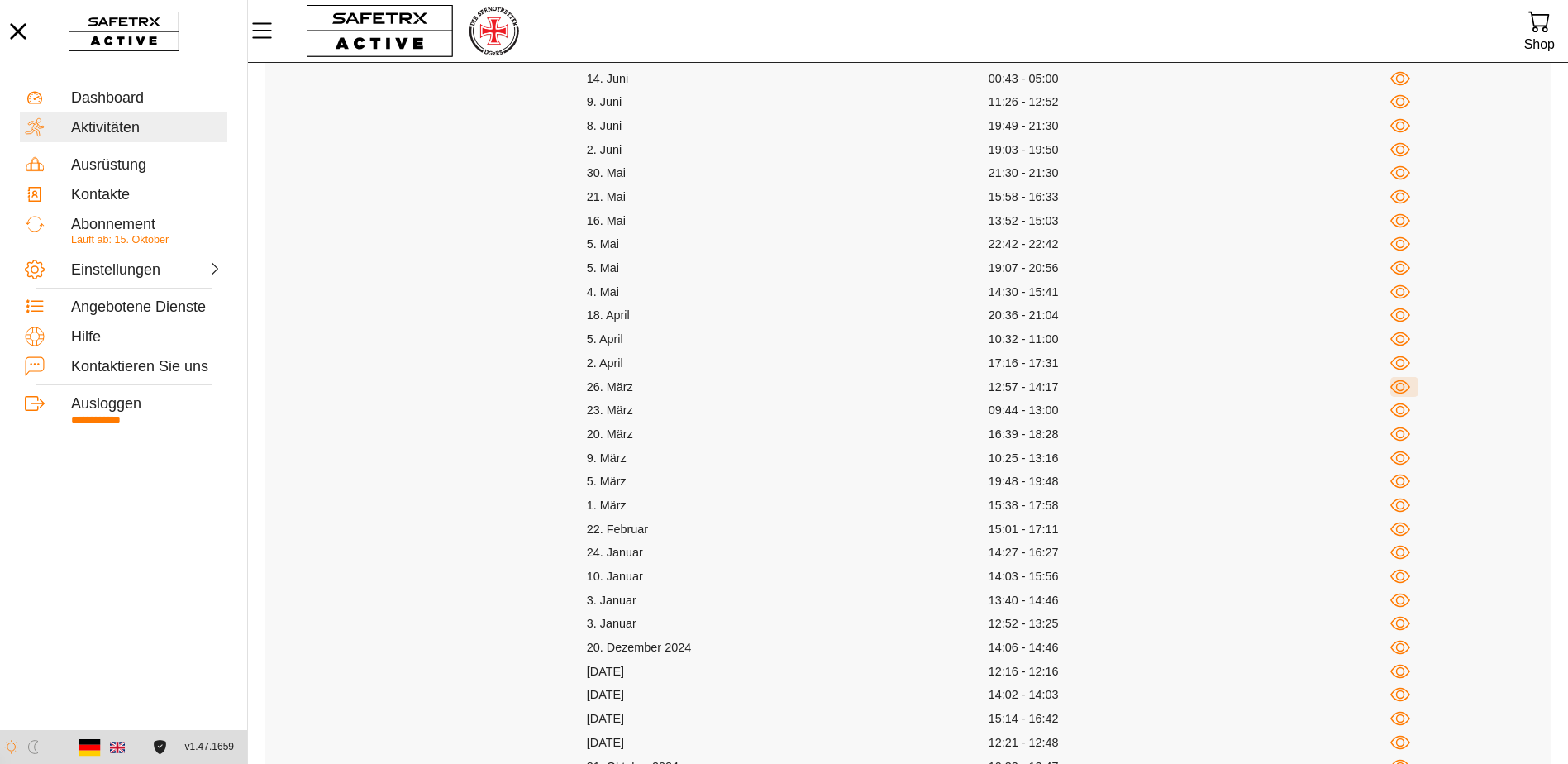
click at [1396, 380] on icon "button" at bounding box center [1400, 387] width 20 height 20
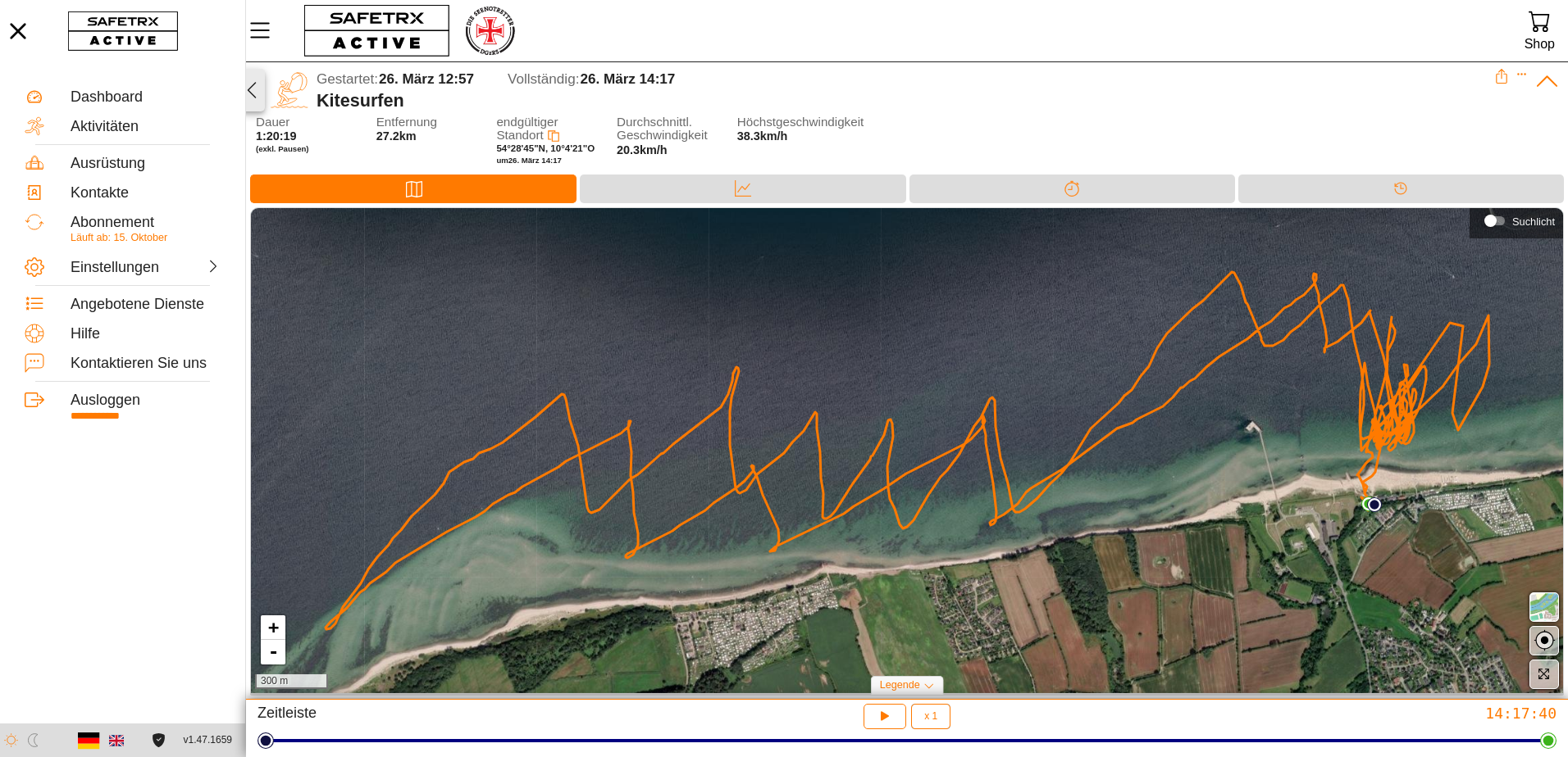
click at [253, 82] on icon "button" at bounding box center [251, 90] width 19 height 19
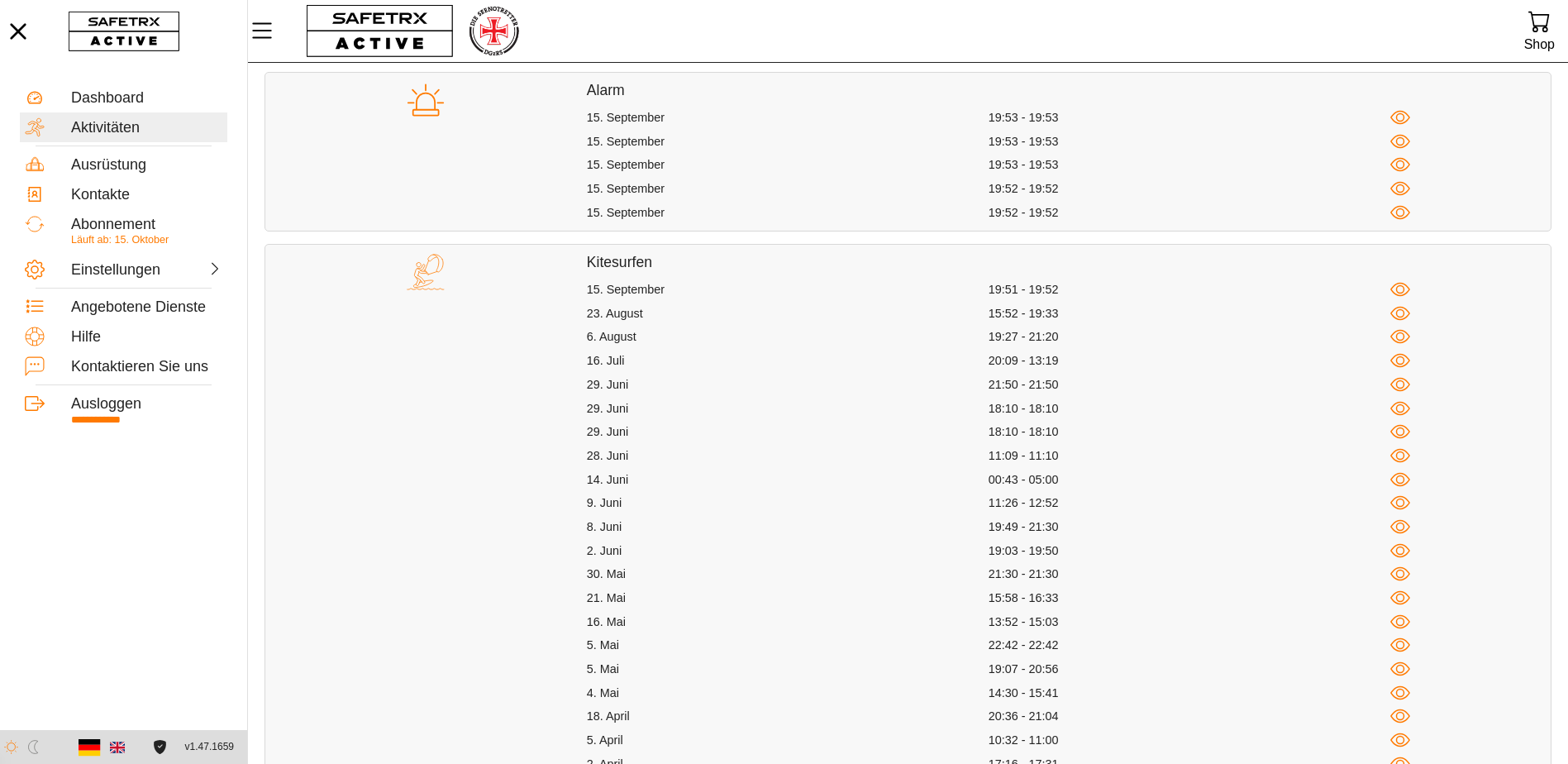
scroll to position [265, 0]
click at [1400, 714] on icon "button" at bounding box center [1400, 712] width 20 height 20
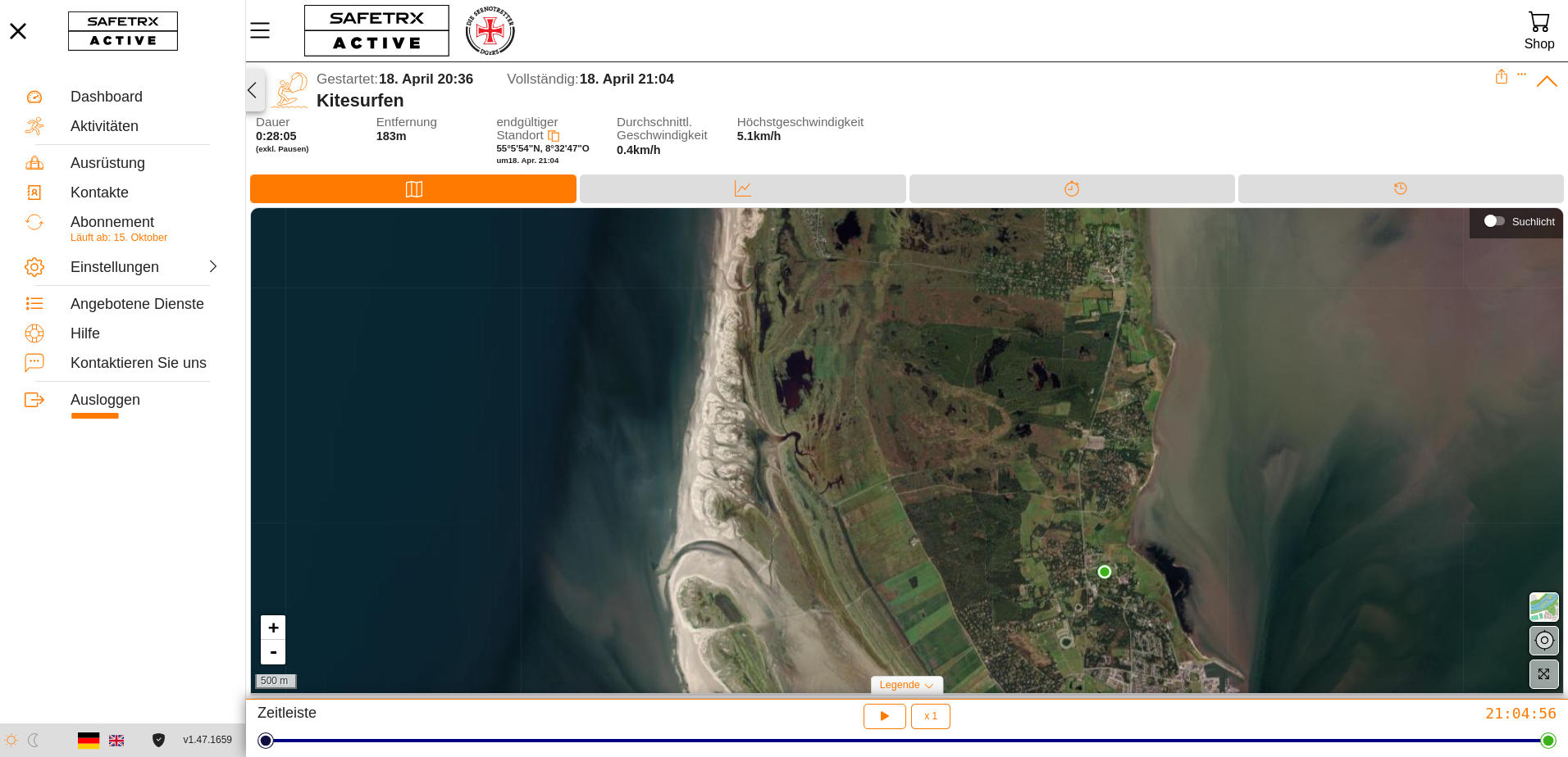
click at [249, 85] on icon "button" at bounding box center [251, 90] width 19 height 19
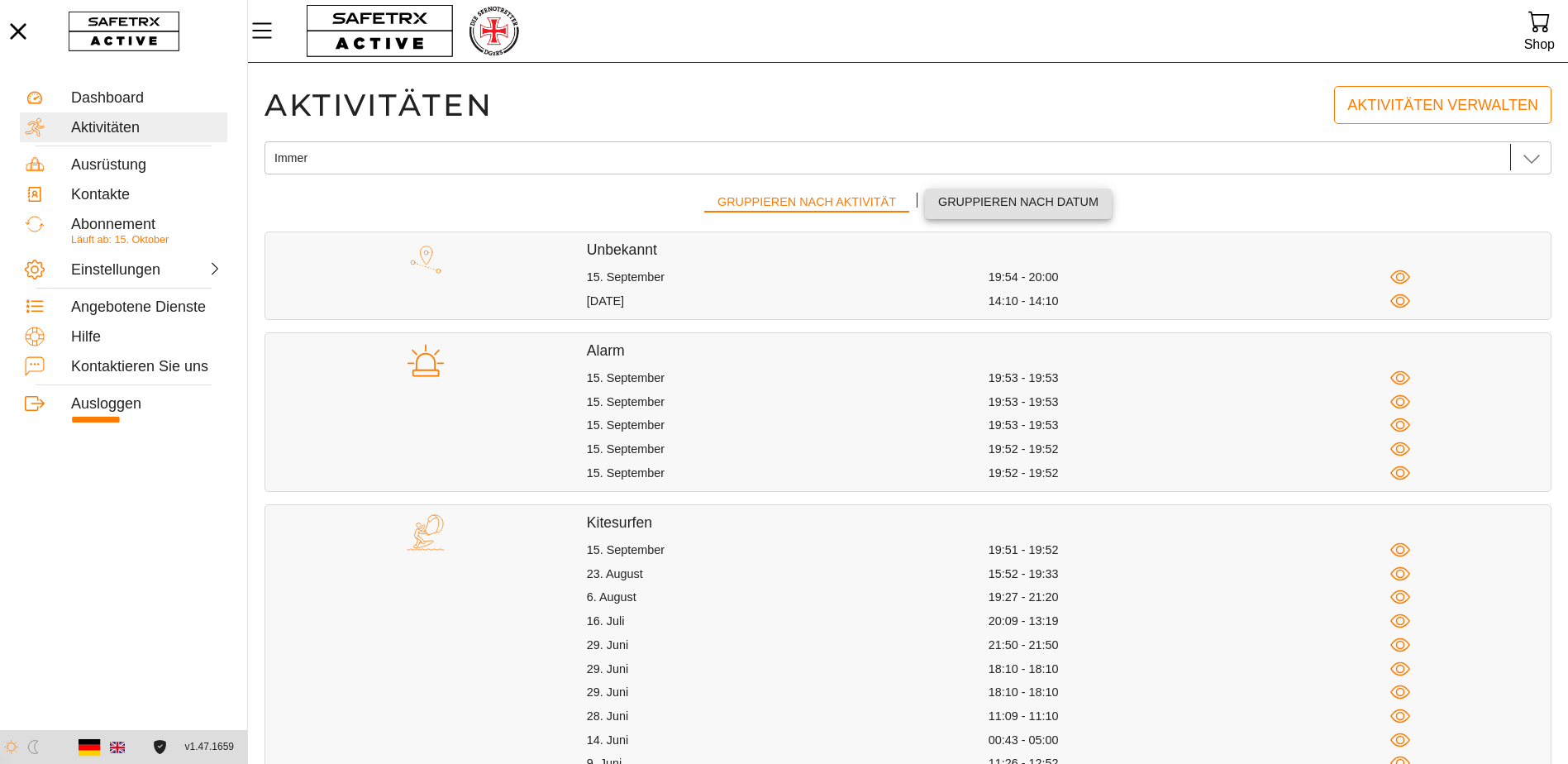
click at [1065, 200] on span "Gruppieren nach Datum" at bounding box center [1018, 202] width 161 height 20
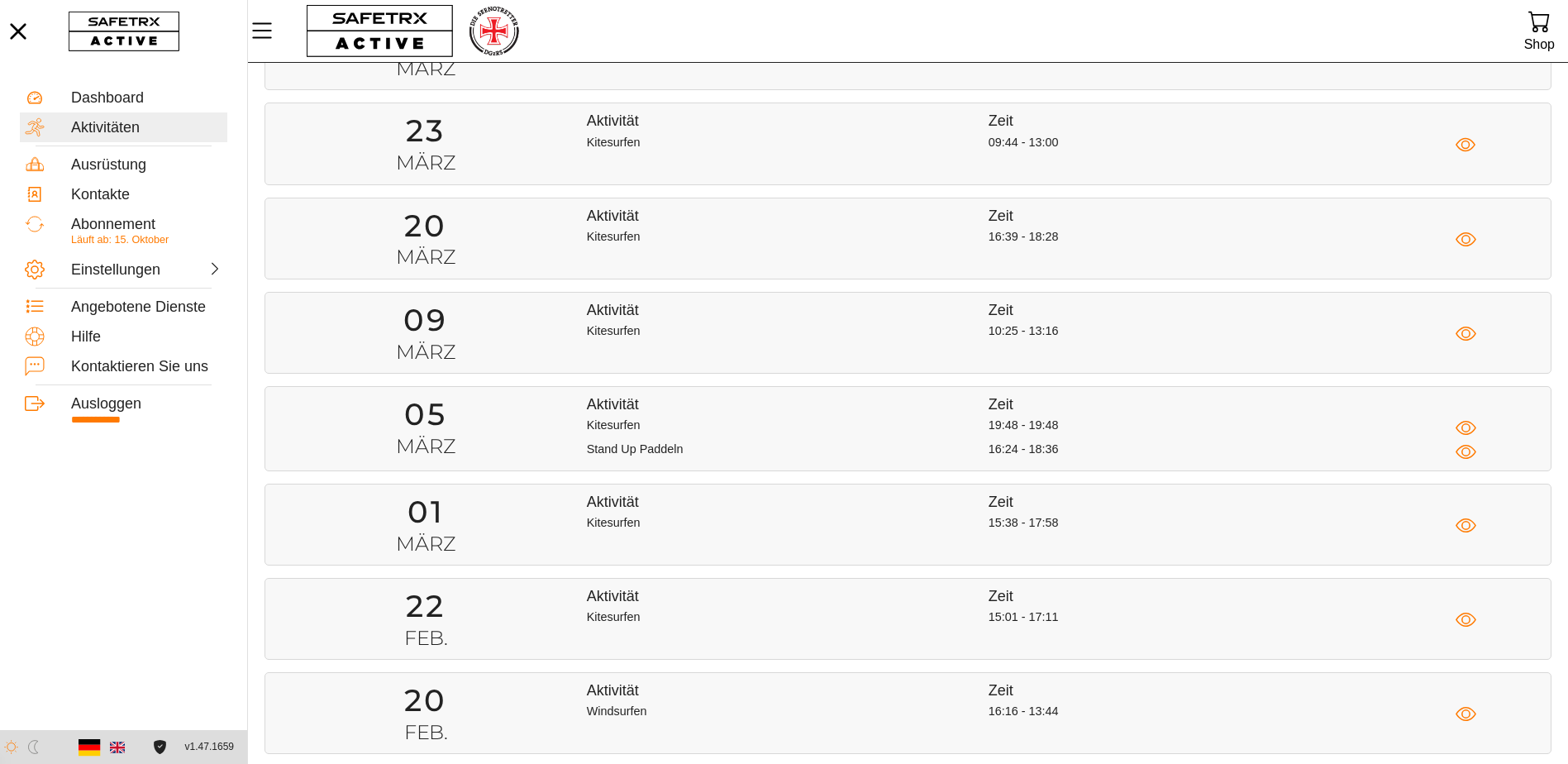
scroll to position [4300, 0]
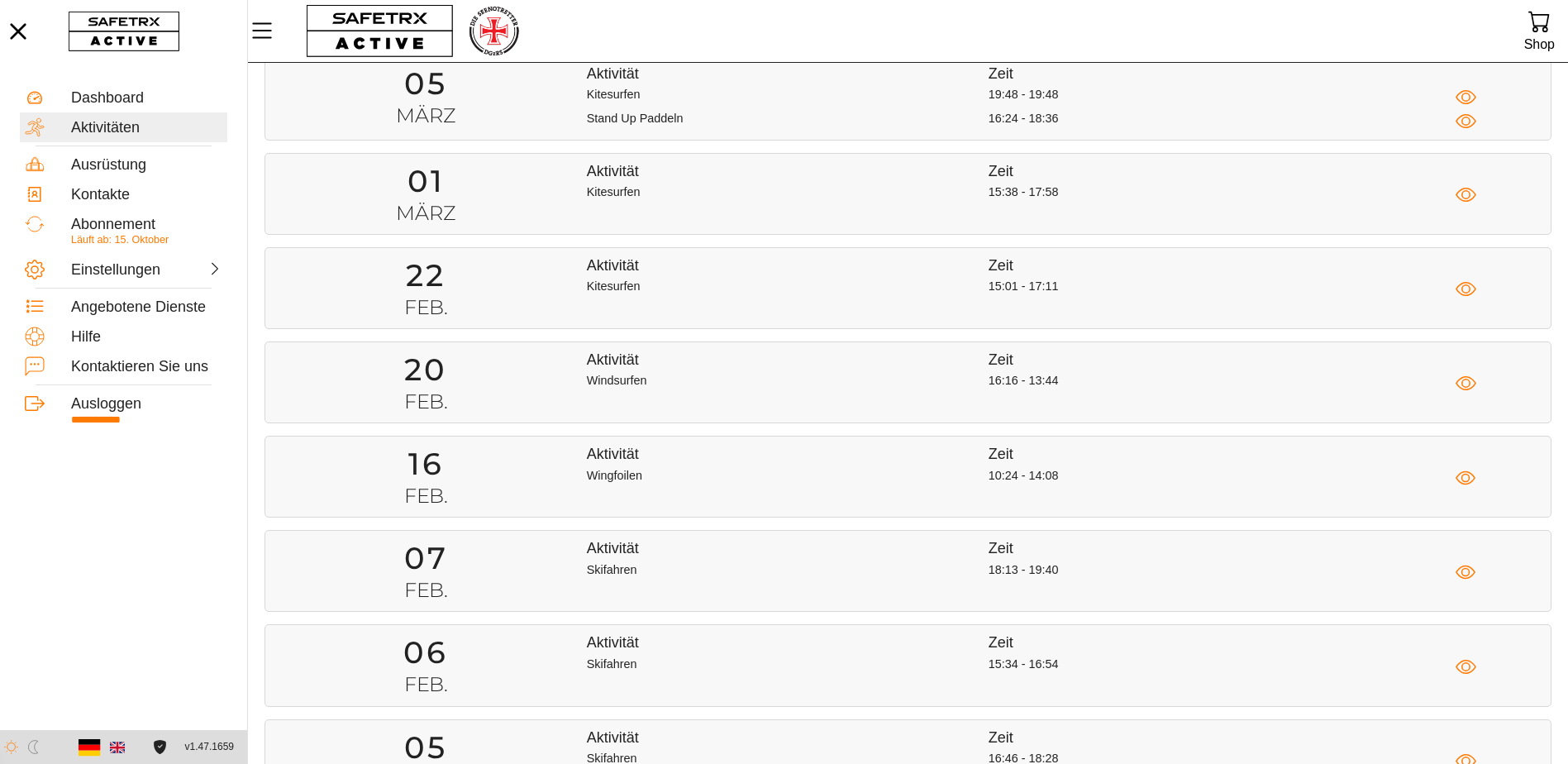
click at [858, 486] on div "Wingfoilen" at bounding box center [788, 478] width 401 height 20
click at [729, 396] on div "Aktivität Zeit Windsurfen 16:16 - 13:44" at bounding box center [1069, 382] width 964 height 63
click at [893, 307] on div "Aktivität Zeit Kitesurfen 15:01 - 17:11" at bounding box center [1069, 287] width 964 height 63
click at [859, 211] on div "Aktivität Zeit Kitesurfen 15:38 - 17:58" at bounding box center [1069, 193] width 964 height 63
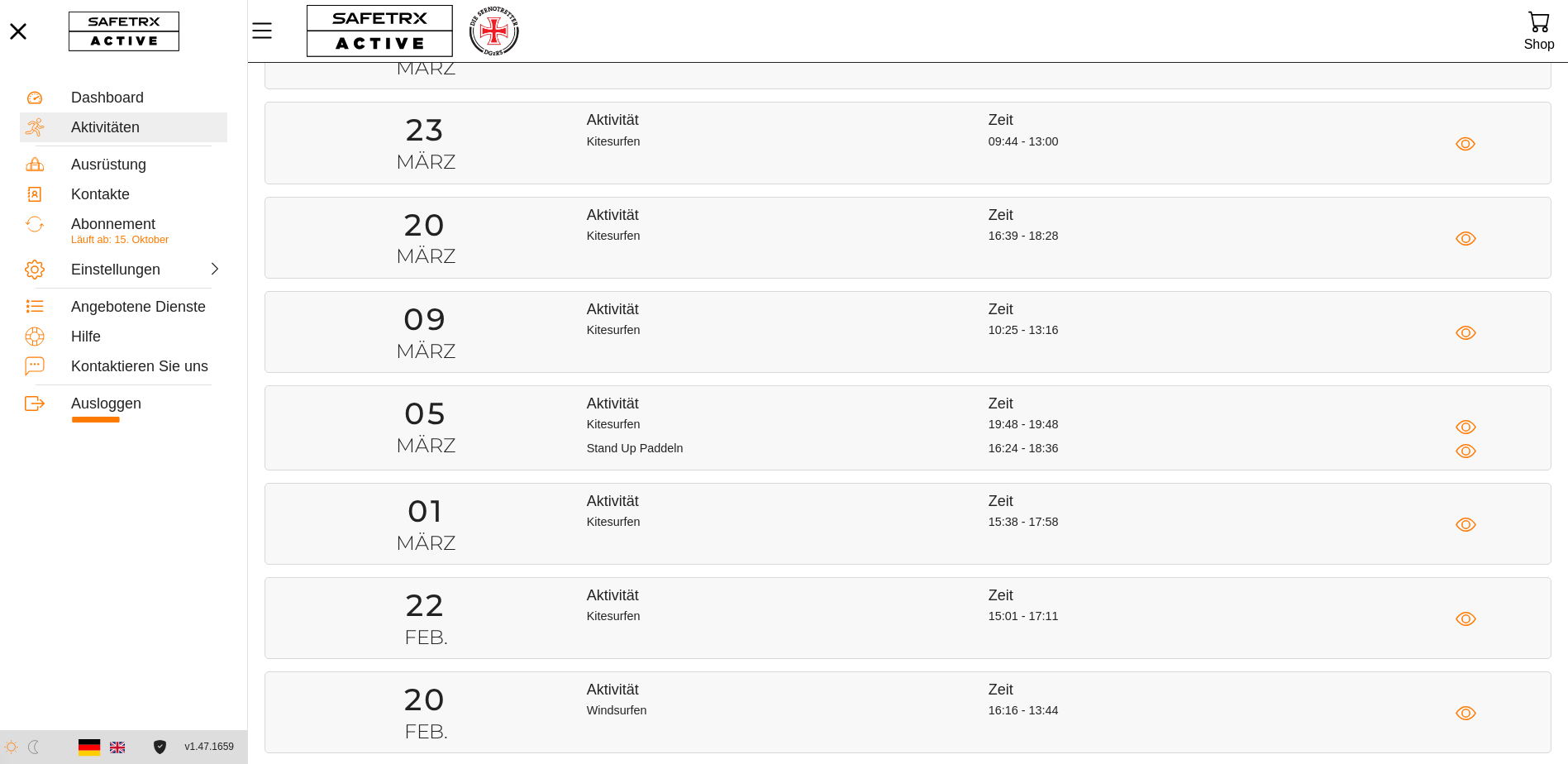
scroll to position [3970, 0]
click at [833, 427] on div "Kitesurfen" at bounding box center [788, 428] width 401 height 20
click at [842, 444] on div "Stand Up Paddeln" at bounding box center [788, 451] width 401 height 20
click at [842, 454] on div "Stand Up Paddeln" at bounding box center [788, 451] width 401 height 20
click at [834, 336] on div "Kitesurfen" at bounding box center [788, 333] width 401 height 20
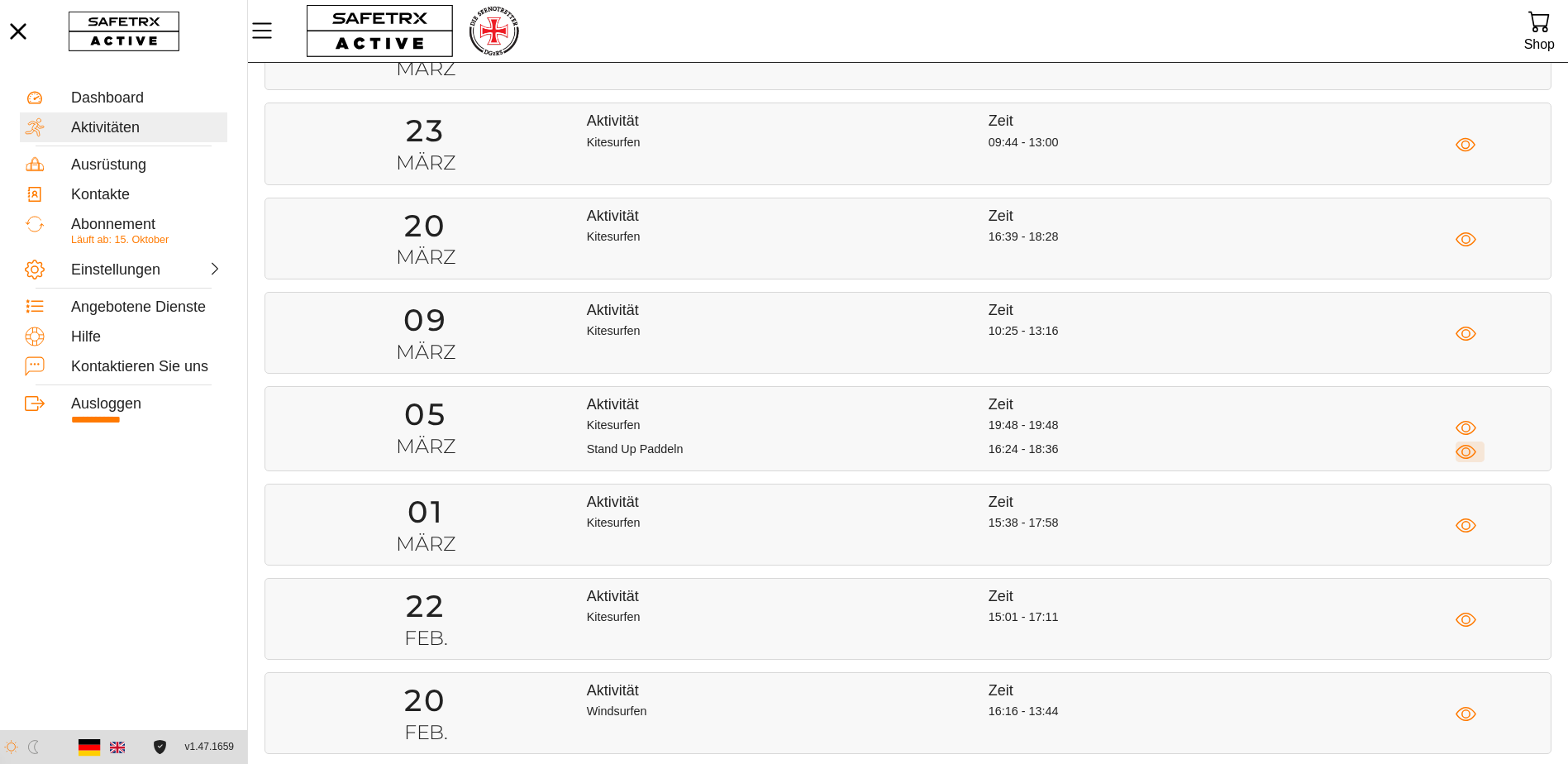
click at [1458, 449] on icon "button" at bounding box center [1466, 452] width 20 height 14
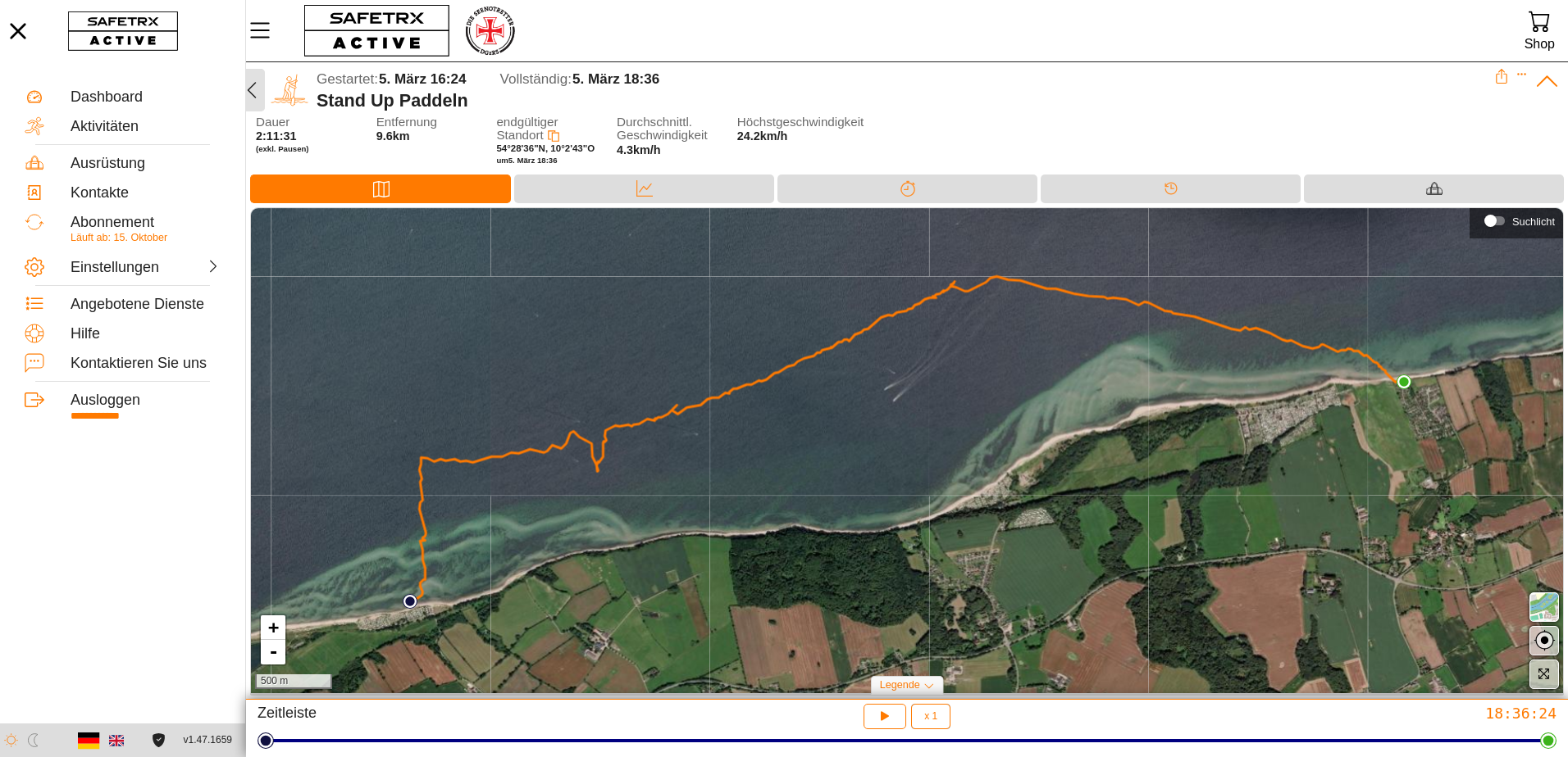
click at [253, 84] on icon "button" at bounding box center [251, 90] width 19 height 19
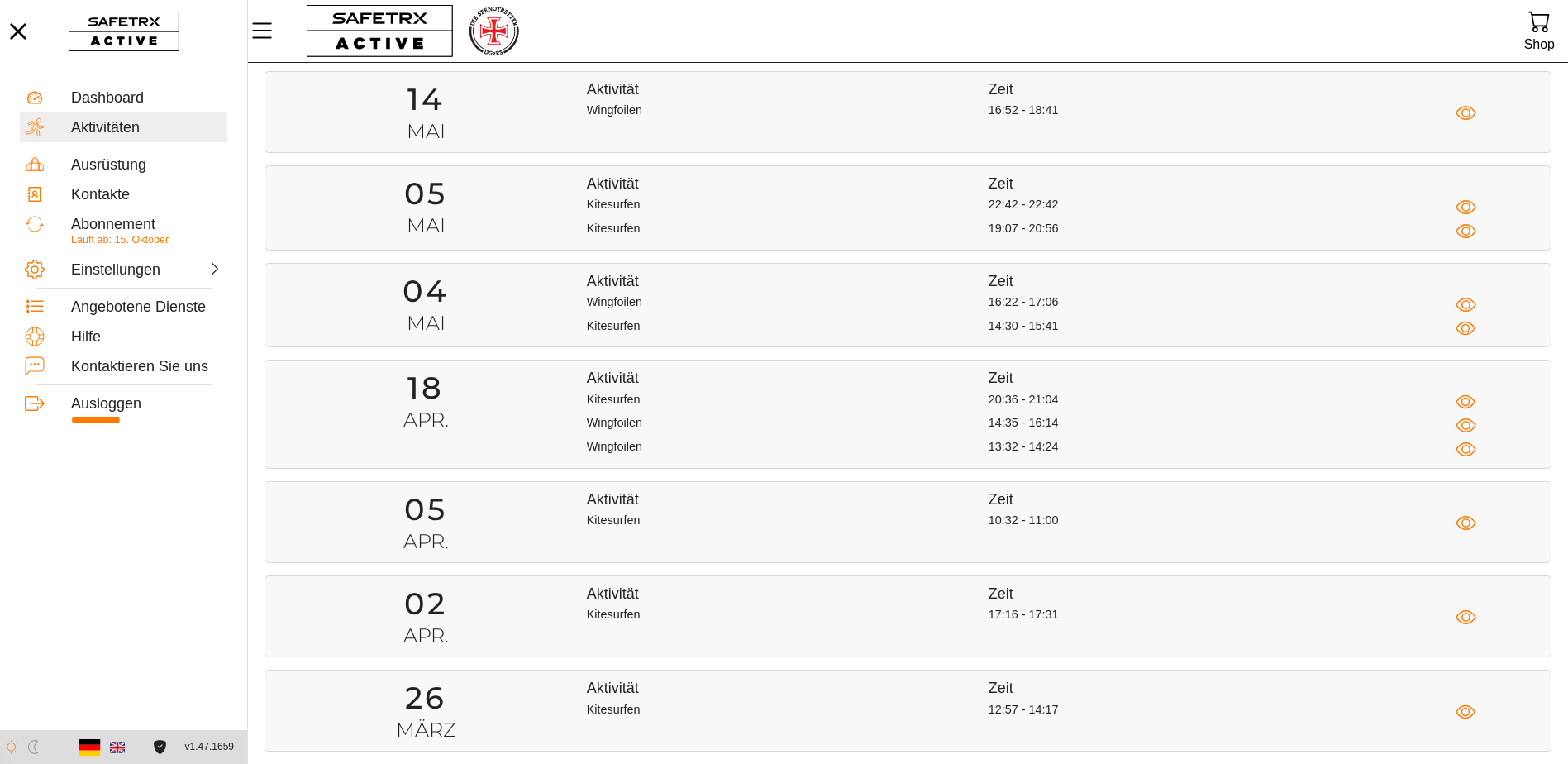
scroll to position [3639, 0]
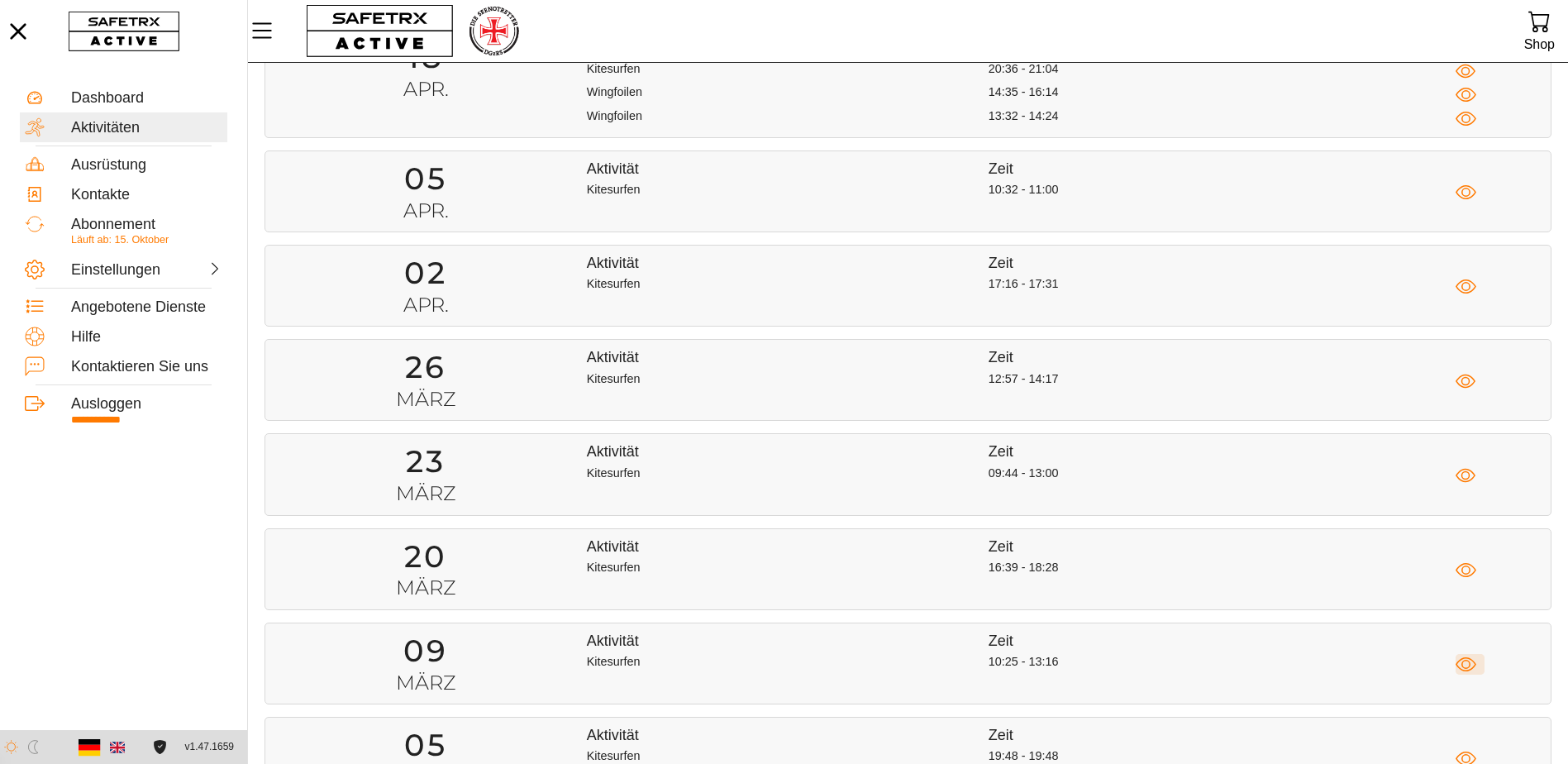
click at [1468, 658] on icon "button" at bounding box center [1466, 664] width 20 height 20
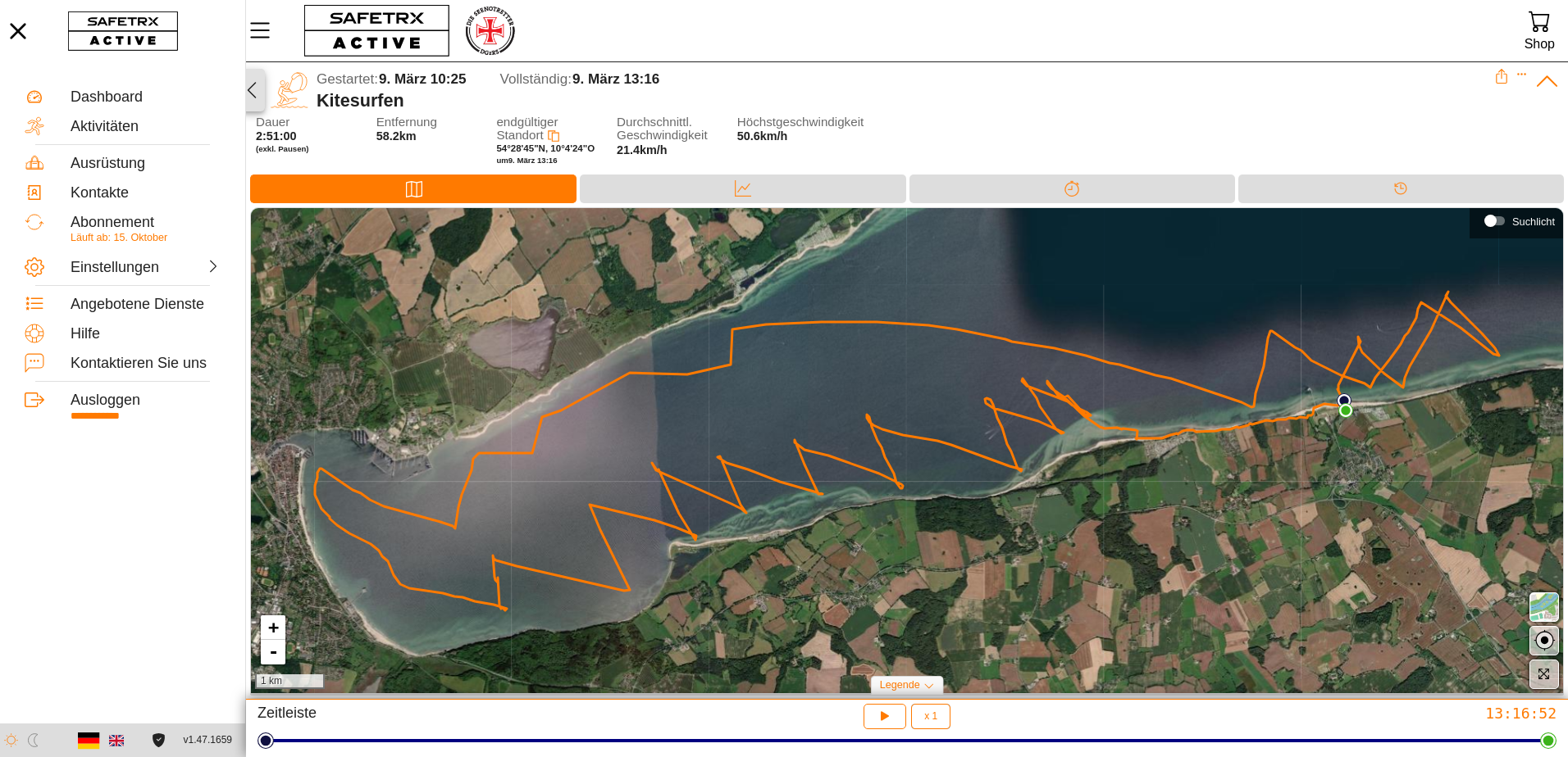
click at [260, 89] on icon "button" at bounding box center [251, 90] width 19 height 19
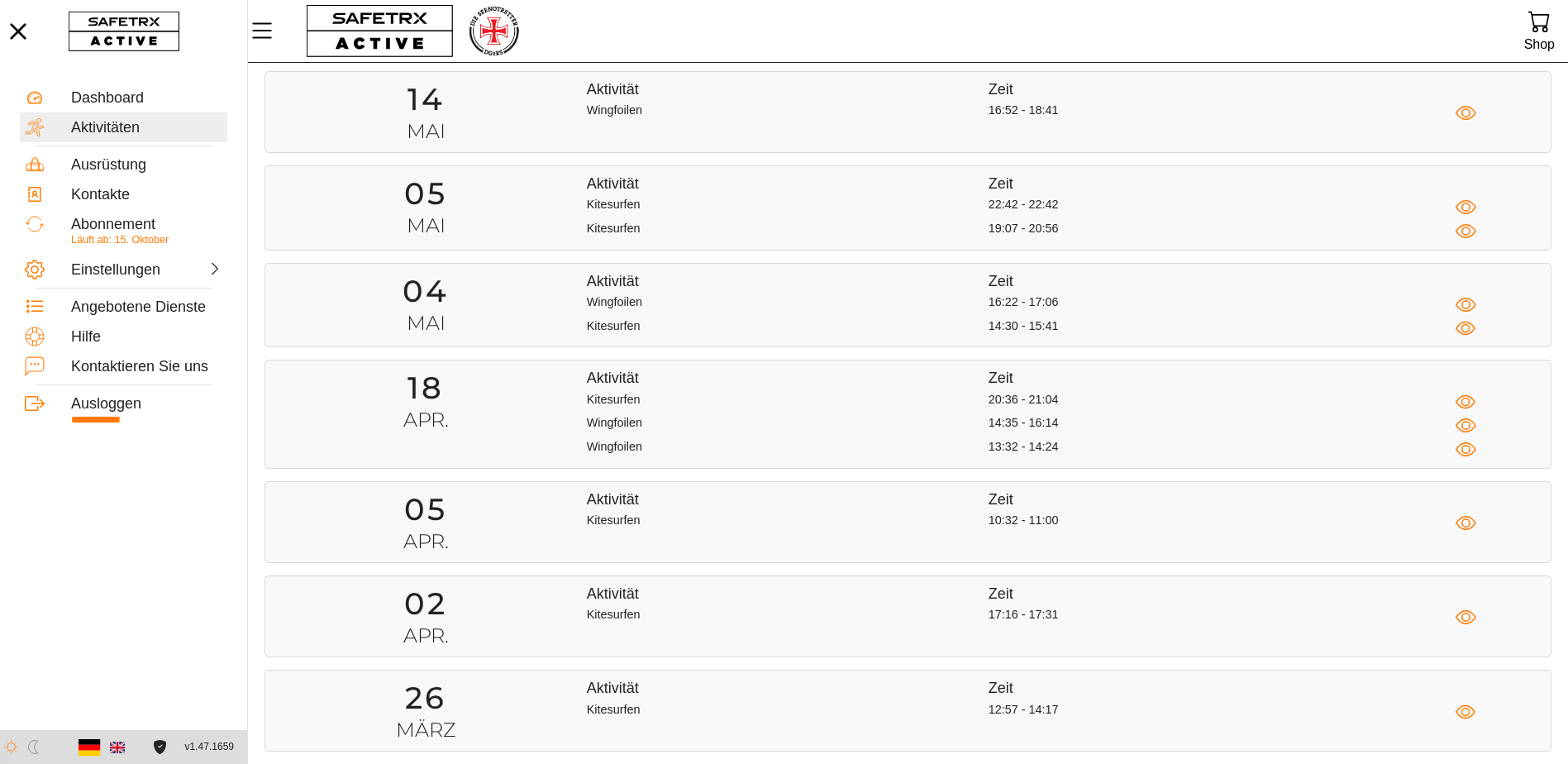
scroll to position [3639, 0]
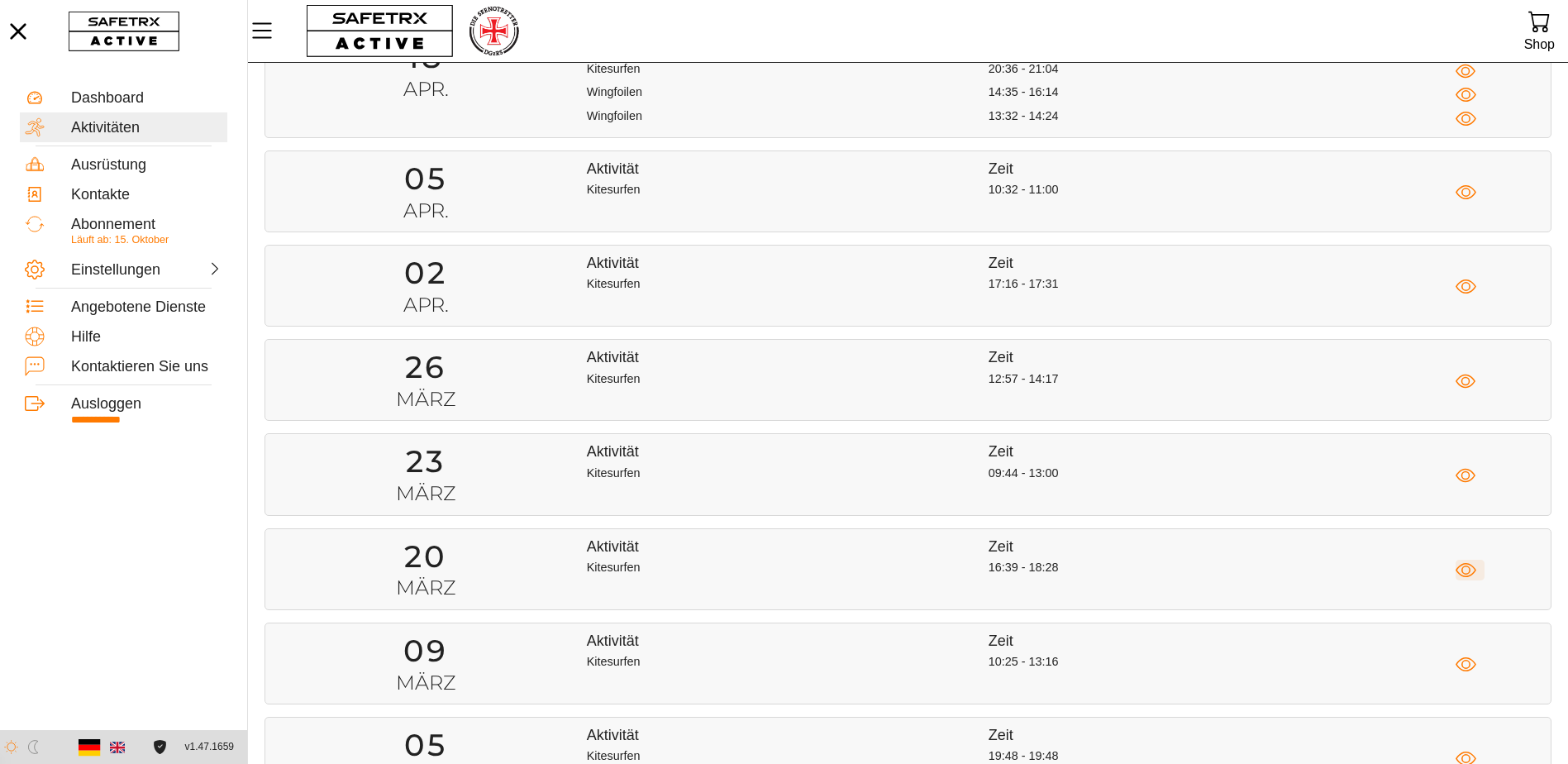
click at [1475, 566] on icon "button" at bounding box center [1466, 570] width 20 height 20
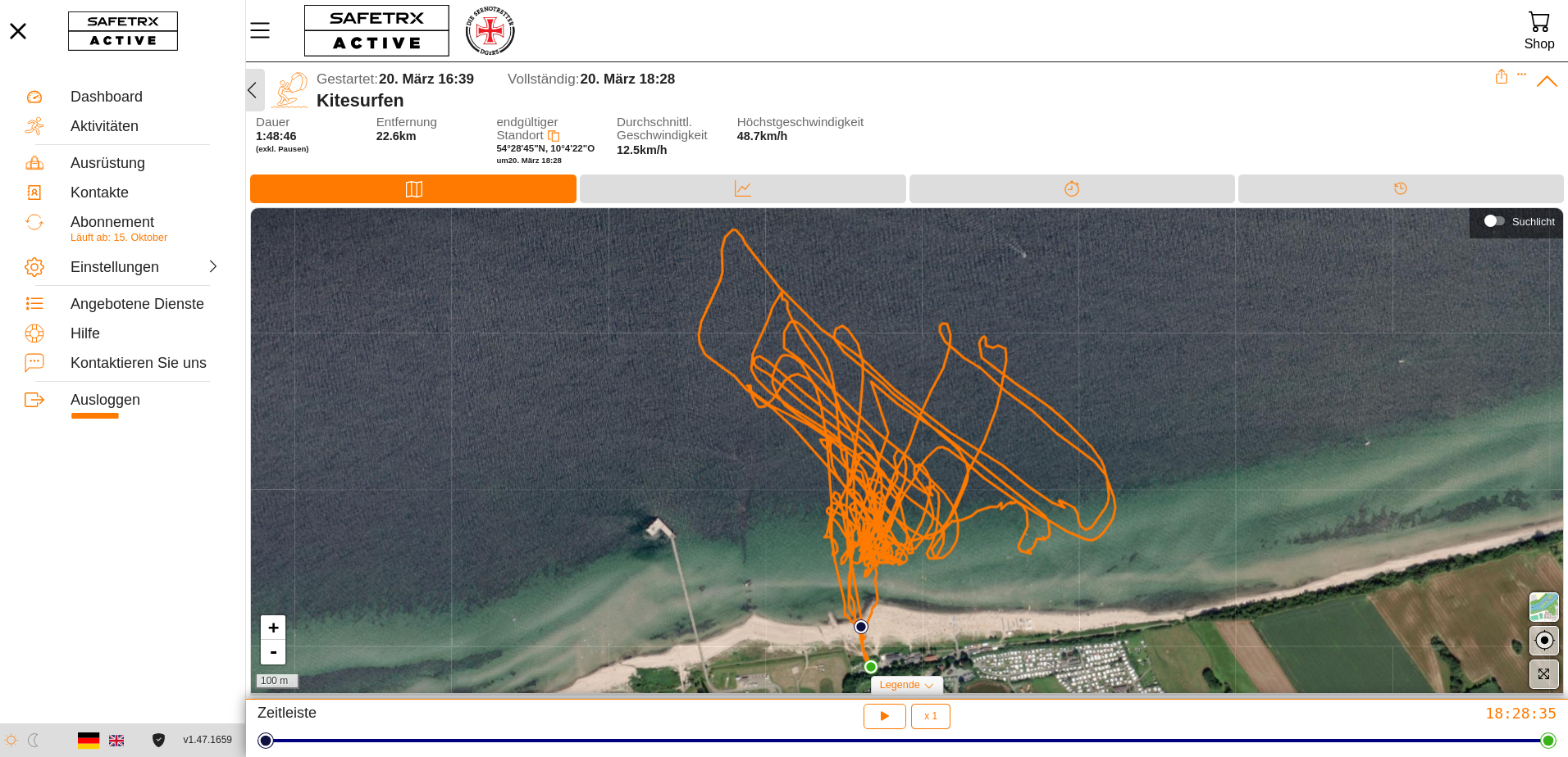
click at [254, 85] on icon "button" at bounding box center [251, 90] width 19 height 19
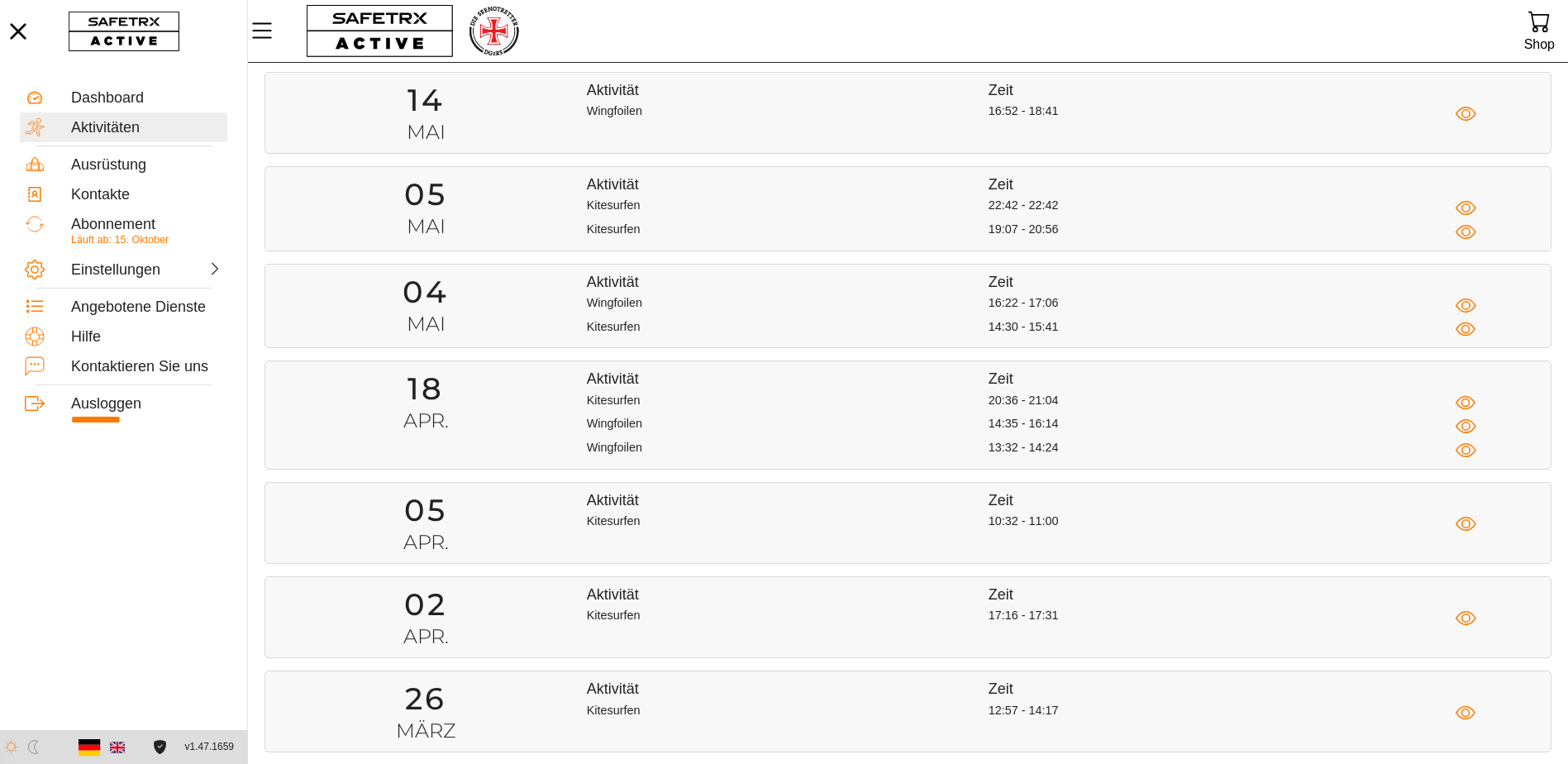
scroll to position [3308, 0]
click at [1465, 707] on icon "button" at bounding box center [1466, 712] width 20 height 20
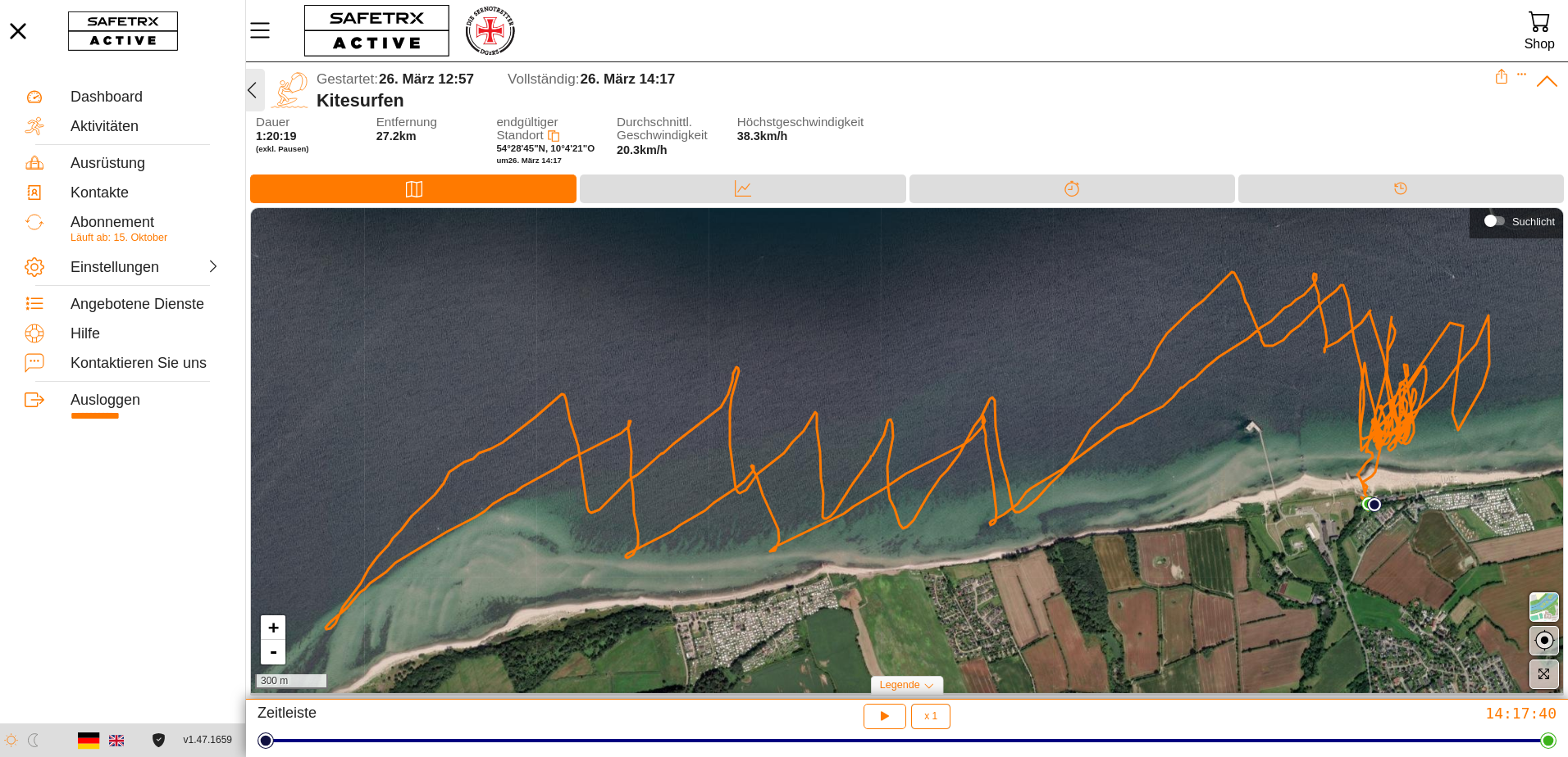
click at [250, 88] on icon "button" at bounding box center [251, 90] width 9 height 16
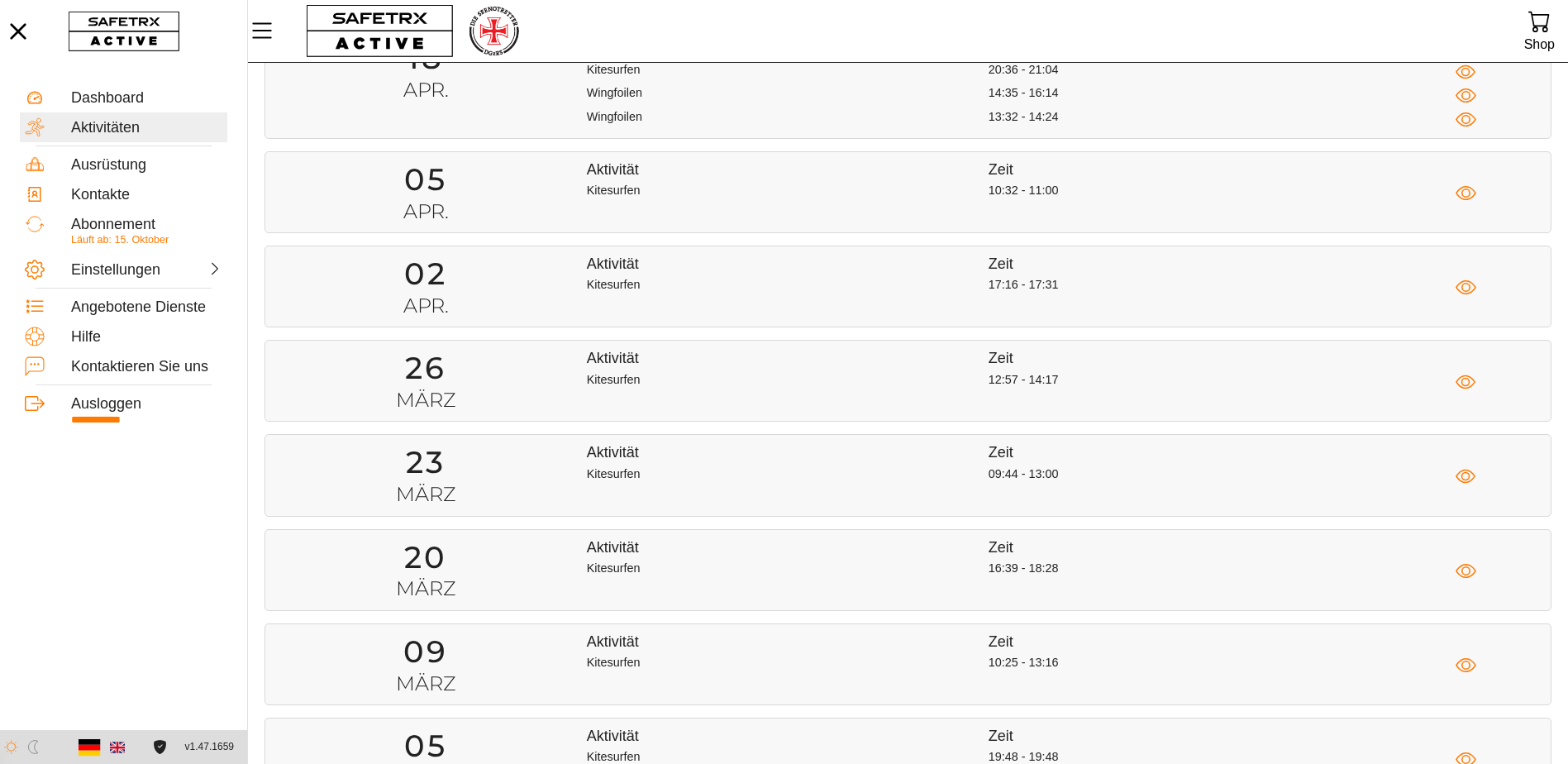
scroll to position [3639, 0]
click at [1016, 207] on div "Aktivität Zeit Kitesurfen 10:32 - 11:00" at bounding box center [1069, 191] width 964 height 63
click at [1451, 196] on div at bounding box center [1470, 192] width 161 height 20
click at [1463, 194] on icon "button" at bounding box center [1465, 192] width 9 height 9
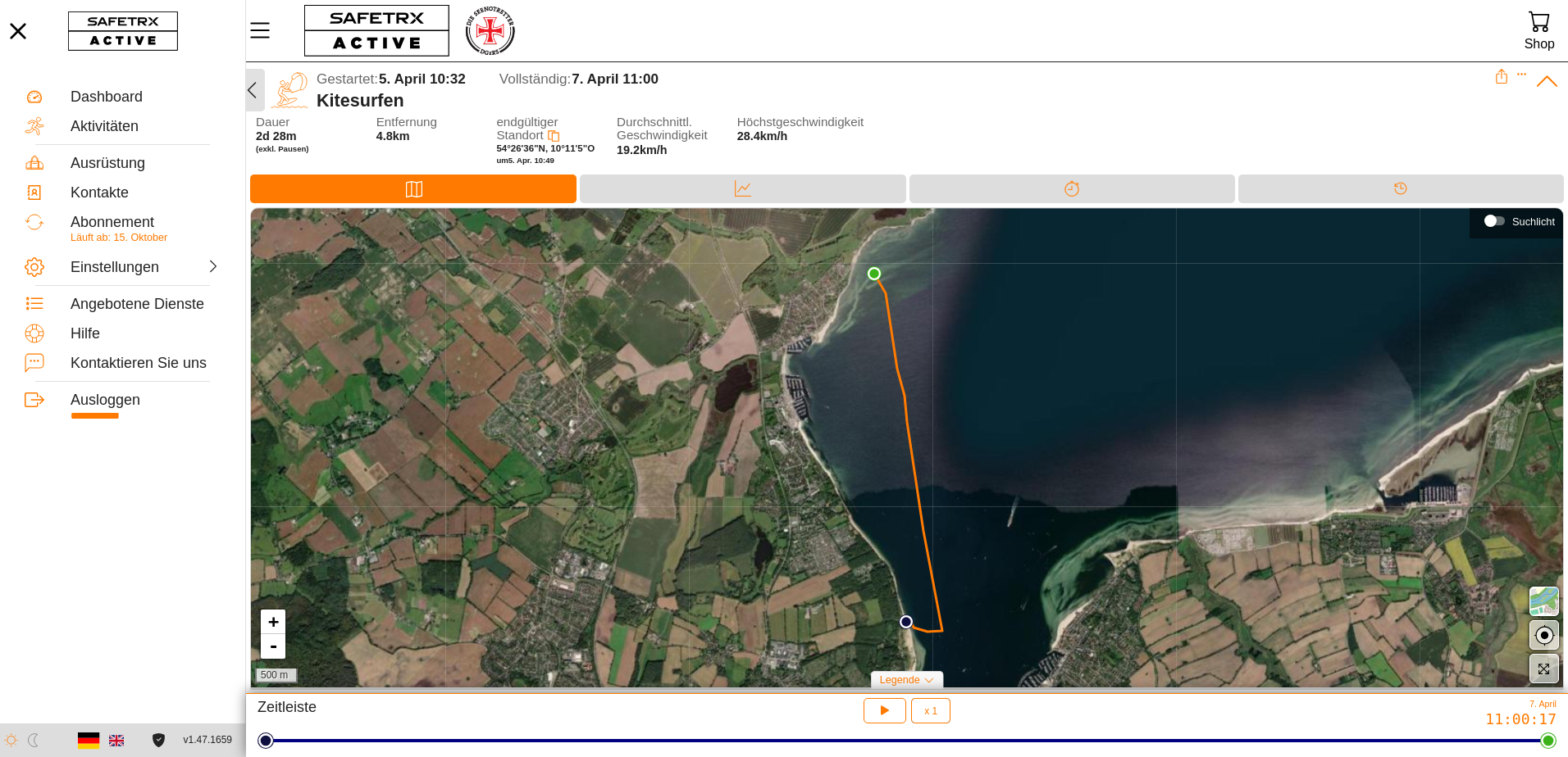
drag, startPoint x: 263, startPoint y: 91, endPoint x: 254, endPoint y: 90, distance: 9.1
click at [254, 90] on icon "button" at bounding box center [251, 90] width 19 height 19
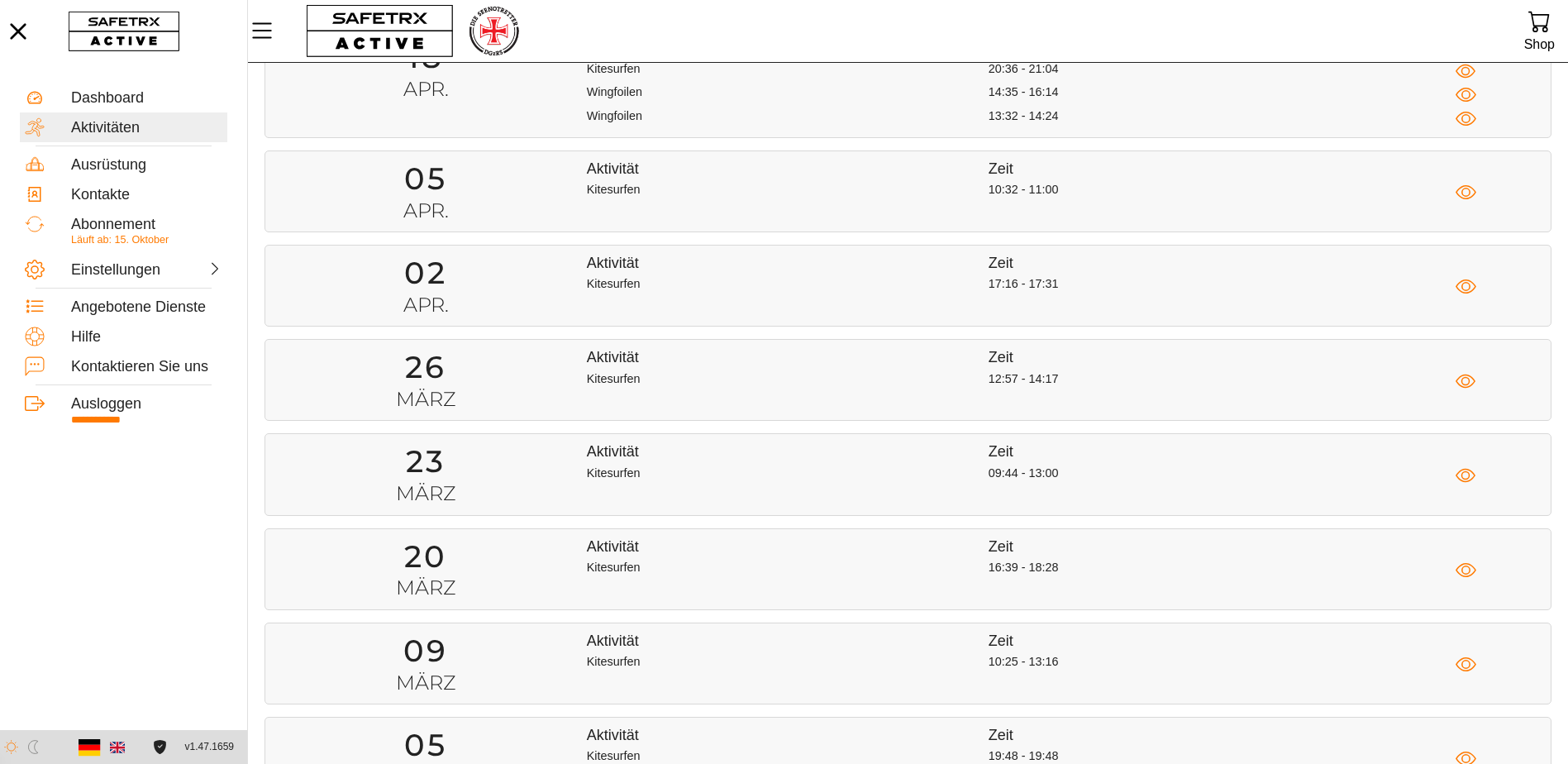
scroll to position [3308, 0]
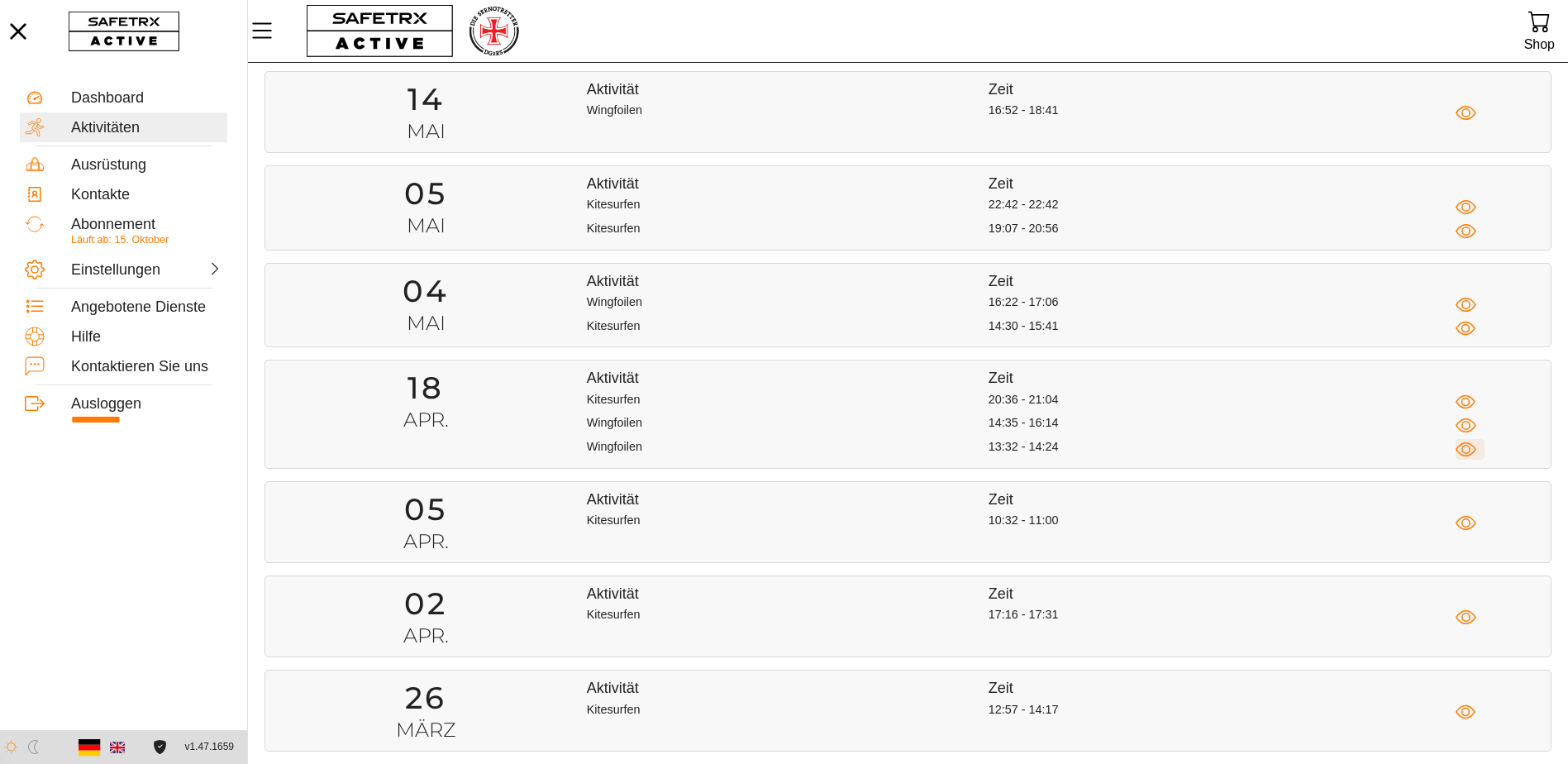
click at [1469, 449] on icon "button" at bounding box center [1466, 449] width 20 height 20
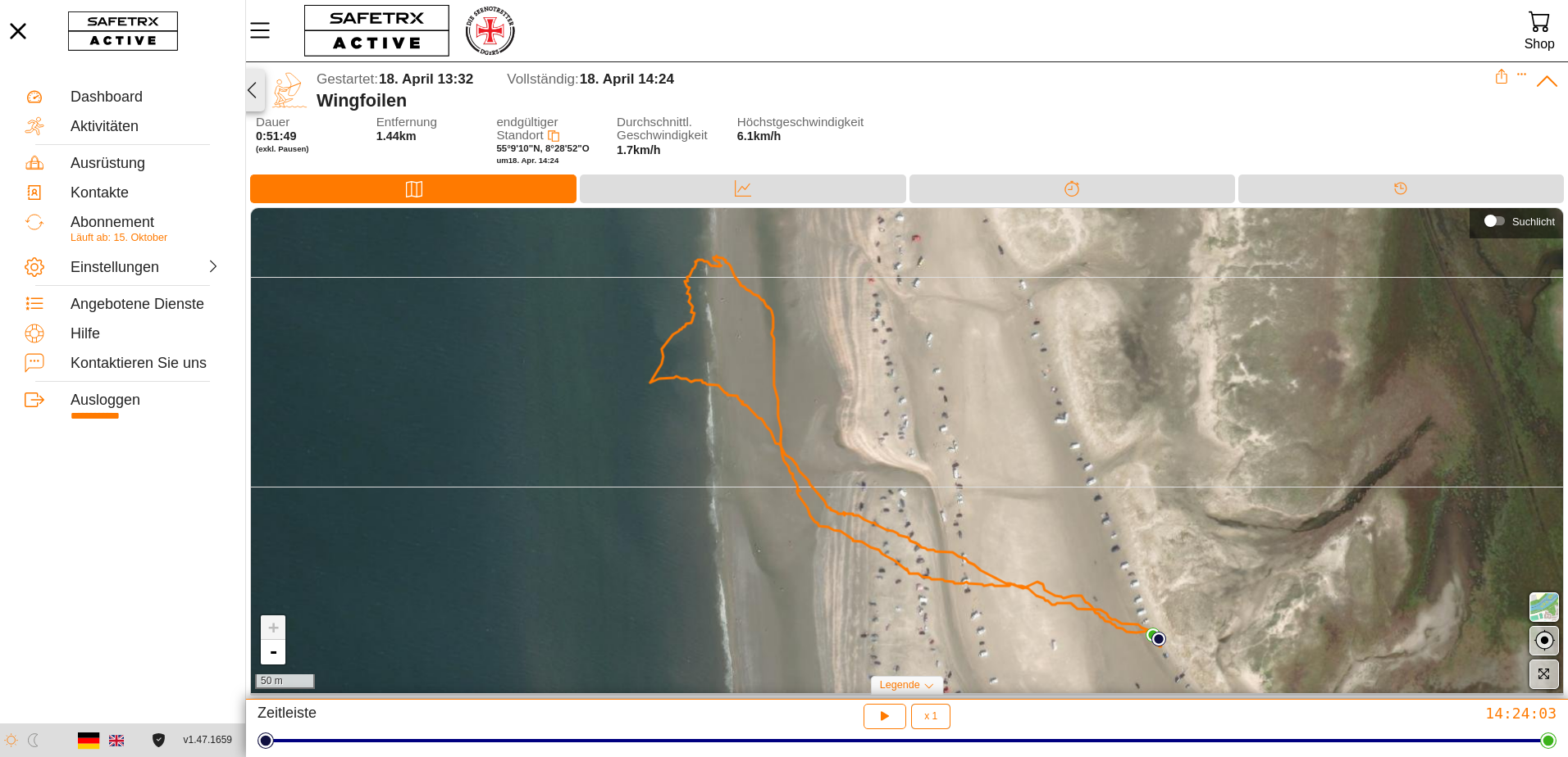
click at [255, 90] on icon "button" at bounding box center [251, 90] width 19 height 19
